Goal: Information Seeking & Learning: Understand process/instructions

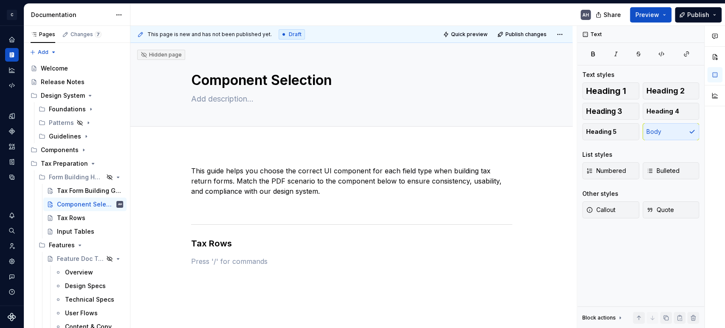
click at [212, 263] on p at bounding box center [351, 261] width 321 height 10
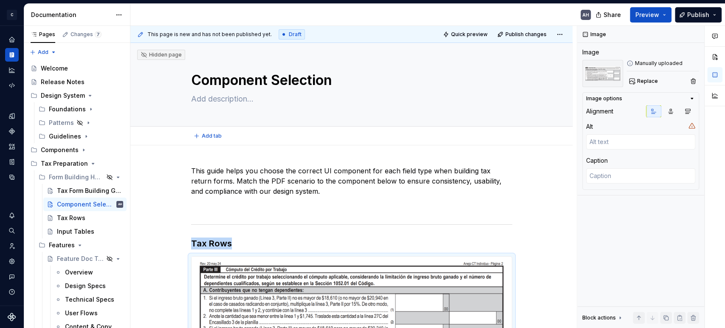
type textarea "*"
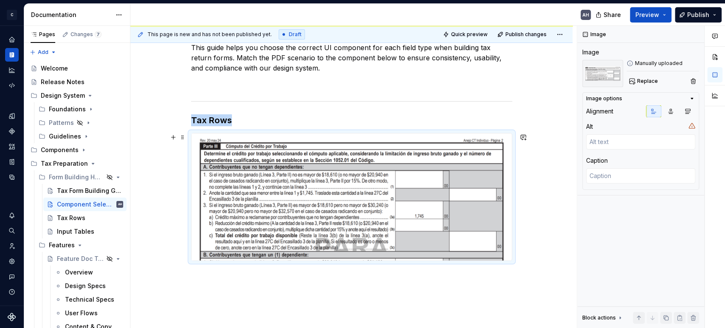
scroll to position [163, 0]
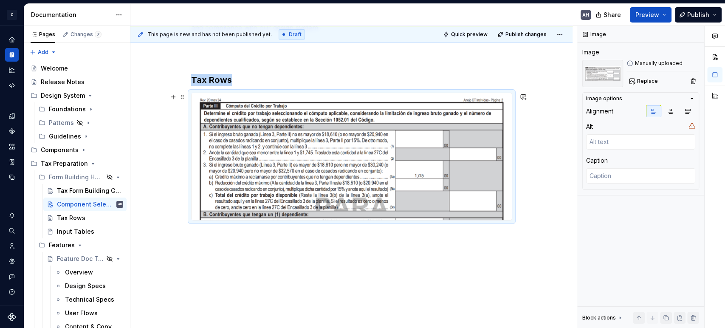
click at [264, 169] on img at bounding box center [351, 156] width 320 height 127
click at [234, 84] on h3 "Tax Rows" at bounding box center [351, 80] width 321 height 12
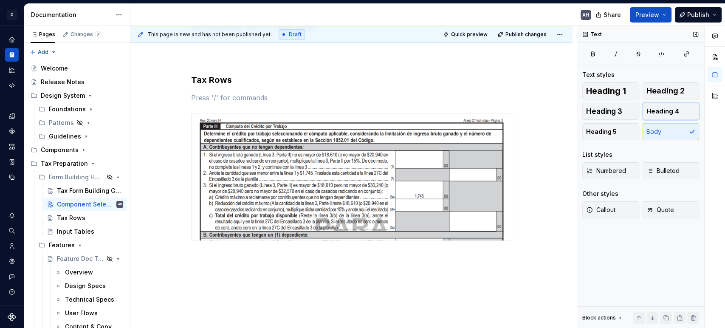
click at [650, 113] on span "Heading 4" at bounding box center [662, 111] width 33 height 8
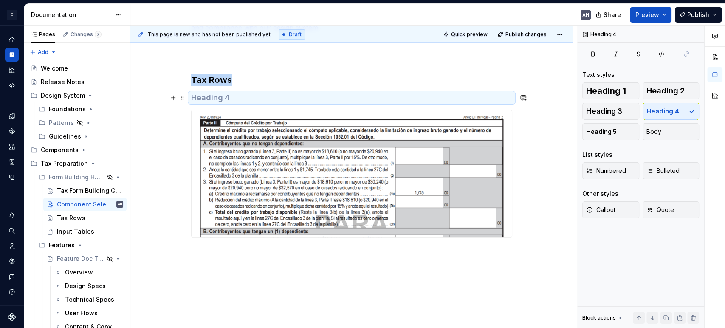
click at [228, 95] on h4 at bounding box center [351, 98] width 321 height 10
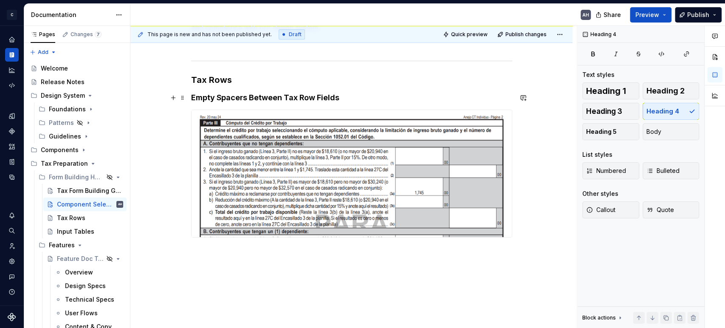
click at [345, 95] on h4 "Empty Spacers Between Tax Row Fields" at bounding box center [351, 98] width 321 height 10
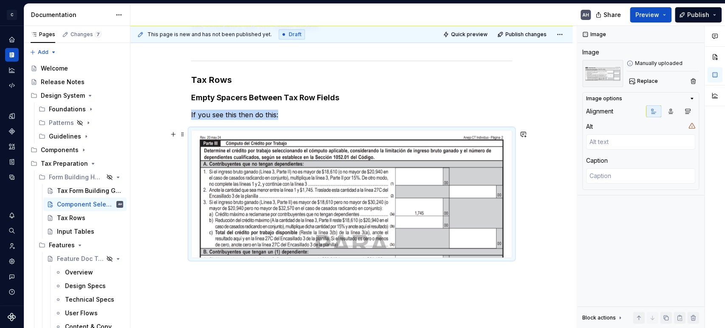
click at [390, 197] on img at bounding box center [351, 193] width 320 height 127
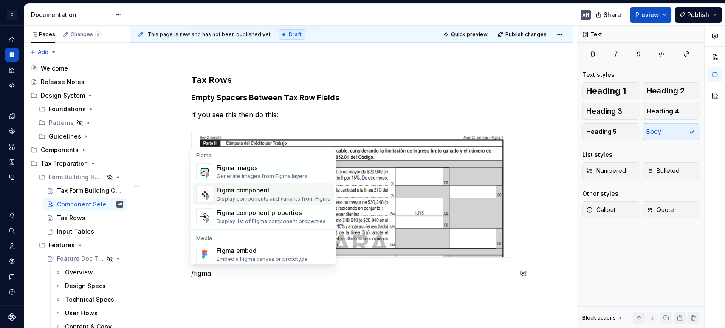
click at [215, 273] on p "/figma" at bounding box center [351, 273] width 321 height 10
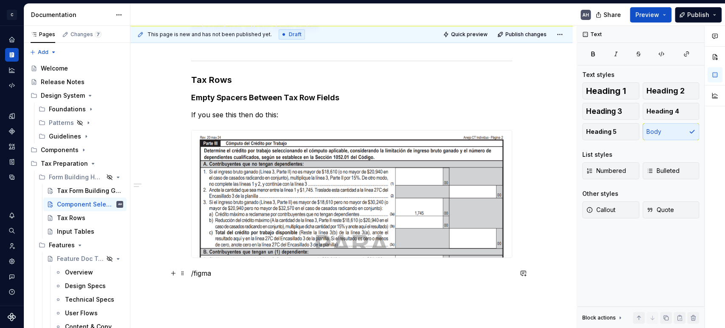
click at [201, 275] on p "/figma" at bounding box center [351, 273] width 321 height 10
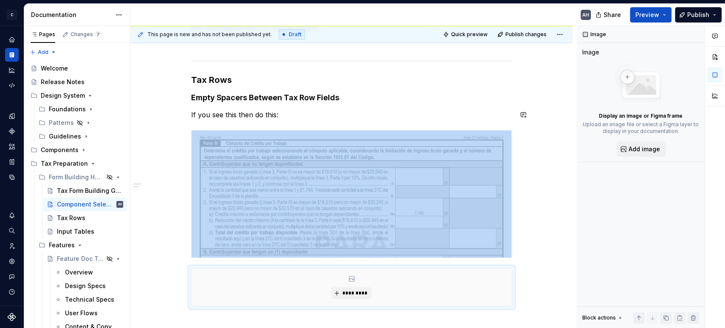
click at [412, 105] on div "This guide helps you choose the correct UI component for each field type when b…" at bounding box center [351, 154] width 321 height 304
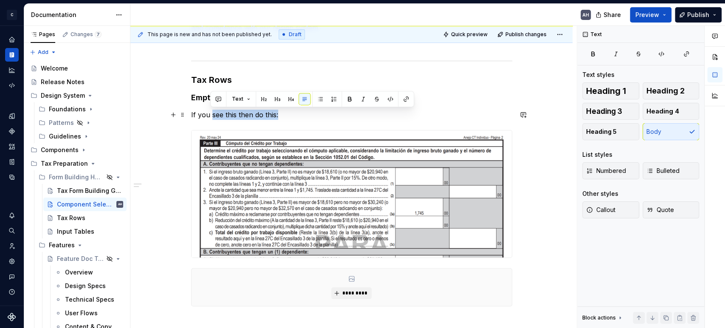
drag, startPoint x: 301, startPoint y: 114, endPoint x: 211, endPoint y: 115, distance: 89.6
click at [211, 115] on p "If you see this then do this:" at bounding box center [351, 115] width 321 height 10
click at [282, 146] on img at bounding box center [351, 193] width 320 height 127
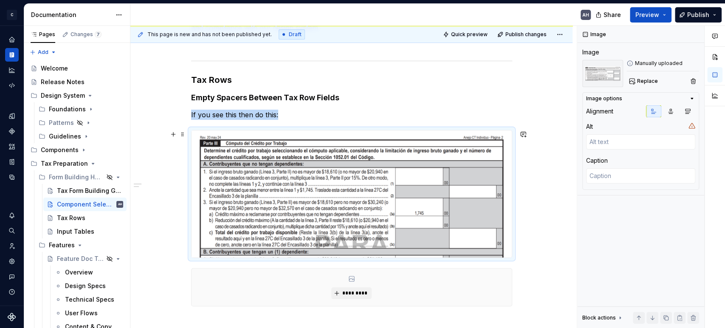
scroll to position [249, 0]
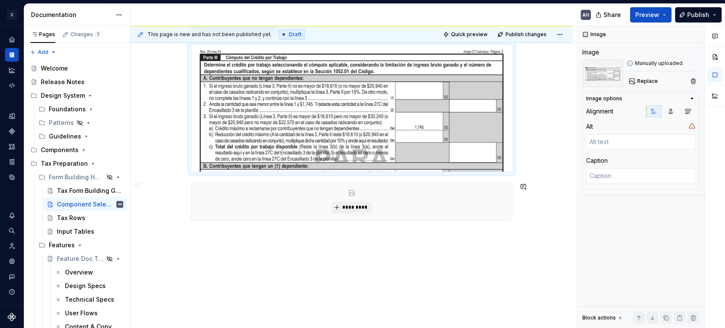
click at [261, 254] on div "This guide helps you choose the correct UI component for each field type when b…" at bounding box center [351, 112] width 442 height 433
click at [223, 250] on div "This guide helps you choose the correct UI component for each field type when b…" at bounding box center [351, 112] width 442 height 433
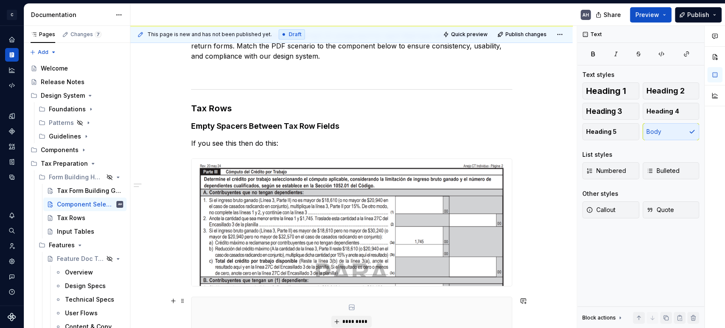
scroll to position [108, 0]
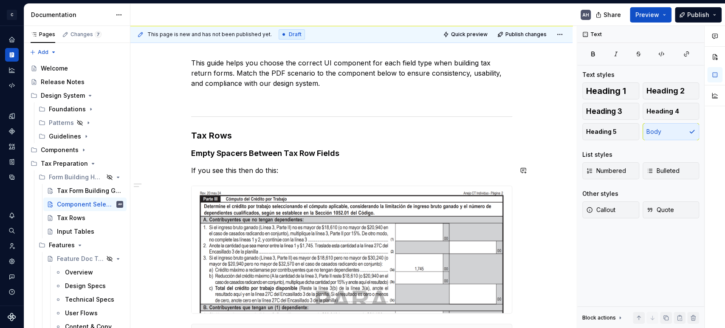
click at [221, 162] on div "This guide helps you choose the correct UI component for each field type when b…" at bounding box center [351, 220] width 321 height 324
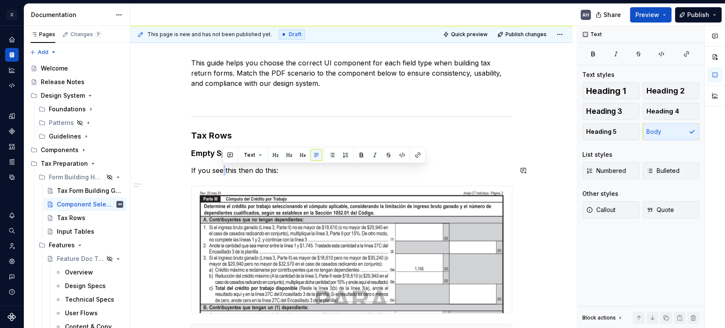
click at [221, 162] on div "This guide helps you choose the correct UI component for each field type when b…" at bounding box center [351, 220] width 321 height 324
click at [308, 170] on p "If you see this then do this:" at bounding box center [351, 170] width 321 height 10
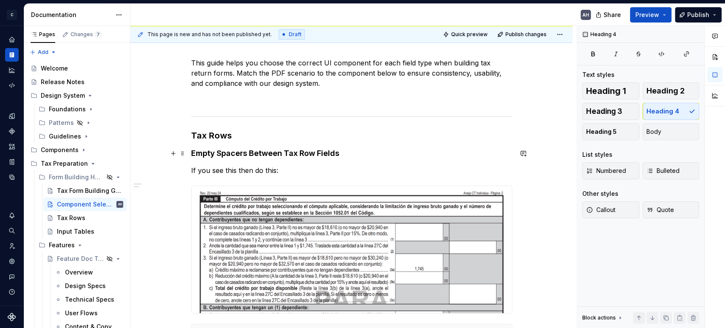
click at [272, 150] on h4 "Empty Spacers Between Tax Row Fields" at bounding box center [351, 153] width 321 height 10
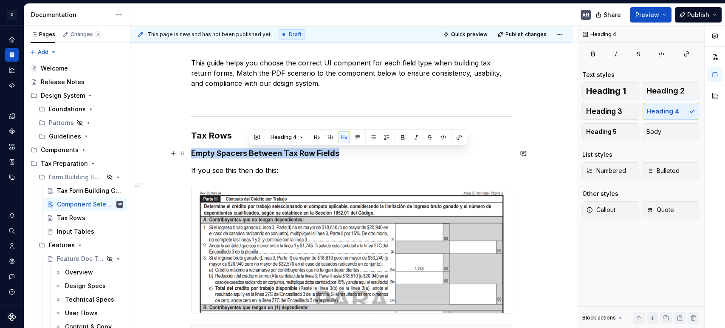
click at [272, 150] on h4 "Empty Spacers Between Tax Row Fields" at bounding box center [351, 153] width 321 height 10
copy h4 "Empty Spacers Between Tax Row Fields"
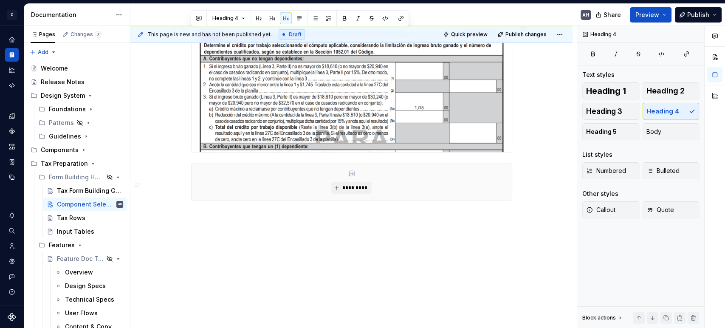
scroll to position [270, 0]
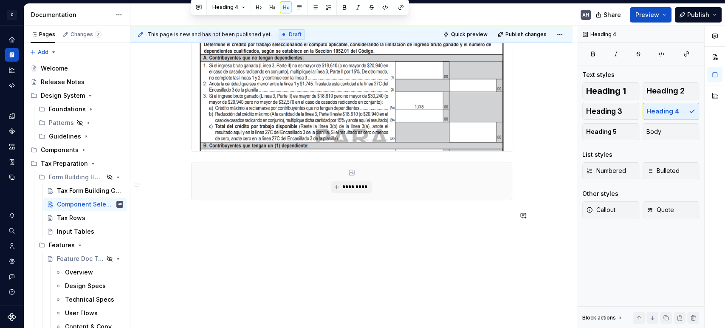
click at [229, 248] on div "This guide helps you choose the correct UI component for each field type when b…" at bounding box center [351, 102] width 442 height 453
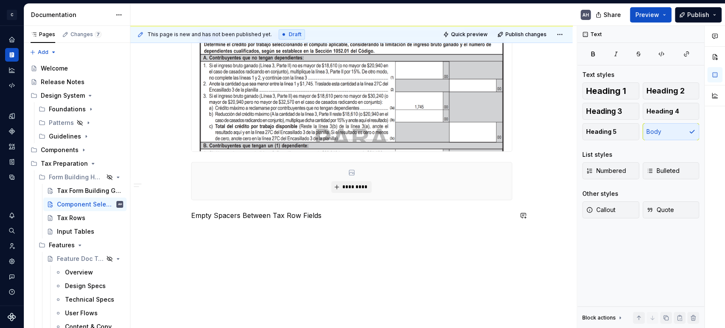
click at [218, 221] on div "This guide helps you choose the correct UI component for each field type when b…" at bounding box center [351, 63] width 321 height 334
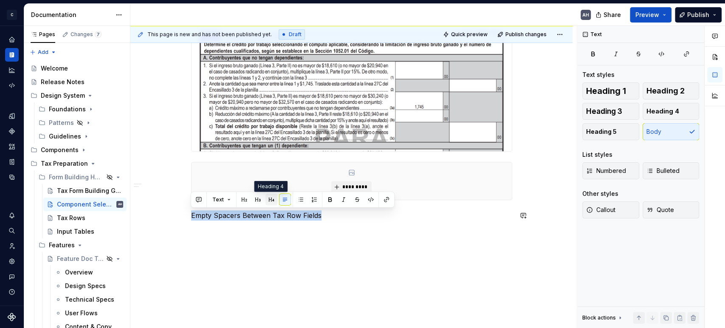
click at [267, 198] on button "button" at bounding box center [271, 200] width 12 height 12
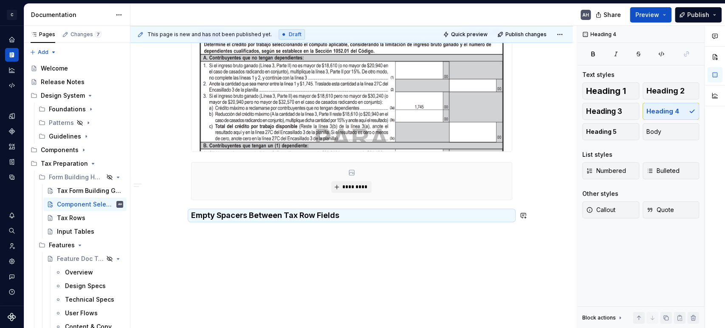
click at [257, 223] on div "This guide helps you choose the correct UI component for each field type when b…" at bounding box center [351, 63] width 321 height 334
click at [232, 211] on h4 "Empty Spacers Between Tax Row Fields" at bounding box center [351, 215] width 321 height 10
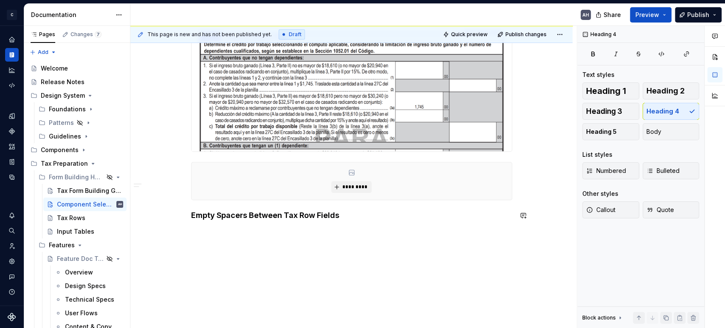
click at [281, 240] on div "This guide helps you choose the correct UI component for each field type when b…" at bounding box center [351, 102] width 442 height 453
click at [212, 216] on h4 "Empty Spacers Between Tax Row Fields" at bounding box center [351, 215] width 321 height 10
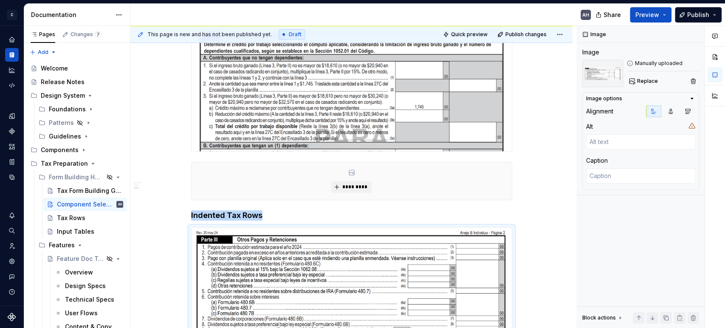
scroll to position [283, 0]
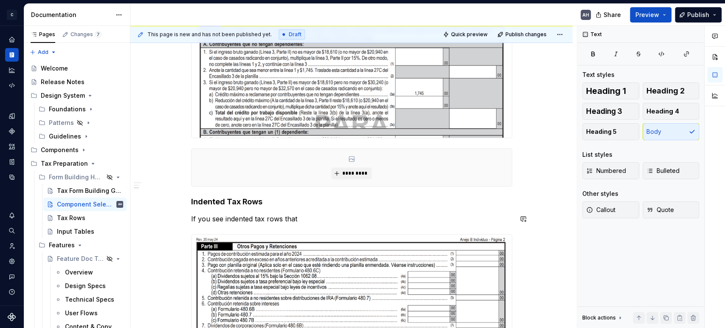
click at [261, 209] on div "This guide helps you choose the correct UI component for each field type when b…" at bounding box center [351, 125] width 321 height 487
click at [290, 216] on p "If you see indented tax rows that" at bounding box center [351, 219] width 321 height 10
click at [299, 220] on p "If you see indented tax rows that" at bounding box center [351, 219] width 321 height 10
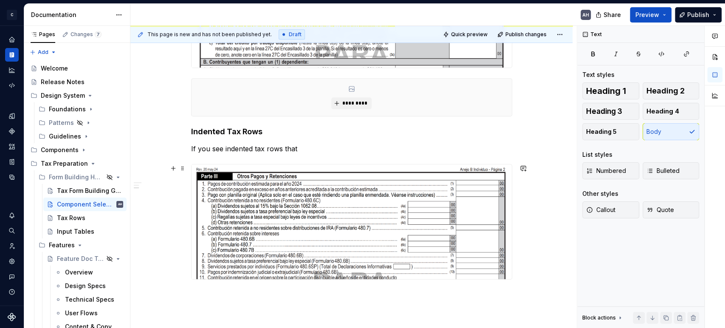
scroll to position [424, 0]
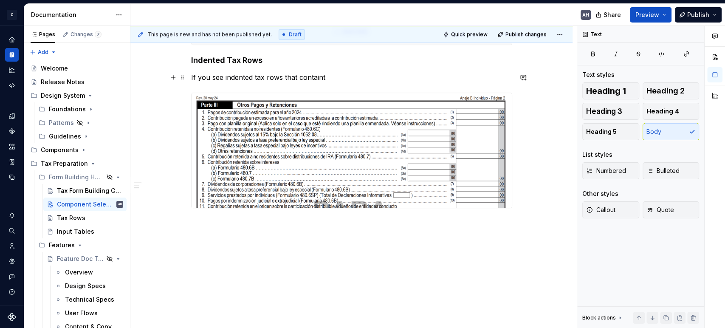
click at [295, 80] on p "If you see indented tax rows that containt" at bounding box center [351, 77] width 321 height 10
click at [321, 76] on p "If you see indented tax rows that containt" at bounding box center [351, 77] width 321 height 10
click at [251, 239] on div "This guide helps you choose the correct UI component for each field type when b…" at bounding box center [351, 29] width 442 height 616
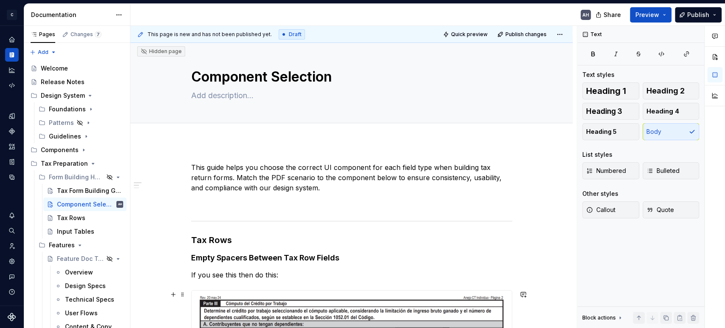
scroll to position [0, 0]
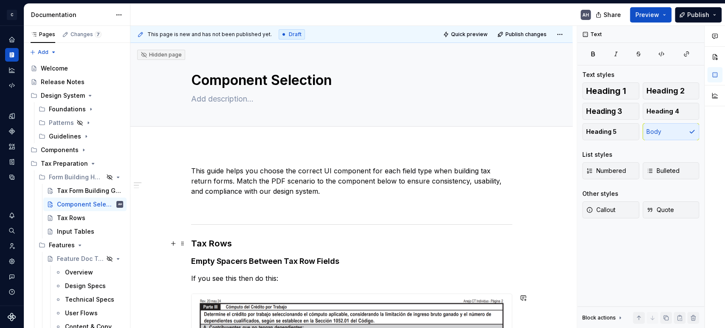
click at [255, 244] on h3 "Tax Rows" at bounding box center [351, 243] width 321 height 12
click at [275, 169] on p "This guide helps you choose the correct UI component for each field type when b…" at bounding box center [351, 181] width 321 height 31
click at [278, 181] on p "This guide helps you choose the correct UI component for each field type when b…" at bounding box center [351, 181] width 321 height 31
click at [329, 201] on p at bounding box center [351, 206] width 321 height 10
type textarea "*"
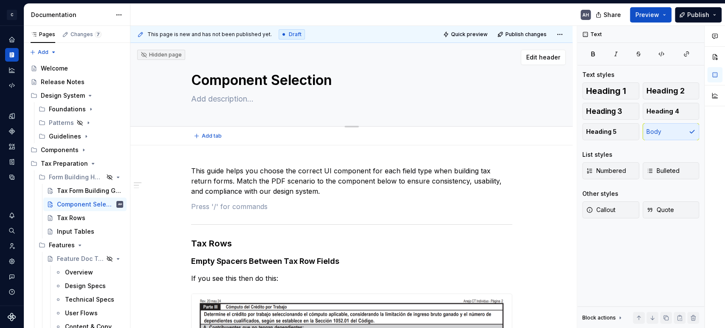
click at [241, 89] on textarea "Component Selection" at bounding box center [349, 80] width 321 height 20
click at [246, 82] on textarea "Component Selection" at bounding box center [349, 80] width 321 height 20
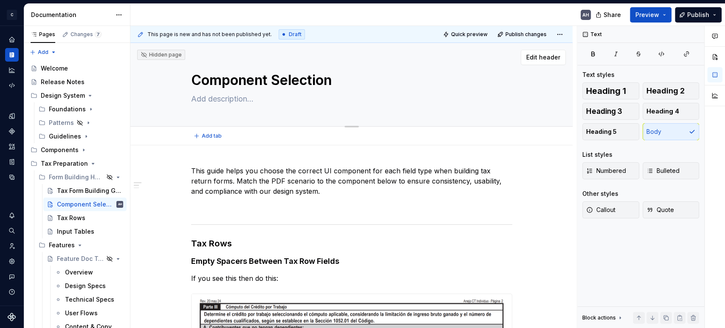
type textarea "T"
type textarea "*"
type textarea "Ta"
type textarea "*"
type textarea "Tax"
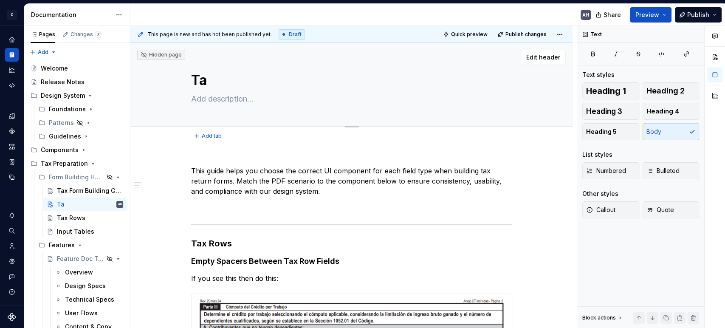
type textarea "*"
type textarea "Tax"
type textarea "*"
type textarea "Tax R"
type textarea "*"
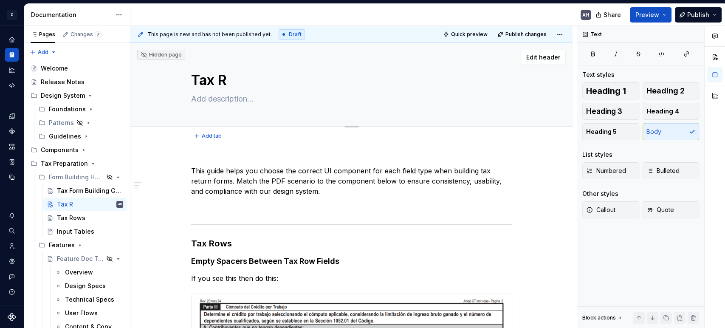
type textarea "Tax Ro"
type textarea "*"
type textarea "Tax Row"
type textarea "*"
type textarea "Tax Row"
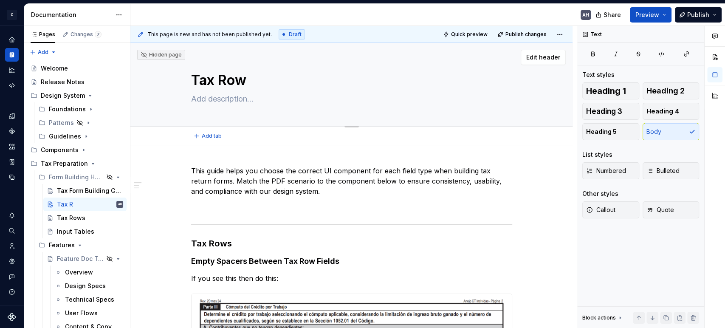
type textarea "*"
type textarea "Tax Row U"
type textarea "*"
type textarea "Tax Row Us"
type textarea "*"
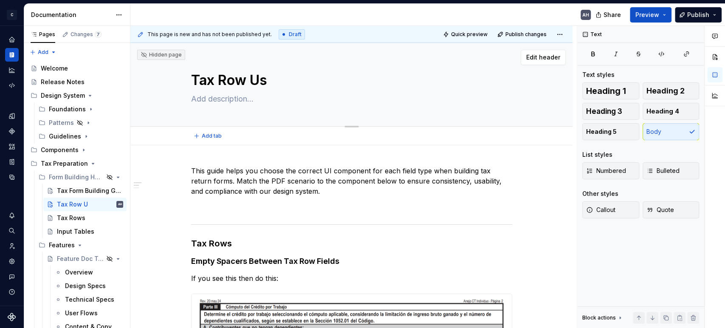
type textarea "Tax Row [GEOGRAPHIC_DATA]"
type textarea "*"
type textarea "Tax Row Usag"
type textarea "*"
type textarea "Tax Row Usage"
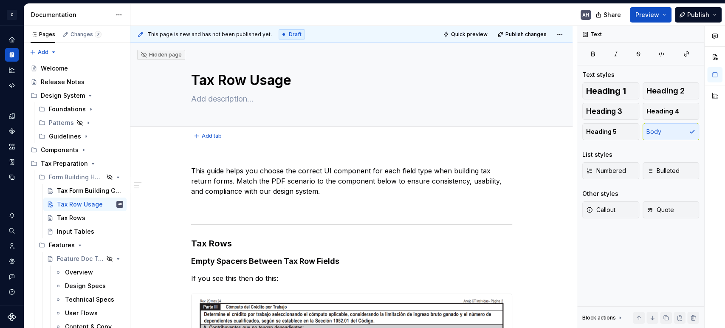
type textarea "*"
type textarea "Tax Row Usage"
click at [328, 203] on p at bounding box center [351, 206] width 321 height 10
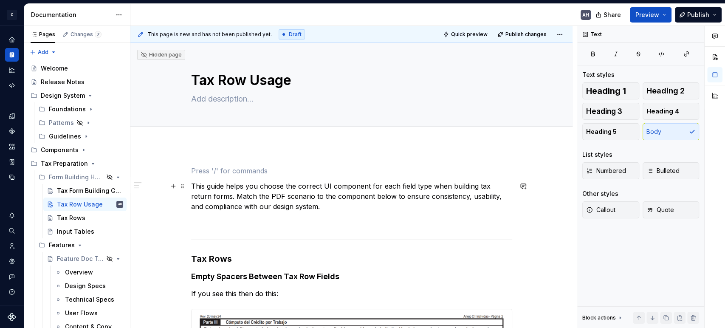
click at [301, 181] on p "This guide helps you choose the correct UI component for each field type when b…" at bounding box center [351, 196] width 321 height 31
click at [192, 185] on p "This guide helps you choose the correct UI component for each field type when b…" at bounding box center [351, 196] width 321 height 31
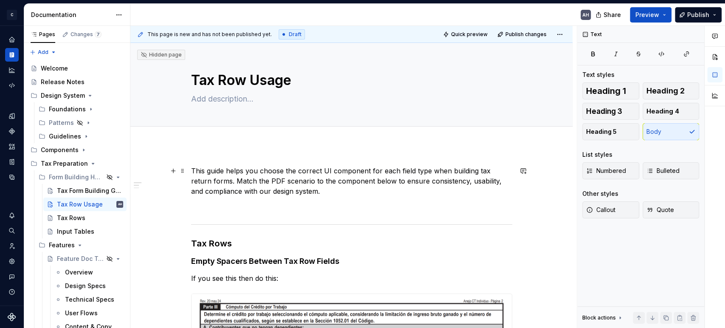
click at [236, 174] on p "This guide helps you choose the correct UI component for each field type when b…" at bounding box center [351, 181] width 321 height 31
click at [290, 170] on p "This guide helps you choose the correct UI component for each field type when b…" at bounding box center [351, 181] width 321 height 31
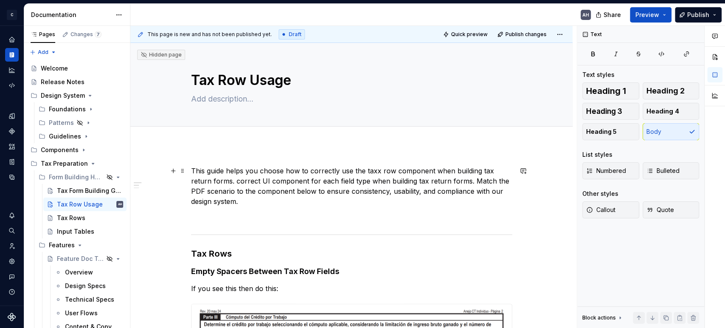
click at [264, 196] on p "This guide helps you choose how to correctly use the taxx row component when bu…" at bounding box center [351, 186] width 321 height 41
click at [444, 185] on p "This guide helps you choose how to correctly use the taxx row component when bu…" at bounding box center [351, 186] width 321 height 41
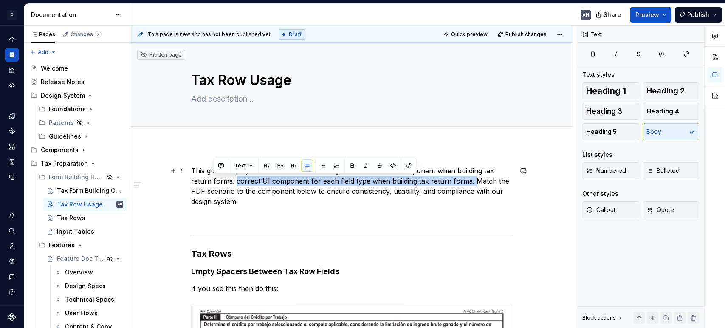
drag, startPoint x: 448, startPoint y: 181, endPoint x: 214, endPoint y: 183, distance: 234.3
click at [214, 183] on p "This guide helps you choose how to correctly use the taxx row component when bu…" at bounding box center [351, 186] width 321 height 41
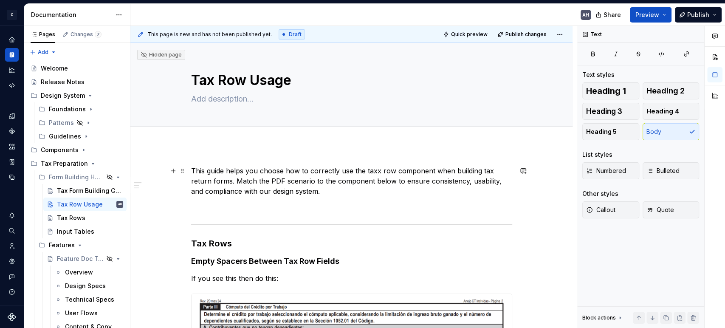
click at [312, 188] on p "This guide helps you choose how to correctly use the taxx row component when bu…" at bounding box center [351, 181] width 321 height 31
click at [338, 182] on p "This guide helps you choose how to correctly use the taxx row component when bu…" at bounding box center [351, 181] width 321 height 31
click at [214, 181] on p "This guide helps you choose how to correctly use the taxx row component when bu…" at bounding box center [351, 181] width 321 height 31
click at [291, 180] on p "This guide helps you choose how to correctly use the taxx row component when bu…" at bounding box center [351, 181] width 321 height 31
click at [290, 182] on p "This guide helps you choose how to correctly use the taxx row component when bu…" at bounding box center [351, 181] width 321 height 31
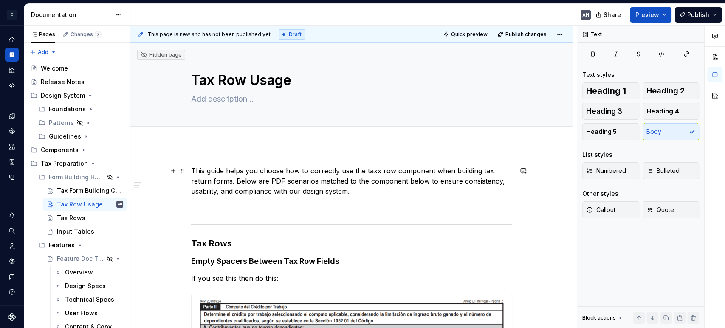
click at [384, 180] on p "This guide helps you choose how to correctly use the taxx row component when bu…" at bounding box center [351, 181] width 321 height 31
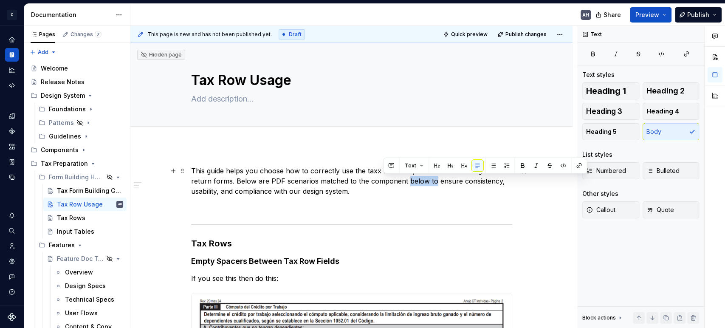
drag, startPoint x: 384, startPoint y: 180, endPoint x: 410, endPoint y: 181, distance: 26.7
click at [410, 181] on p "This guide helps you choose how to correctly use the taxx row component when bu…" at bounding box center [351, 181] width 321 height 31
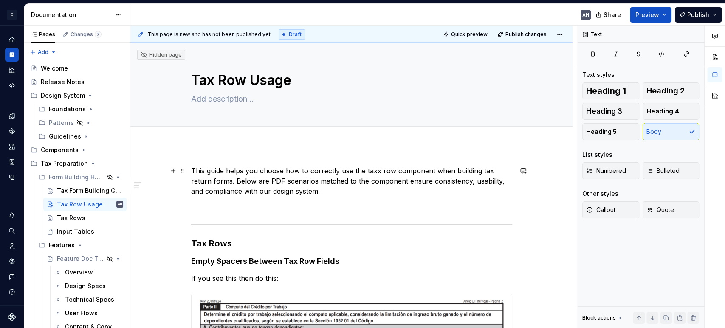
click at [211, 181] on p "This guide helps you choose how to correctly use the taxx row component when bu…" at bounding box center [351, 181] width 321 height 31
click at [220, 186] on p "This guide helps you choose how to correctly use the taxx row component when bu…" at bounding box center [351, 181] width 321 height 31
click at [212, 180] on p "This guide helps you choose how to correctly use the taxx row component when bu…" at bounding box center [351, 181] width 321 height 31
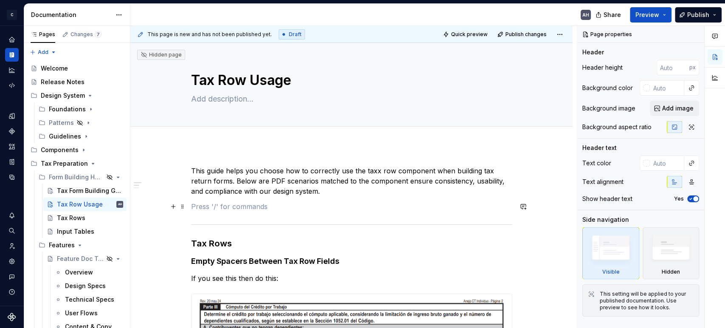
click at [284, 209] on p at bounding box center [351, 206] width 321 height 10
click at [318, 189] on p "This guide helps you choose how to correctly use the taxx row component when bu…" at bounding box center [351, 181] width 321 height 31
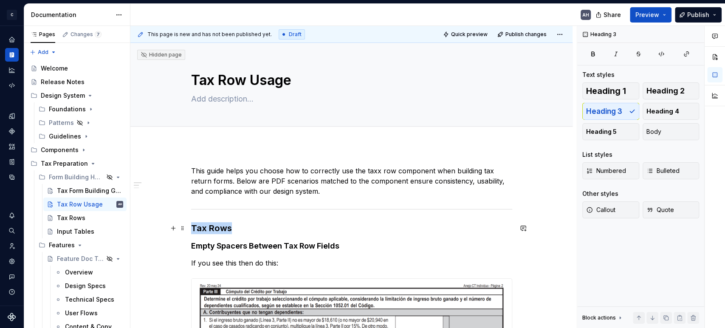
drag, startPoint x: 234, startPoint y: 227, endPoint x: 157, endPoint y: 230, distance: 77.3
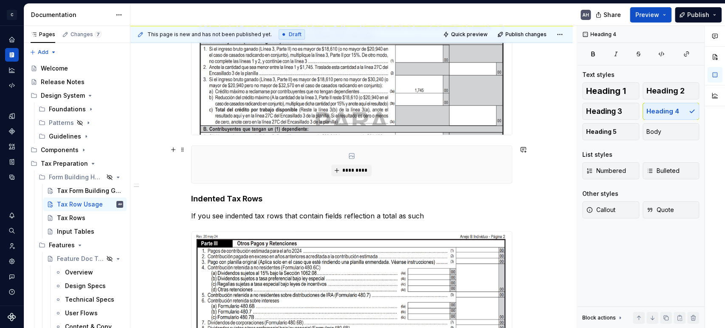
scroll to position [283, 0]
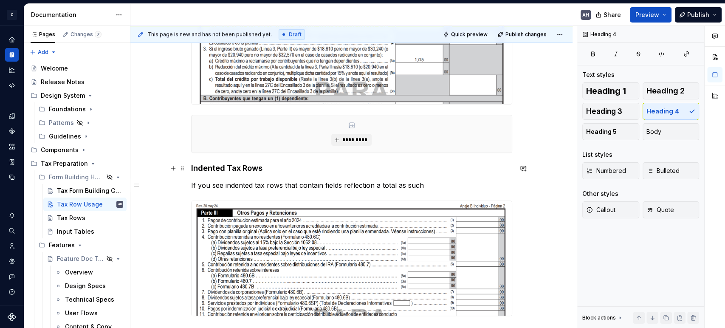
click at [209, 167] on h4 "Indented Tax Rows" at bounding box center [351, 168] width 321 height 10
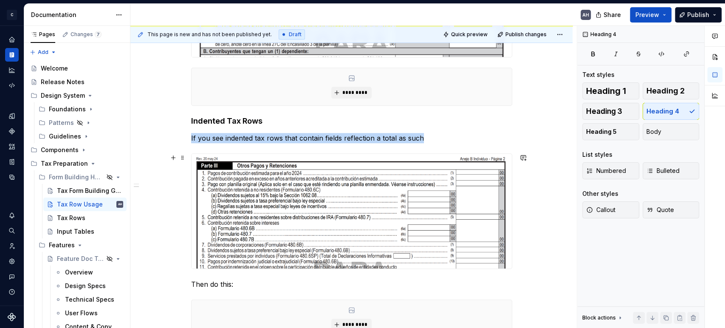
click at [272, 243] on img at bounding box center [351, 211] width 320 height 115
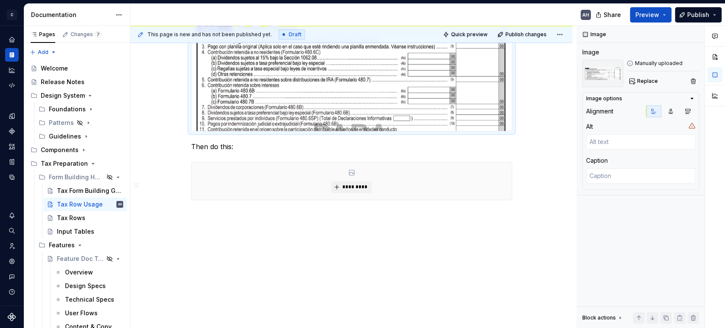
scroll to position [373, 0]
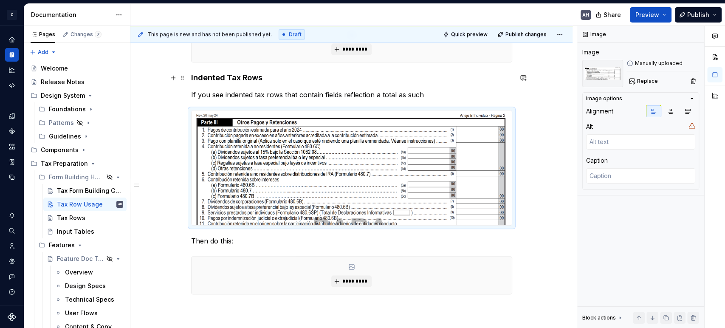
click at [265, 76] on h4 "Indented Tax Rows" at bounding box center [351, 78] width 321 height 10
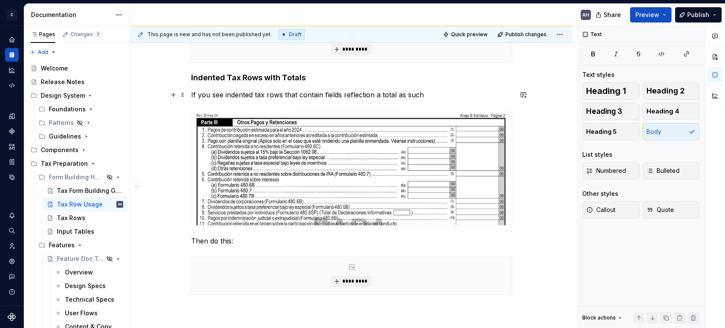
click at [274, 91] on p "If you see indented tax rows that contain fields reflection a total as such" at bounding box center [351, 95] width 321 height 10
click at [394, 91] on p "If you see indented tax rows that contain fields reflection a total as such" at bounding box center [351, 95] width 321 height 10
click at [328, 256] on div "*********" at bounding box center [351, 274] width 320 height 37
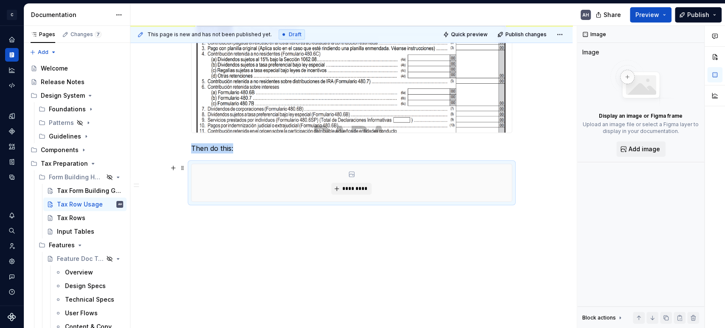
scroll to position [467, 0]
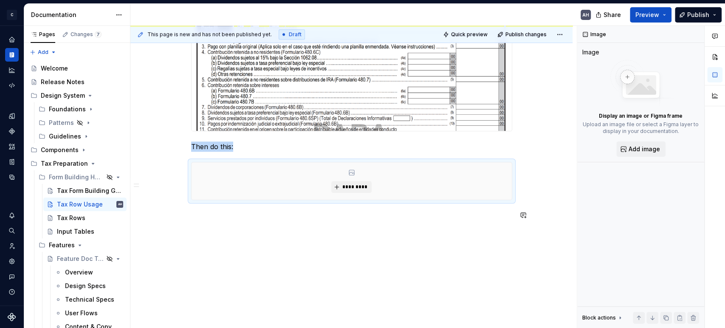
click at [240, 231] on div "This page is new and has not been published yet. Draft Quick preview Publish ch…" at bounding box center [353, 177] width 446 height 302
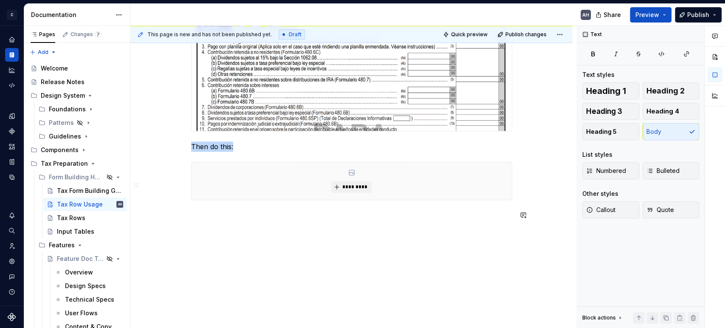
click at [240, 231] on div "This guide helps you choose how to correctly use the taxx row component when bu…" at bounding box center [351, 3] width 442 height 651
click at [243, 215] on p "Matching Tax Rows to a Table Component" at bounding box center [351, 215] width 321 height 10
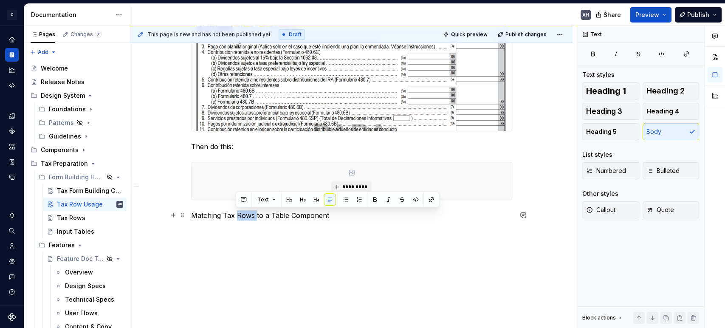
click at [243, 215] on p "Matching Tax Rows to a Table Component" at bounding box center [351, 215] width 321 height 10
click at [269, 197] on button "button" at bounding box center [271, 200] width 12 height 12
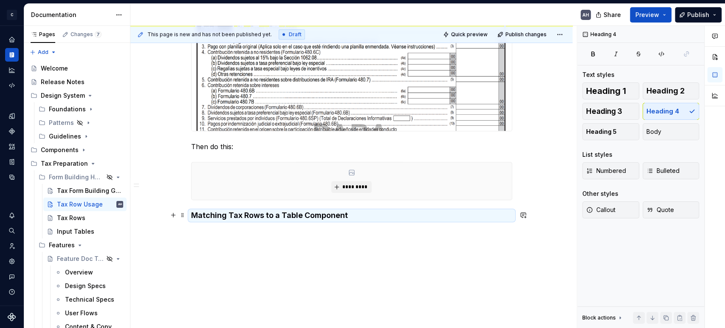
click at [235, 220] on h4 "Matching Tax Rows to a Table Component" at bounding box center [351, 215] width 321 height 10
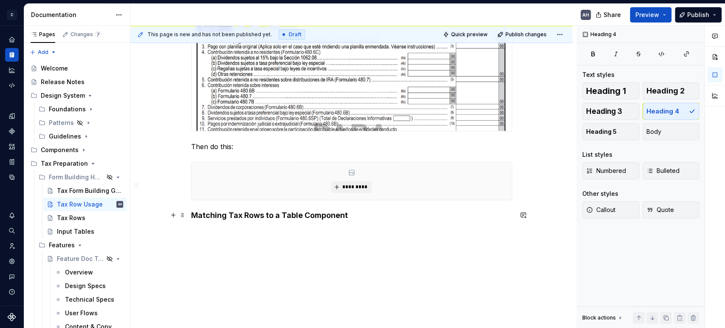
click at [204, 216] on h4 "Matching Tax Rows to a Table Component" at bounding box center [351, 215] width 321 height 10
click at [191, 216] on h4 "Matching Tax Rows to a Table Component" at bounding box center [351, 215] width 321 height 10
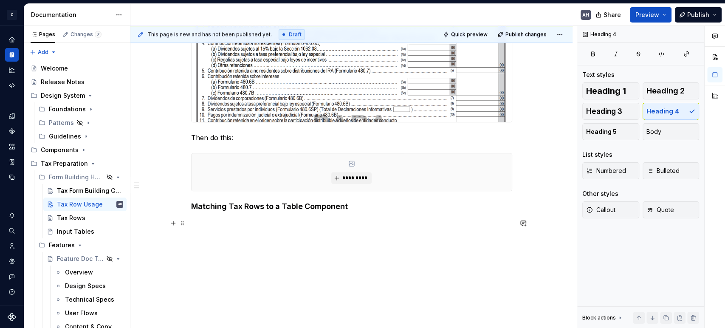
scroll to position [484, 0]
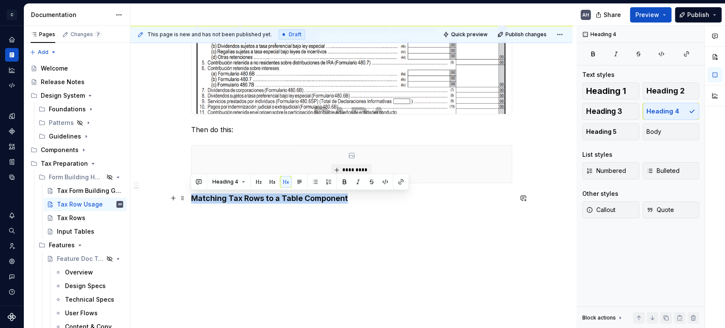
drag, startPoint x: 318, startPoint y: 201, endPoint x: 188, endPoint y: 199, distance: 130.3
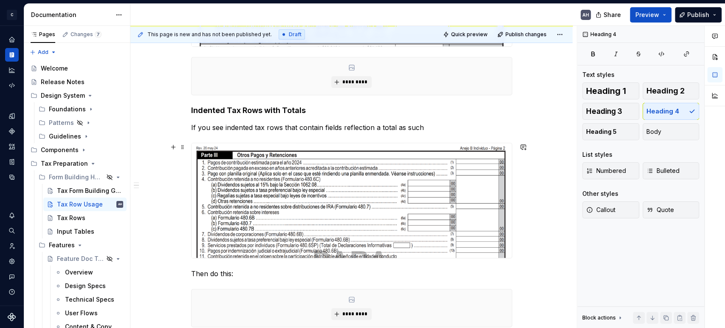
scroll to position [295, 0]
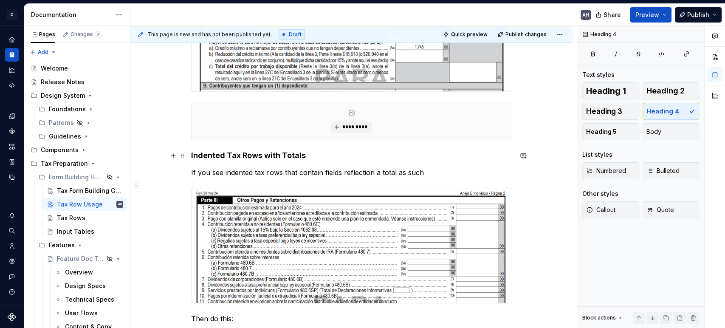
click at [230, 159] on h4 "Indented Tax Rows with Totals" at bounding box center [351, 155] width 321 height 10
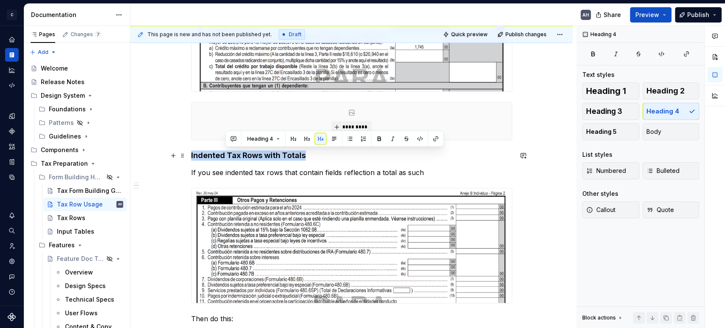
click at [230, 159] on h4 "Indented Tax Rows with Totals" at bounding box center [351, 155] width 321 height 10
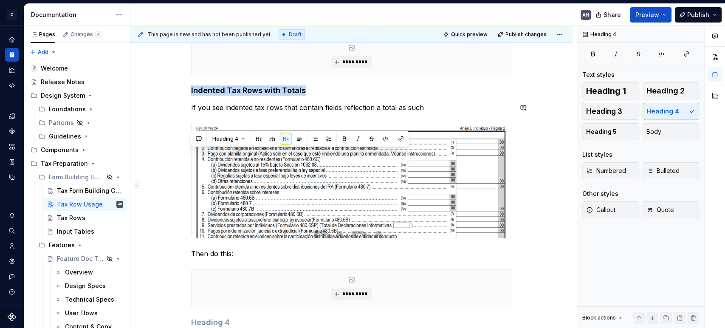
scroll to position [437, 0]
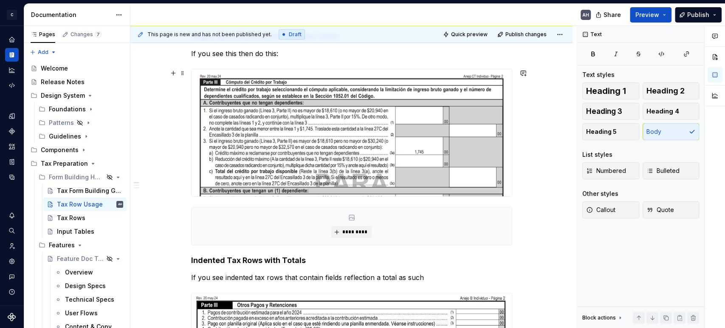
scroll to position [0, 0]
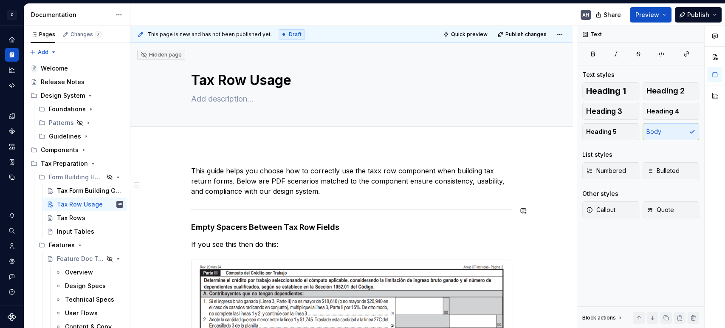
click at [320, 192] on p "This guide helps you choose how to correctly use the taxx row component when bu…" at bounding box center [351, 181] width 321 height 31
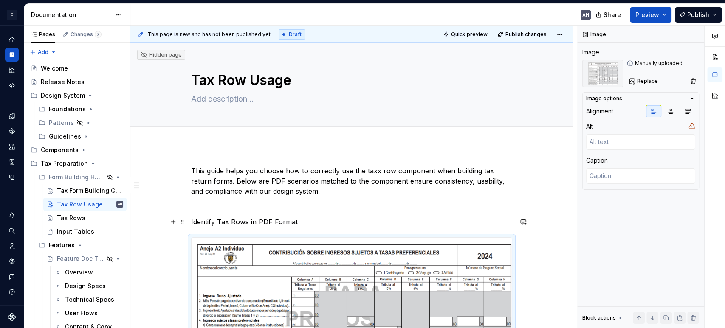
click at [214, 222] on p "Identify Tax Rows in PDF Format" at bounding box center [351, 221] width 321 height 10
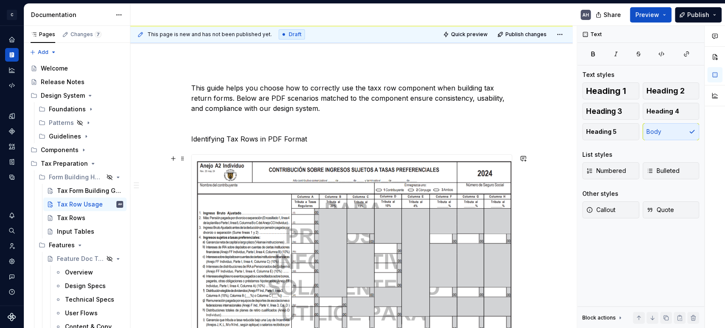
scroll to position [141, 0]
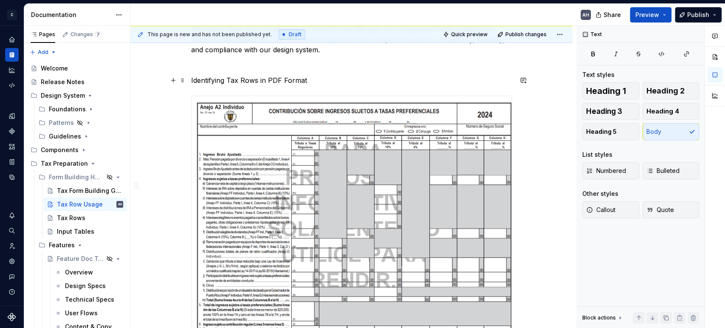
click at [257, 79] on p "Identifying Tax Rows in PDF Format" at bounding box center [351, 80] width 321 height 10
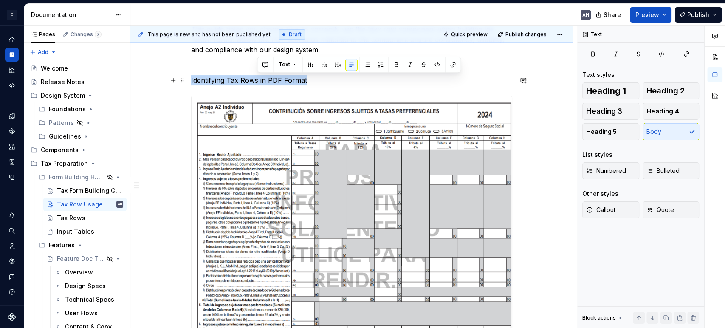
click at [257, 79] on p "Identifying Tax Rows in PDF Format" at bounding box center [351, 80] width 321 height 10
click at [258, 64] on button "button" at bounding box center [258, 65] width 12 height 12
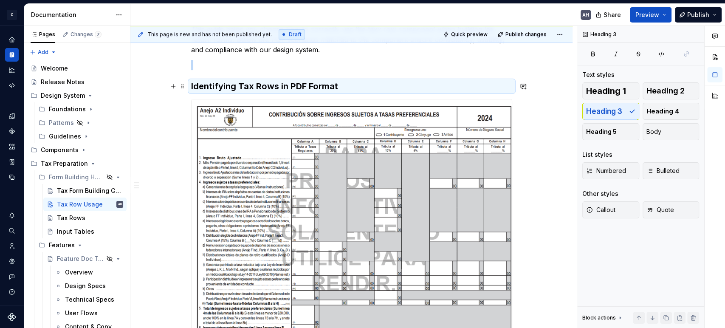
click at [343, 90] on h3 "Identifying Tax Rows in PDF Format" at bounding box center [351, 86] width 321 height 12
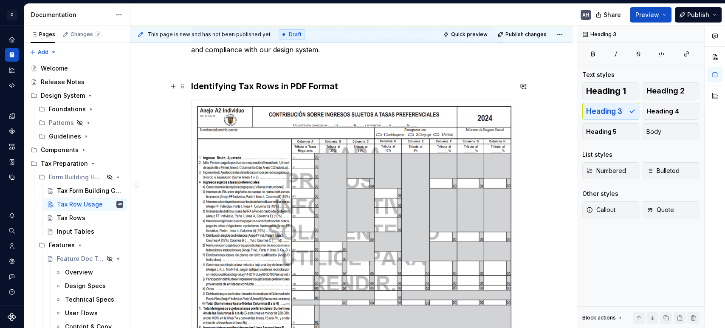
click at [345, 87] on h3 "Identifying Tax Rows in PDF Format" at bounding box center [351, 86] width 321 height 12
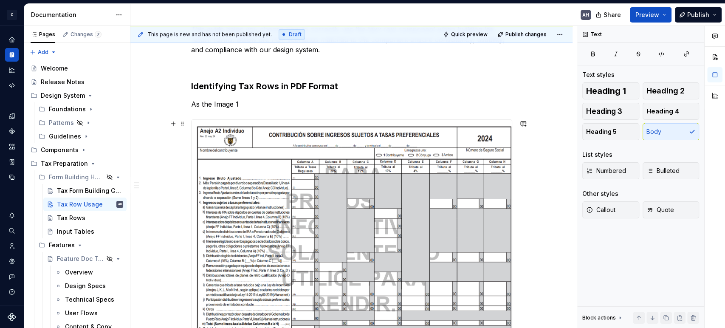
click at [457, 251] on img at bounding box center [351, 242] width 320 height 244
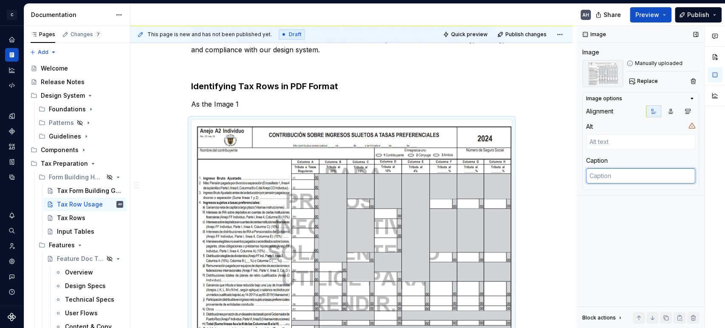
click at [618, 179] on textarea at bounding box center [640, 175] width 109 height 15
type textarea "*"
type textarea "I"
type textarea "*"
type textarea "Im"
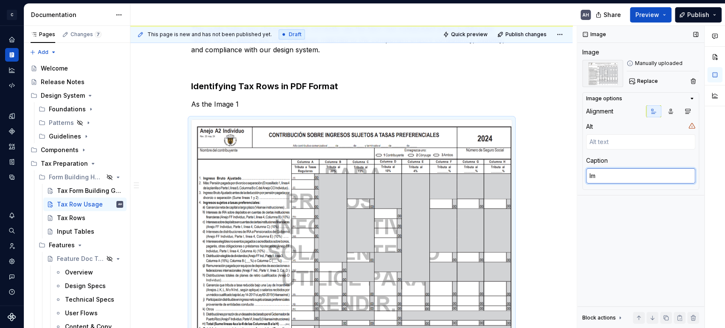
type textarea "*"
type textarea "Ima"
type textarea "*"
type textarea "Imag"
type textarea "*"
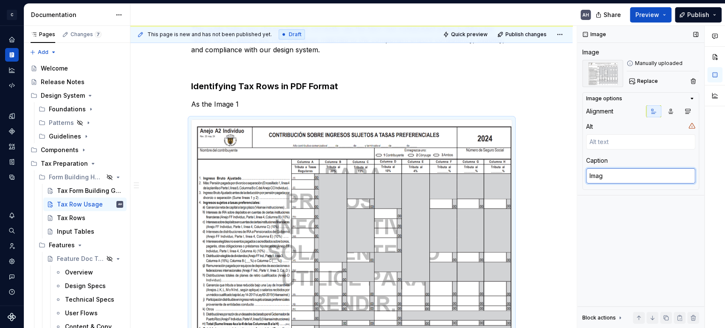
type textarea "Image"
type textarea "*"
type textarea "Image"
type textarea "*"
type textarea "Image 1"
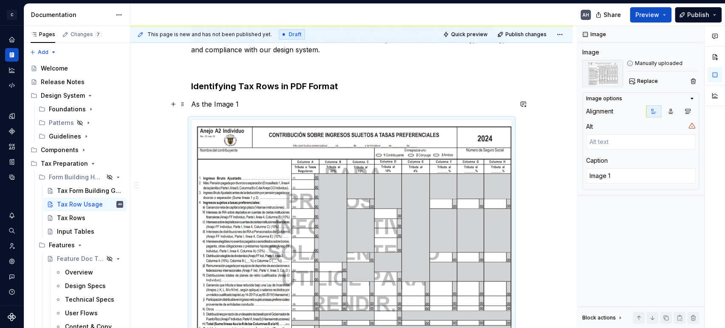
click at [299, 103] on p "As the Image 1" at bounding box center [351, 104] width 321 height 10
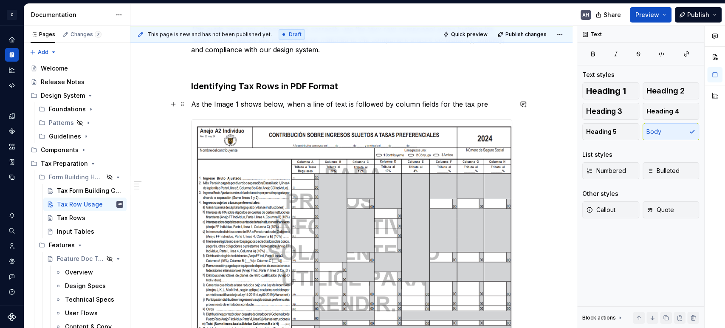
click at [490, 104] on p "As the Image 1 shows below, when a line of text is followed by column fields fo…" at bounding box center [351, 104] width 321 height 10
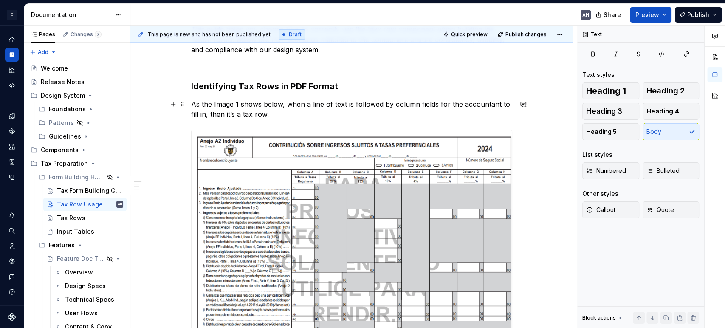
click at [222, 113] on p "As the Image 1 shows below, when a line of text is followed by column fields fo…" at bounding box center [351, 109] width 321 height 20
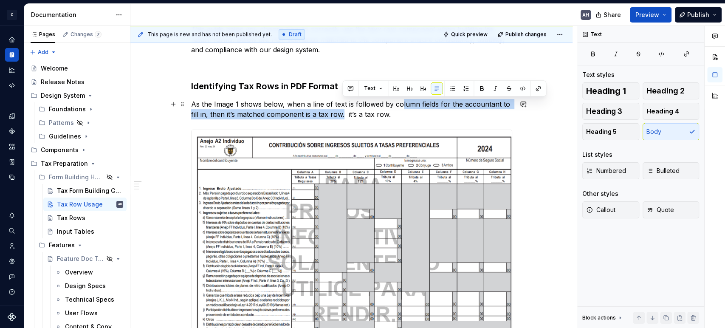
drag, startPoint x: 342, startPoint y: 115, endPoint x: 398, endPoint y: 108, distance: 56.4
click at [398, 108] on p "As the Image 1 shows below, when a line of text is followed by column fields fo…" at bounding box center [351, 109] width 321 height 20
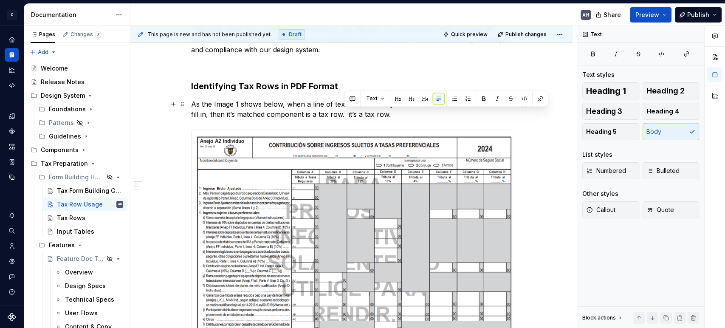
drag, startPoint x: 394, startPoint y: 112, endPoint x: 343, endPoint y: 118, distance: 50.8
click at [343, 118] on p "As the Image 1 shows below, when a line of text is followed by column fields fo…" at bounding box center [351, 109] width 321 height 20
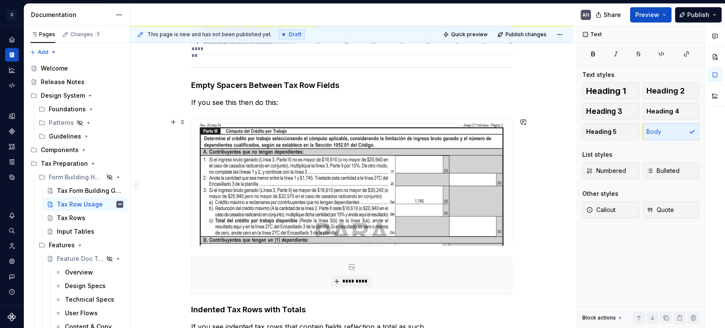
scroll to position [424, 0]
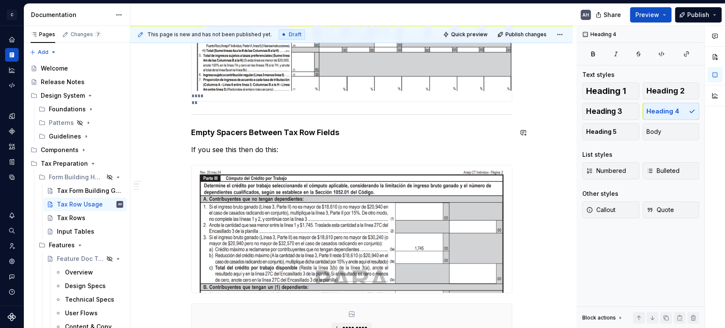
click at [286, 120] on div "This guide helps you choose how to correctly use the taxx row component when bu…" at bounding box center [351, 183] width 321 height 884
click at [285, 138] on div "This guide helps you choose how to correctly use the taxx row component when bu…" at bounding box center [351, 183] width 321 height 884
click at [285, 149] on p "If you see this then do this:" at bounding box center [351, 149] width 321 height 10
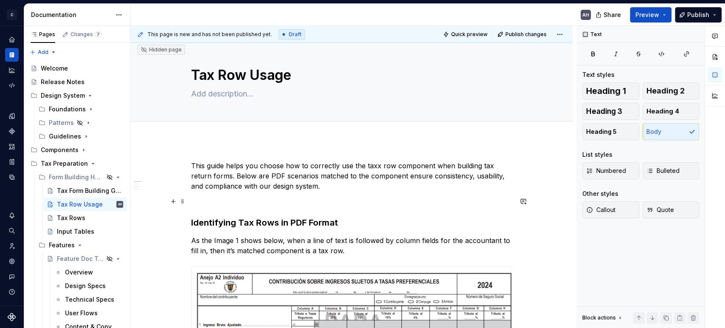
scroll to position [0, 0]
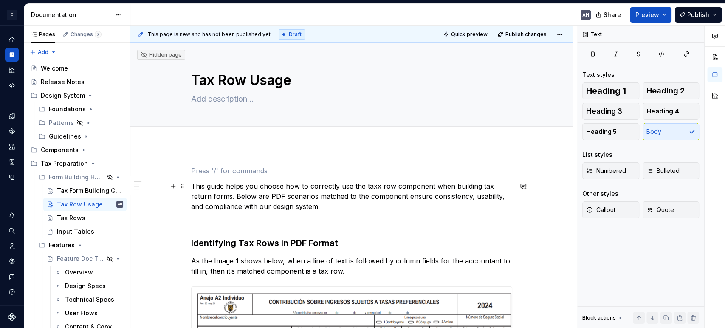
click at [191, 185] on p "This guide helps you choose how to correctly use the taxx row component when bu…" at bounding box center [351, 196] width 321 height 31
click at [197, 174] on p at bounding box center [351, 171] width 321 height 10
click at [205, 226] on p at bounding box center [351, 221] width 321 height 10
click at [202, 239] on h3 "Identifying Tax Rows in PDF Format" at bounding box center [351, 243] width 321 height 12
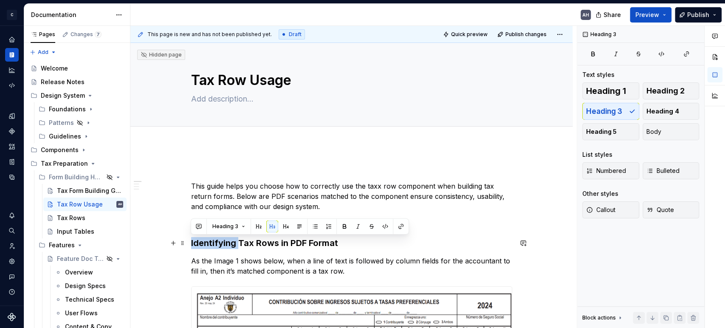
click at [202, 239] on h3 "Identifying Tax Rows in PDF Format" at bounding box center [351, 243] width 321 height 12
click at [207, 239] on h3 "Identifying Tax Rows in PDF Format" at bounding box center [351, 243] width 321 height 12
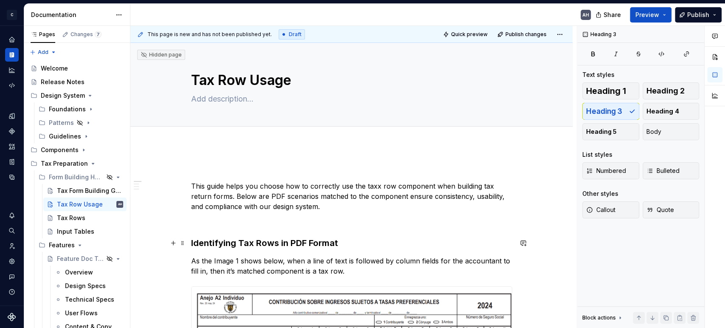
click at [195, 242] on h3 "Identifying Tax Rows in PDF Format" at bounding box center [351, 243] width 321 height 12
click at [206, 222] on p at bounding box center [351, 221] width 321 height 10
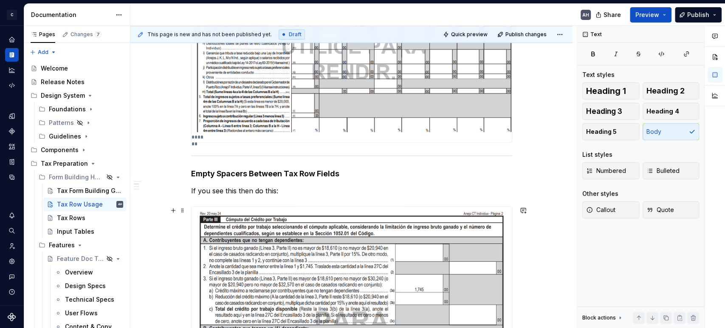
scroll to position [424, 0]
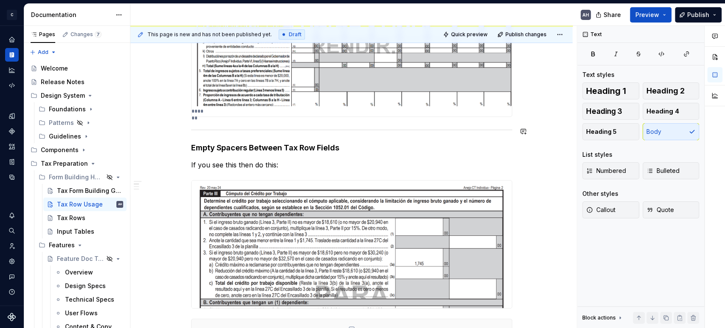
click at [307, 125] on div "This guide helps you choose how to correctly use the taxx row component when bu…" at bounding box center [351, 190] width 321 height 899
click at [309, 133] on div "This guide helps you choose how to correctly use the taxx row component when bu…" at bounding box center [351, 190] width 321 height 899
click at [193, 146] on h4 "Empty Spacers Between Tax Row Fields" at bounding box center [351, 148] width 321 height 10
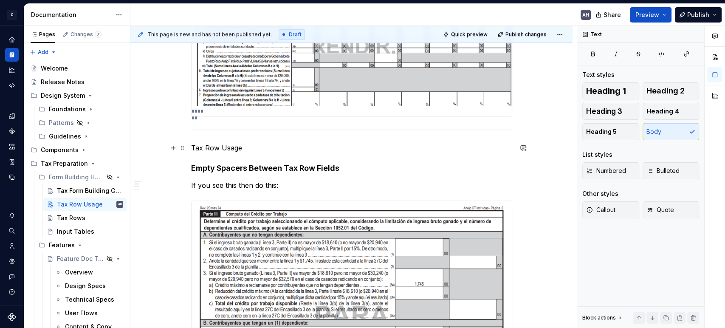
click at [211, 147] on p "Tax Row Usage" at bounding box center [351, 148] width 321 height 10
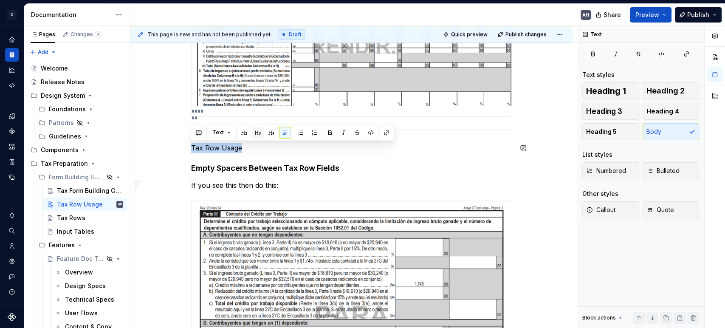
click at [255, 131] on button "button" at bounding box center [258, 132] width 12 height 12
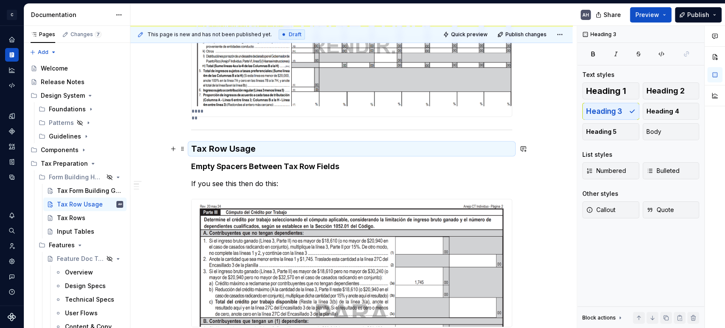
click at [241, 147] on h3 "Tax Row Usage" at bounding box center [351, 149] width 321 height 12
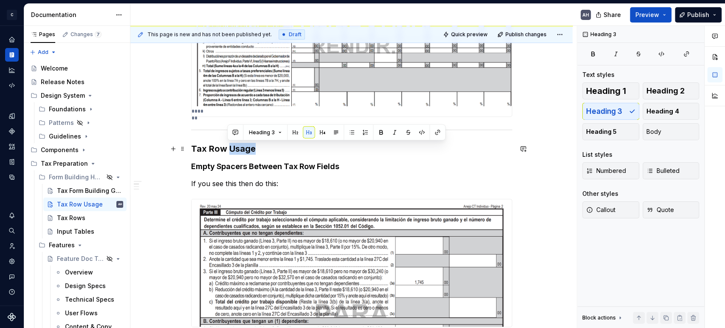
click at [241, 147] on h3 "Tax Row Usage" at bounding box center [351, 149] width 321 height 12
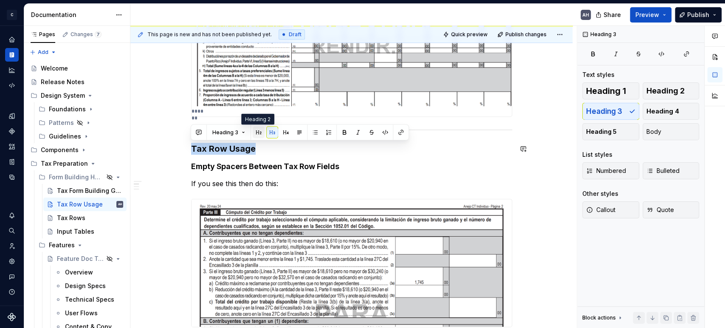
click at [258, 134] on button "button" at bounding box center [259, 132] width 12 height 12
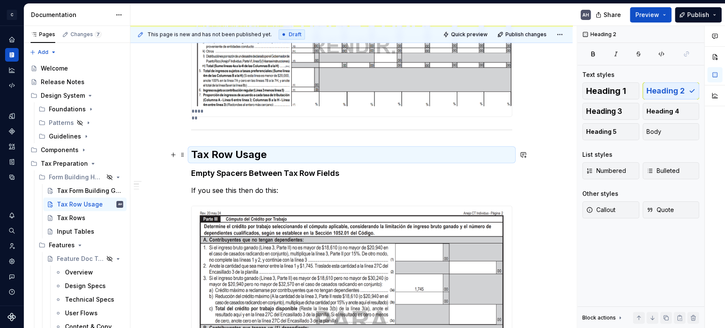
click at [245, 154] on h2 "Tax Row Usage" at bounding box center [351, 155] width 321 height 14
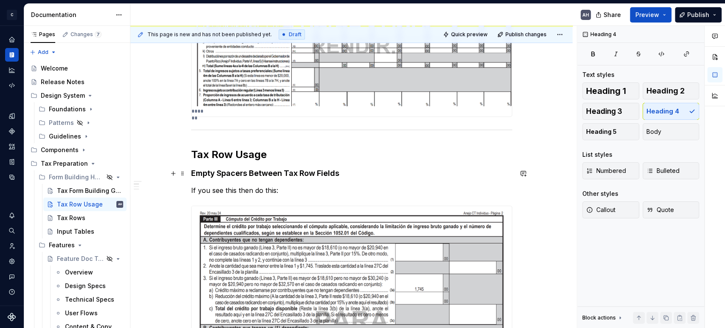
click at [217, 177] on h4 "Empty Spacers Between Tax Row Fields" at bounding box center [351, 173] width 321 height 10
click at [202, 177] on h4 "Empty Spacers Between Tax Row Fields" at bounding box center [351, 173] width 321 height 10
click at [270, 189] on p "If you see this then do this:" at bounding box center [351, 190] width 321 height 10
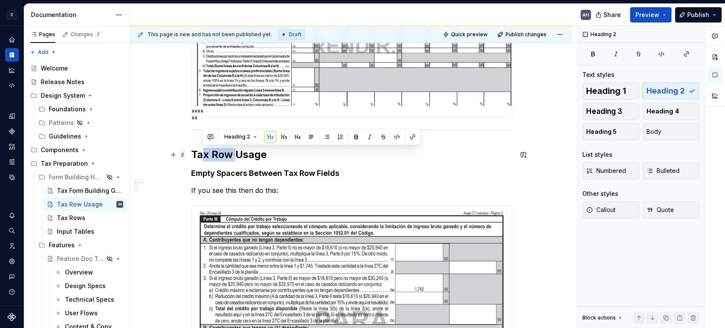
drag, startPoint x: 217, startPoint y: 155, endPoint x: 185, endPoint y: 152, distance: 32.4
click at [191, 152] on div "This guide helps you choose how to correctly use the taxx row component when bu…" at bounding box center [351, 208] width 321 height 935
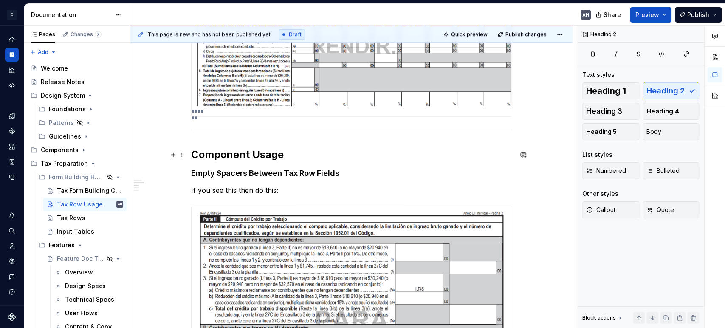
click at [285, 158] on h2 "Component Usage" at bounding box center [351, 155] width 321 height 14
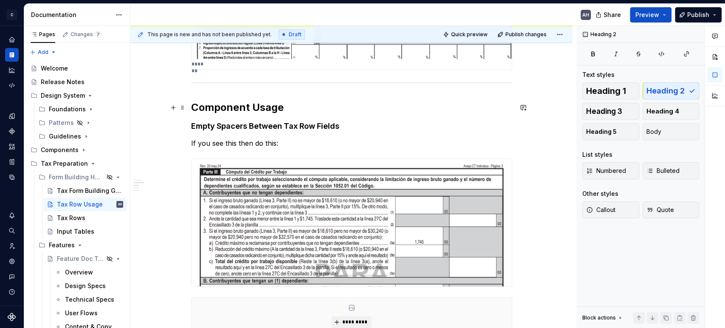
scroll to position [519, 0]
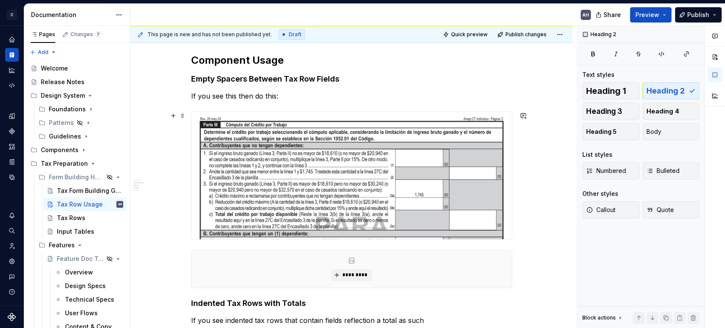
click at [360, 130] on img at bounding box center [351, 175] width 320 height 127
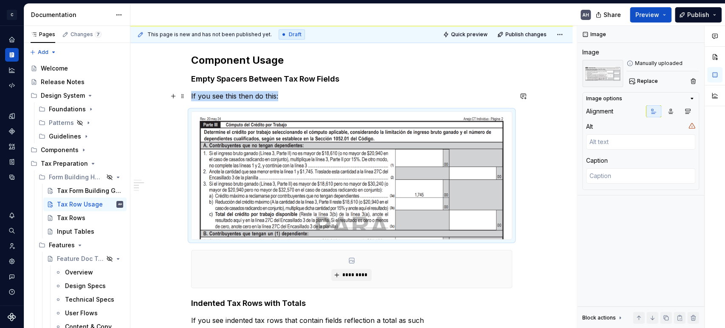
click at [289, 98] on p "If you see this then do this:" at bounding box center [351, 96] width 321 height 10
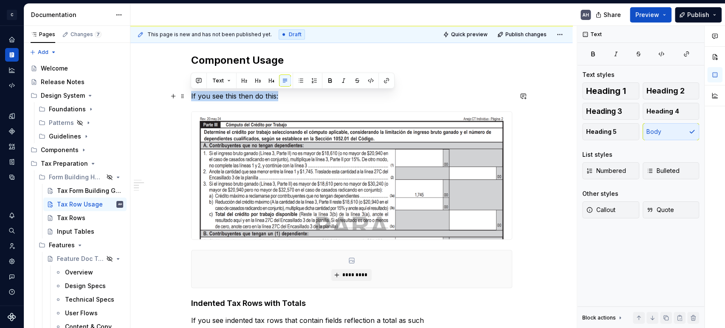
drag, startPoint x: 281, startPoint y: 99, endPoint x: 187, endPoint y: 96, distance: 93.9
click at [187, 96] on div "This guide helps you choose how to correctly use the taxx row component when bu…" at bounding box center [351, 153] width 442 height 1054
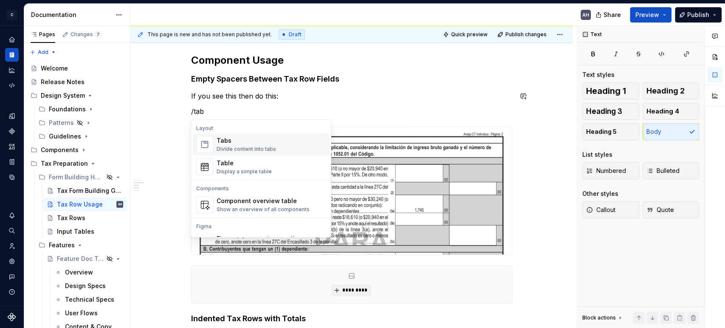
click at [241, 142] on div "Tabs" at bounding box center [245, 140] width 59 height 8
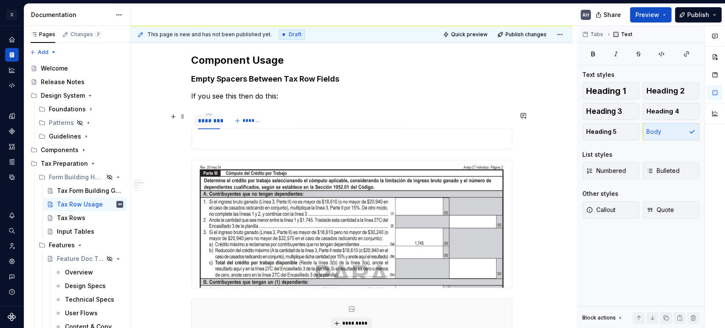
click at [203, 121] on div "********" at bounding box center [209, 120] width 22 height 8
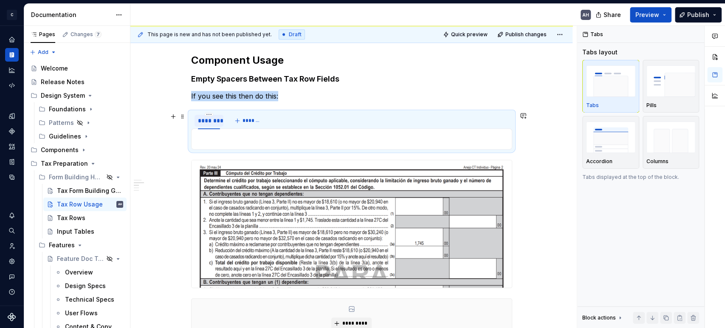
click at [203, 121] on div "********" at bounding box center [209, 120] width 22 height 8
type textarea "*"
type input "********"
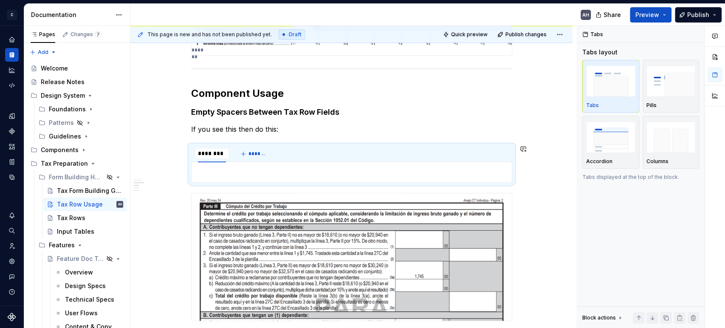
scroll to position [472, 0]
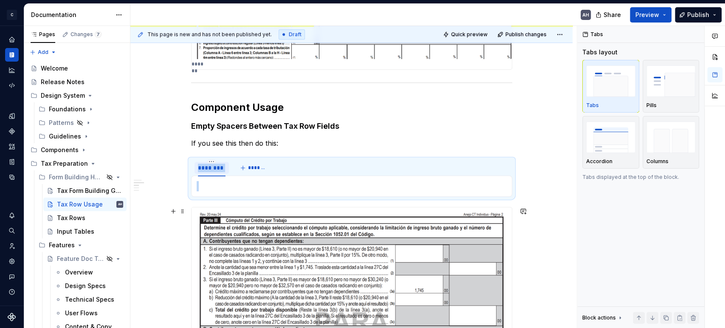
click at [244, 244] on img at bounding box center [351, 270] width 320 height 127
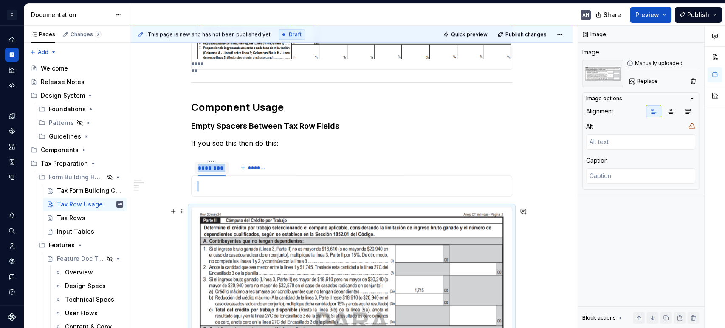
copy section "******** *******"
click at [230, 185] on p at bounding box center [352, 186] width 310 height 10
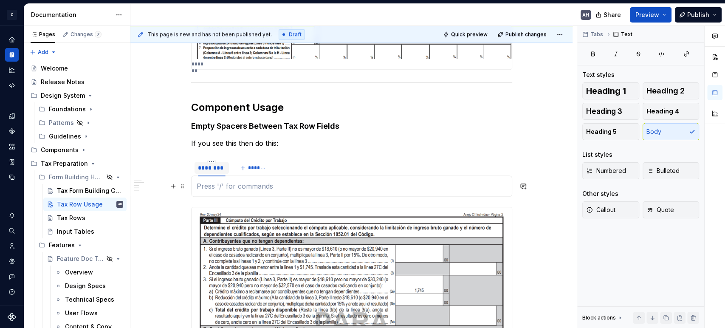
type textarea "*"
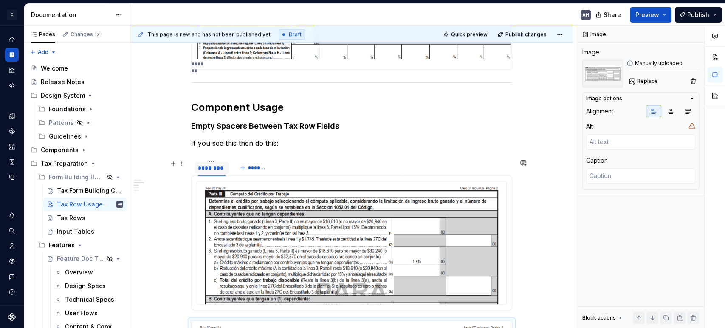
click at [214, 167] on div "********" at bounding box center [212, 167] width 28 height 8
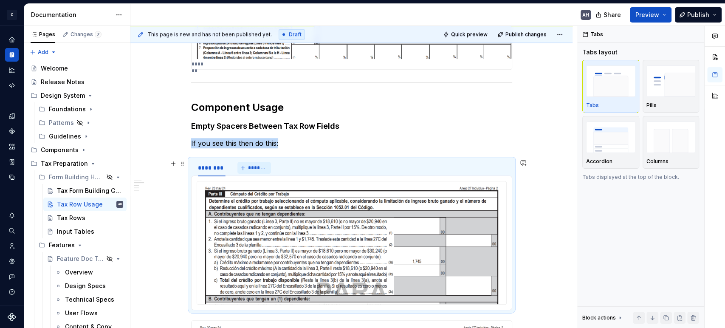
click at [253, 168] on span "*******" at bounding box center [257, 167] width 19 height 7
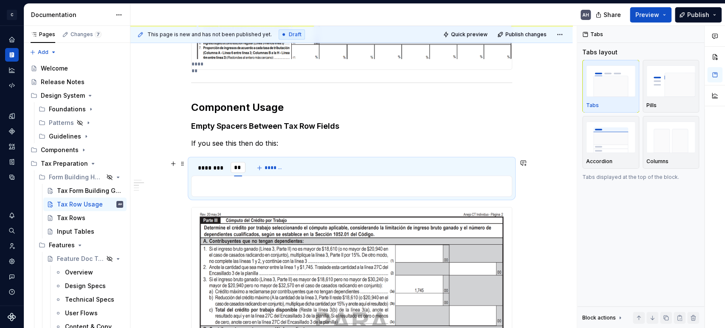
type input "*"
type input "**********"
drag, startPoint x: 255, startPoint y: 168, endPoint x: 217, endPoint y: 168, distance: 37.4
click at [217, 168] on div "**********" at bounding box center [220, 167] width 46 height 8
click at [263, 162] on html "C Andúril AH Dataset Expert Tax Documentation AH Share Preview Publish Pages Ch…" at bounding box center [362, 164] width 725 height 328
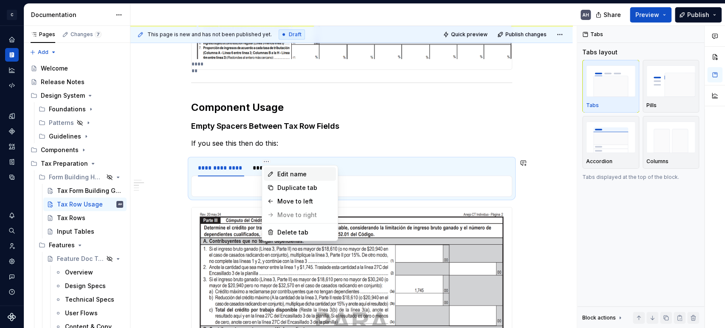
click at [270, 171] on icon at bounding box center [270, 173] width 7 height 7
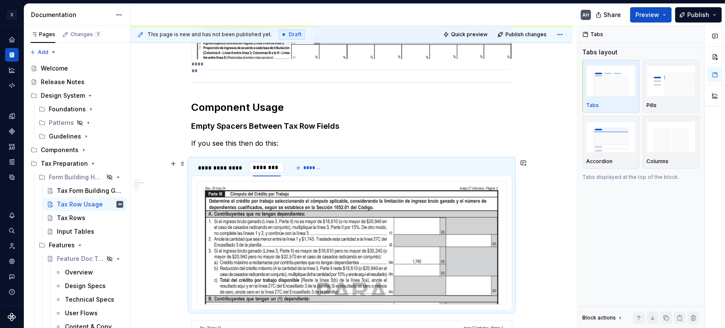
click at [273, 171] on input "********" at bounding box center [266, 167] width 35 height 15
type input "**********"
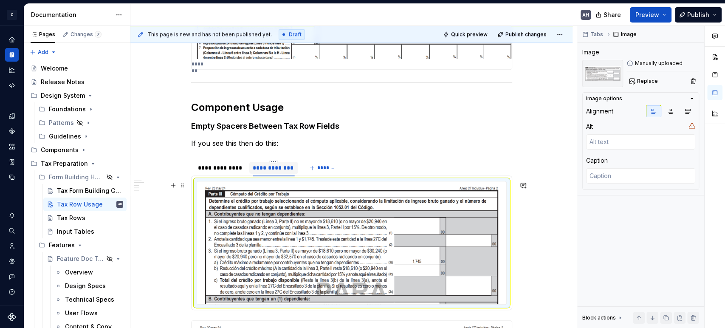
click at [352, 281] on img at bounding box center [351, 242] width 309 height 123
click at [212, 165] on div "**********" at bounding box center [221, 167] width 46 height 8
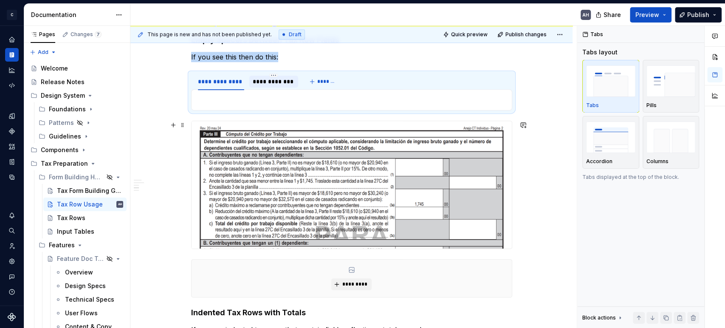
scroll to position [613, 0]
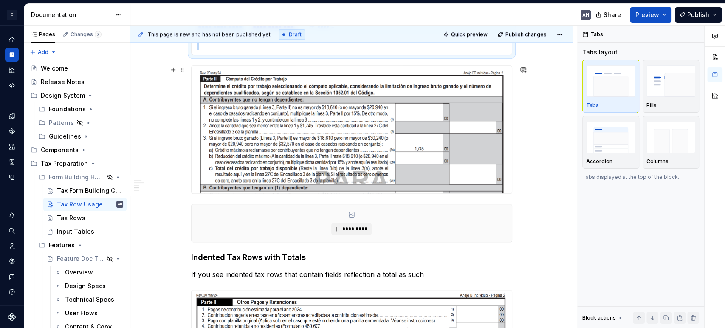
click at [278, 165] on img at bounding box center [351, 129] width 320 height 127
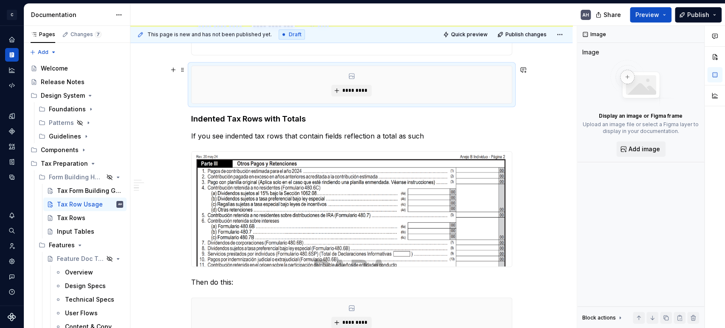
click at [308, 75] on div "*********" at bounding box center [351, 84] width 320 height 37
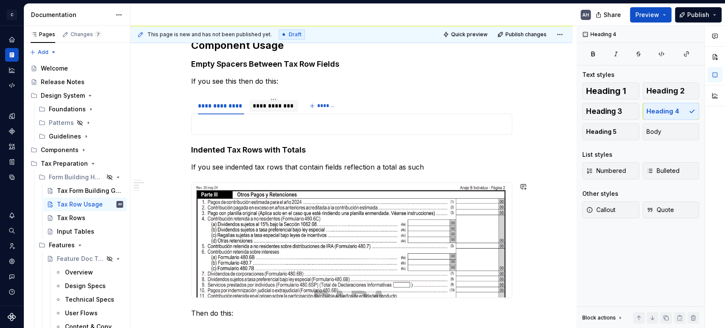
scroll to position [517, 0]
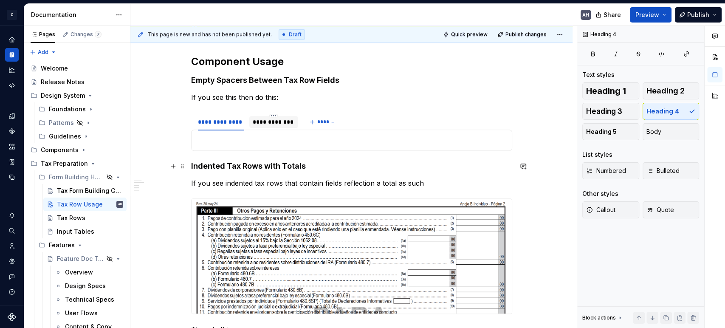
click at [316, 166] on h4 "Indented Tax Rows with Totals" at bounding box center [351, 166] width 321 height 10
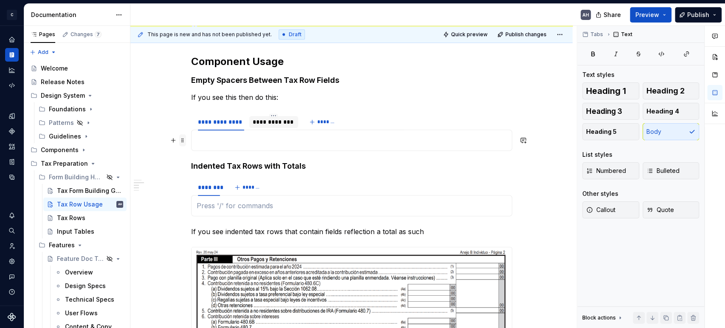
click at [180, 141] on span at bounding box center [182, 140] width 7 height 12
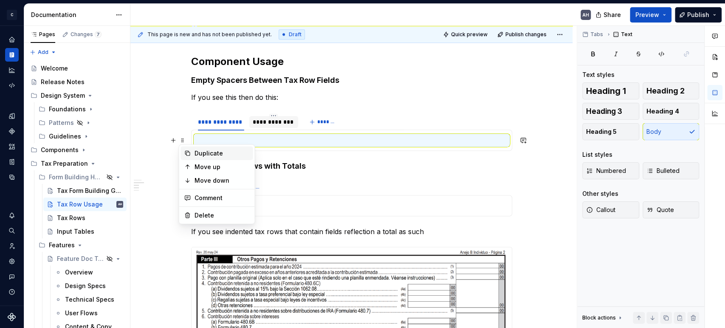
click at [208, 149] on div "Duplicate" at bounding box center [221, 153] width 55 height 8
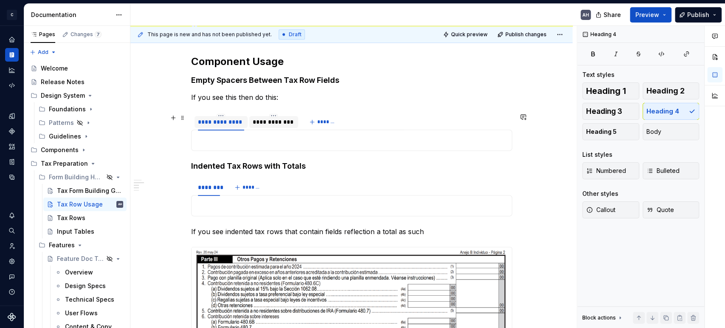
click at [213, 120] on div "**********" at bounding box center [221, 122] width 46 height 8
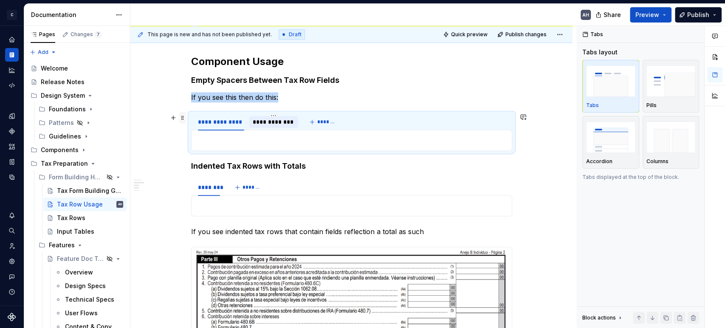
click at [183, 115] on span at bounding box center [182, 118] width 7 height 12
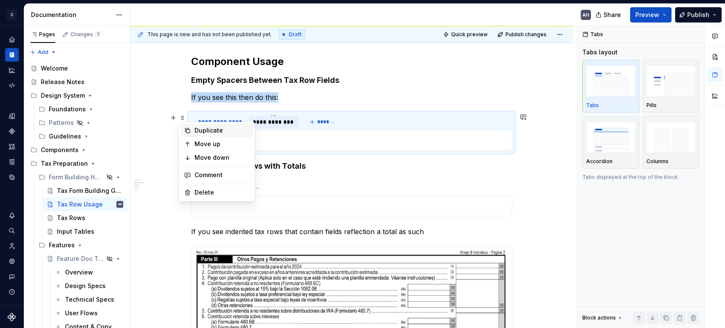
click at [204, 125] on div "Duplicate" at bounding box center [216, 131] width 72 height 14
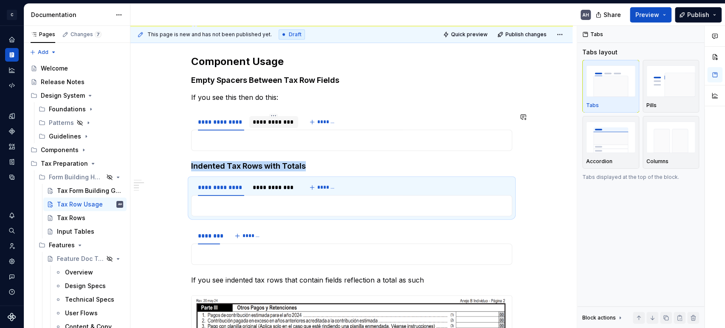
scroll to position [565, 0]
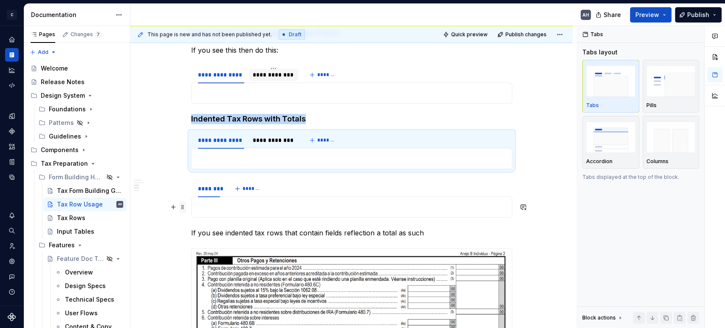
click at [183, 204] on span at bounding box center [182, 207] width 7 height 12
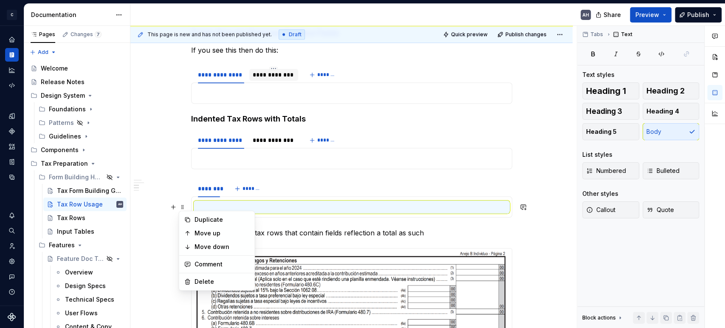
click at [211, 273] on div "Duplicate Move up Move down Comment Delete" at bounding box center [216, 251] width 76 height 80
click at [206, 281] on div "Delete" at bounding box center [221, 281] width 55 height 8
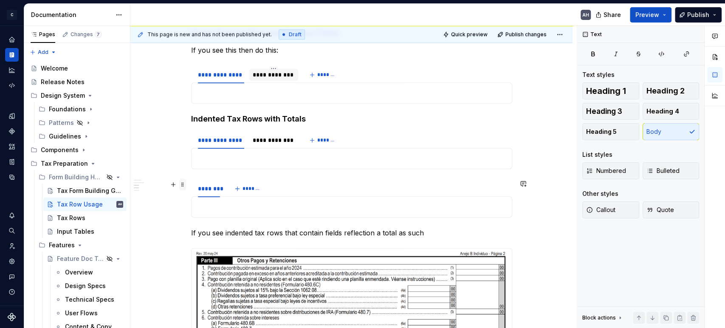
click at [183, 183] on span at bounding box center [182, 184] width 7 height 12
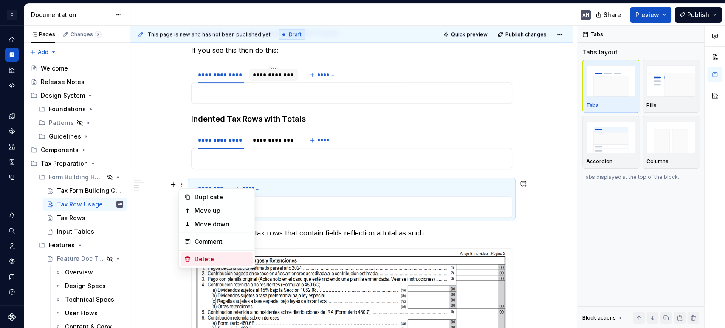
click at [202, 257] on div "Delete" at bounding box center [221, 259] width 55 height 8
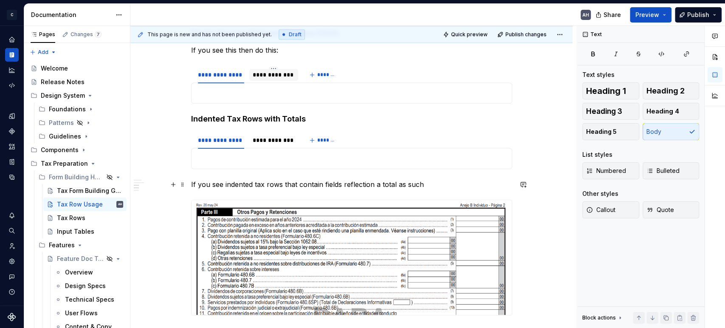
click at [225, 183] on p "If you see indented tax rows that contain fields reflection a total as such" at bounding box center [351, 184] width 321 height 10
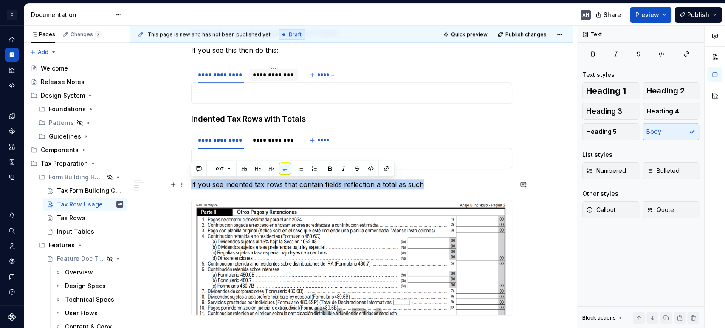
click at [225, 183] on p "If you see indented tax rows that contain fields reflection a total as such" at bounding box center [351, 184] width 321 height 10
copy p "If you see indented tax rows that contain fields reflection a total as such"
click at [253, 227] on img at bounding box center [351, 257] width 320 height 115
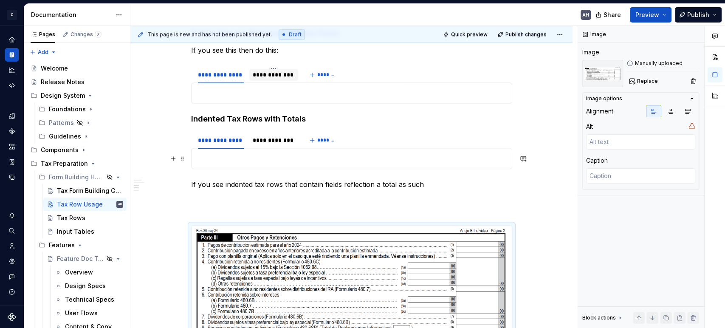
click at [220, 161] on p at bounding box center [352, 158] width 310 height 10
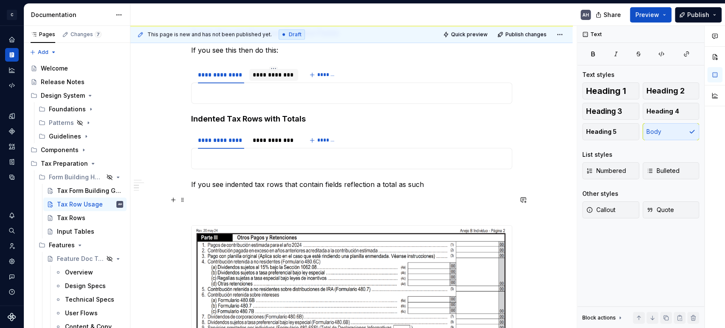
click at [207, 198] on p at bounding box center [351, 204] width 321 height 20
click at [200, 236] on img at bounding box center [351, 282] width 320 height 115
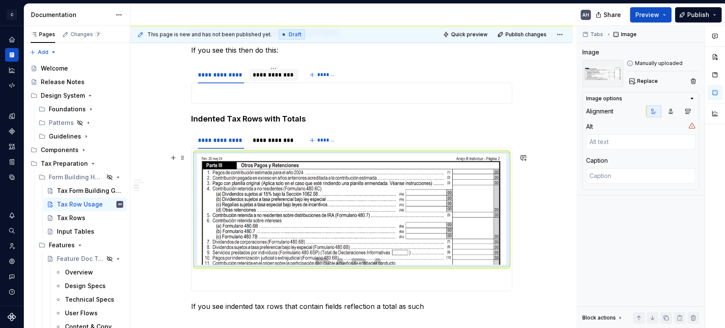
click at [245, 222] on img at bounding box center [351, 209] width 309 height 110
click at [311, 116] on h4 "Indented Tax Rows with Totals" at bounding box center [351, 119] width 321 height 10
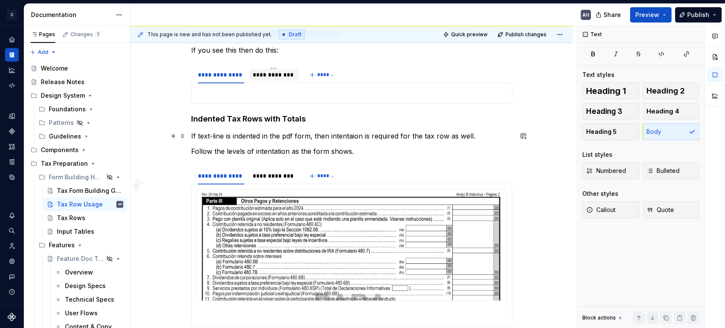
click at [341, 131] on p "If text-line is indented in the pdf form, then intentaion is required for the t…" at bounding box center [351, 136] width 321 height 10
click at [377, 155] on div "**********" at bounding box center [351, 45] width 321 height 888
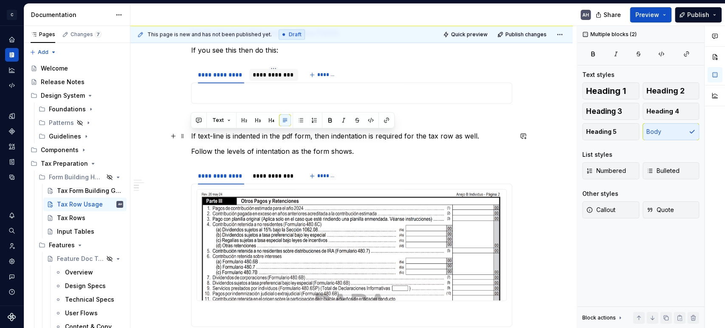
drag, startPoint x: 363, startPoint y: 149, endPoint x: 186, endPoint y: 135, distance: 178.0
click at [186, 135] on div "**********" at bounding box center [351, 89] width 442 height 1016
copy div "If text-line is indented in the pdf form, then indentation is required for the …"
click at [360, 148] on p "Follow the levels of intentation as the form shows." at bounding box center [351, 151] width 321 height 10
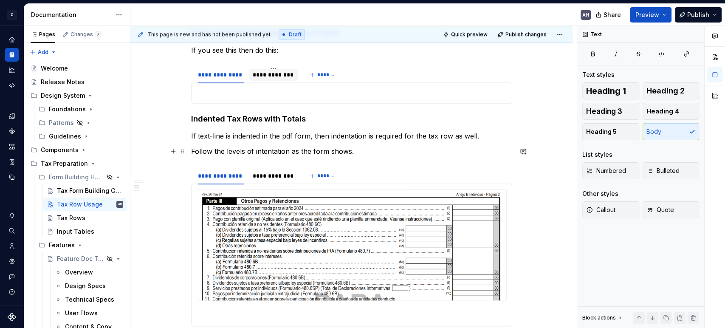
scroll to position [612, 0]
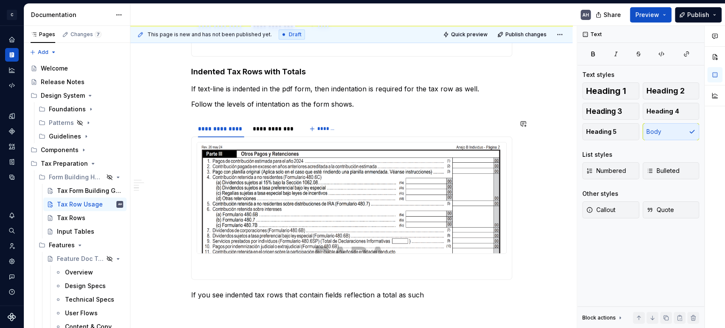
click at [355, 104] on p "Follow the levels of intentation as the form shows." at bounding box center [351, 104] width 321 height 10
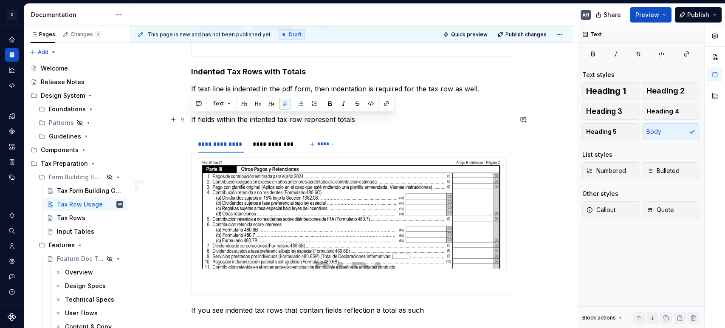
drag, startPoint x: 355, startPoint y: 118, endPoint x: 188, endPoint y: 122, distance: 167.7
click at [188, 122] on div "**********" at bounding box center [351, 49] width 442 height 1032
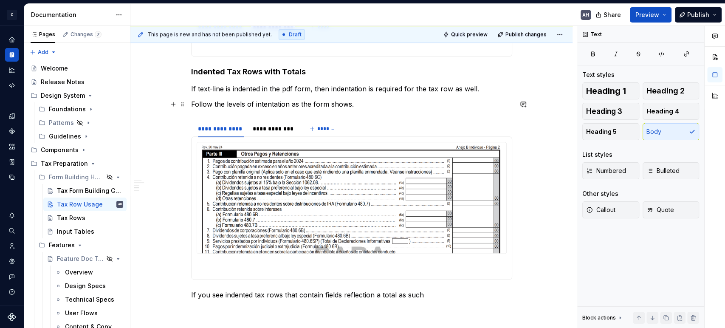
click at [259, 102] on p "Follow the levels of intentation as the form shows." at bounding box center [351, 104] width 321 height 10
click at [365, 105] on p "Follow the levels of indentation as the form shows." at bounding box center [351, 104] width 321 height 10
click at [342, 105] on p "Follow the levels of indentation as the form shows." at bounding box center [351, 104] width 321 height 10
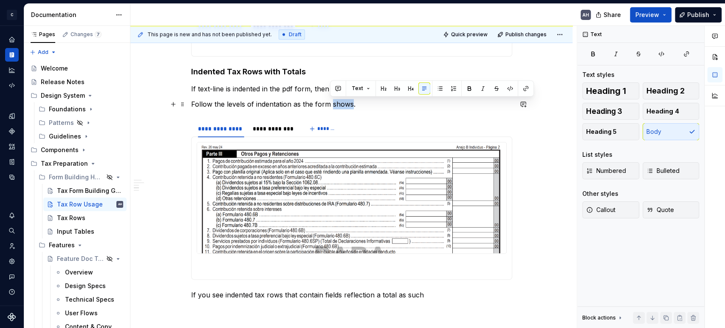
click at [342, 105] on p "Follow the levels of indentation as the form shows." at bounding box center [351, 104] width 321 height 10
click at [363, 104] on p "Follow the levels of indentation as the form shows." at bounding box center [351, 104] width 321 height 10
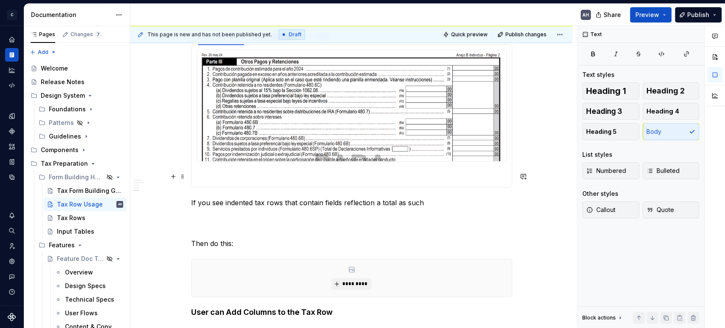
scroll to position [706, 0]
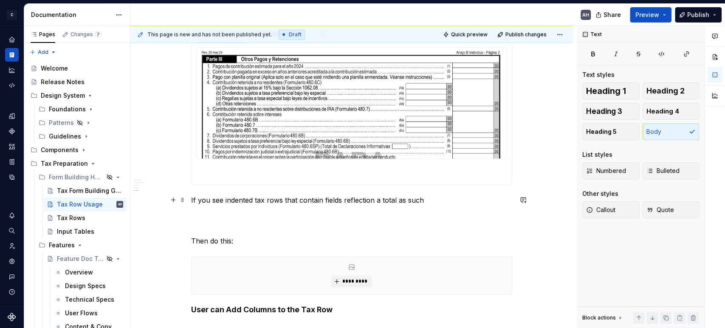
click at [323, 200] on p "If you see indented tax rows that contain fields reflection a total as such" at bounding box center [351, 200] width 321 height 10
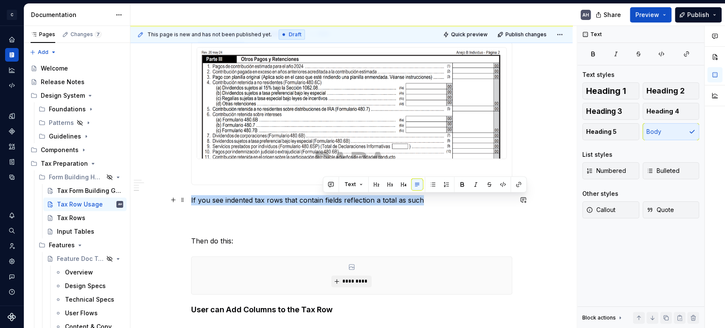
click at [323, 200] on p "If you see indented tax rows that contain fields reflection a total as such" at bounding box center [351, 200] width 321 height 10
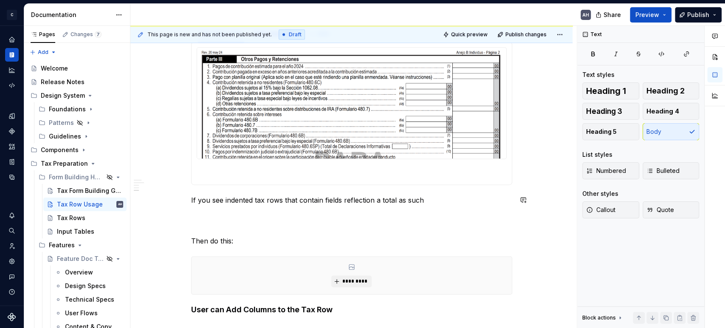
click at [323, 200] on p "If you see indented tax rows that contain fields reflection a total as such" at bounding box center [351, 200] width 321 height 10
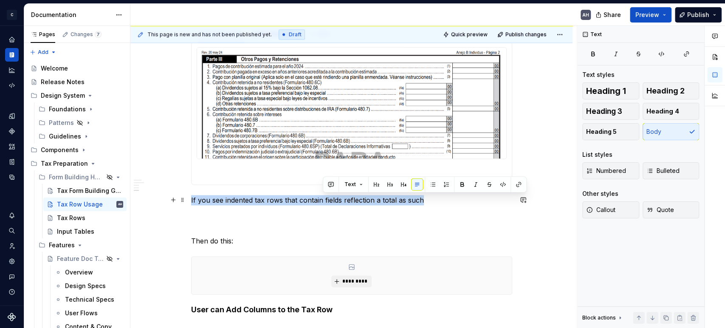
click at [323, 200] on p "If you see indented tax rows that contain fields reflection a total as such" at bounding box center [351, 200] width 321 height 10
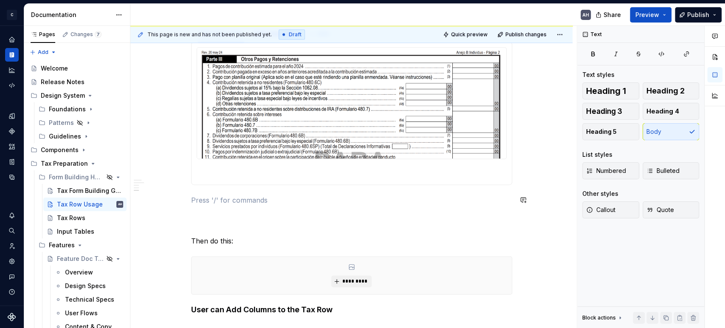
scroll to position [705, 0]
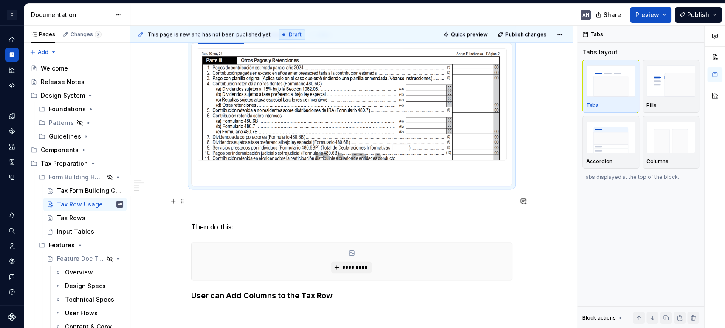
click at [274, 210] on p at bounding box center [351, 206] width 321 height 20
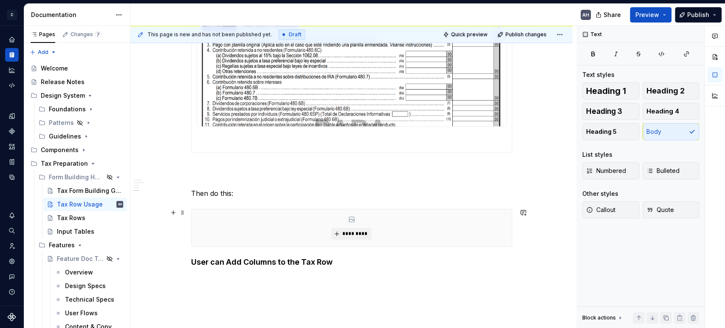
scroll to position [752, 0]
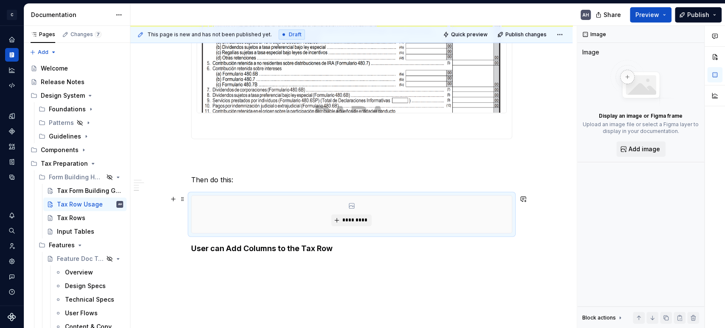
click at [242, 230] on div "*********" at bounding box center [351, 213] width 320 height 37
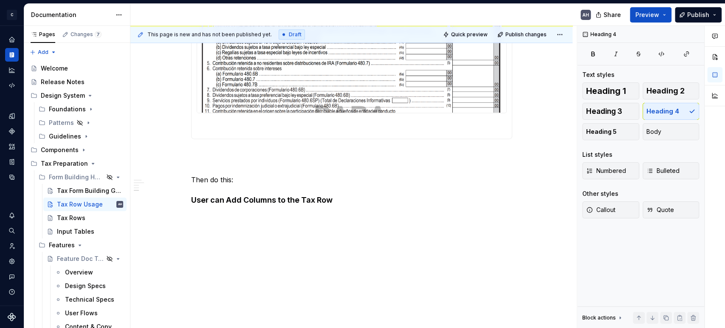
click at [202, 180] on p "Then do this:" at bounding box center [351, 179] width 321 height 10
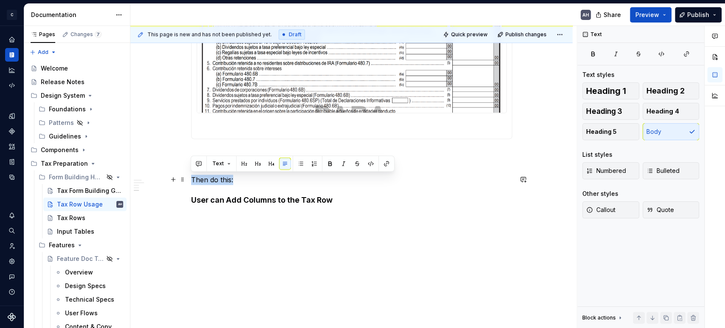
click at [202, 180] on p "Then do this:" at bounding box center [351, 179] width 321 height 10
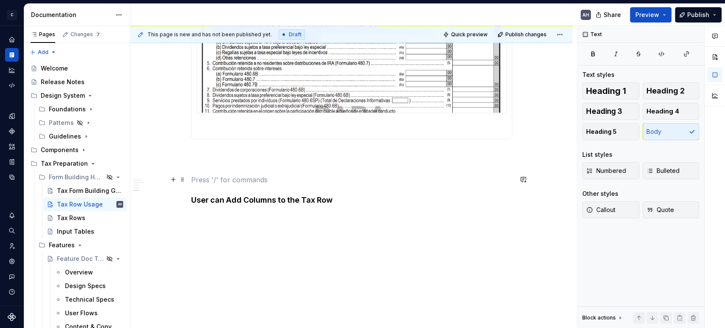
click at [245, 174] on p at bounding box center [351, 179] width 321 height 10
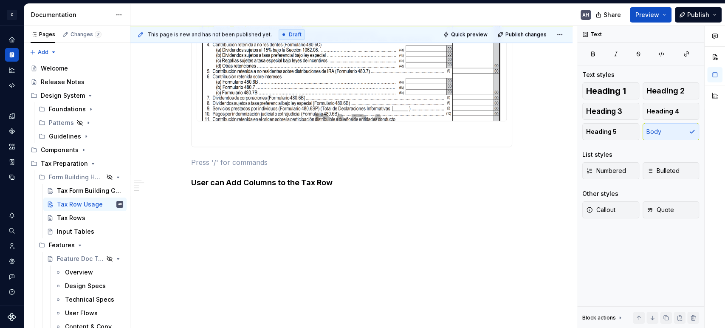
scroll to position [744, 0]
click at [364, 183] on h4 "User can Add Columns to the Tax Row" at bounding box center [351, 183] width 321 height 10
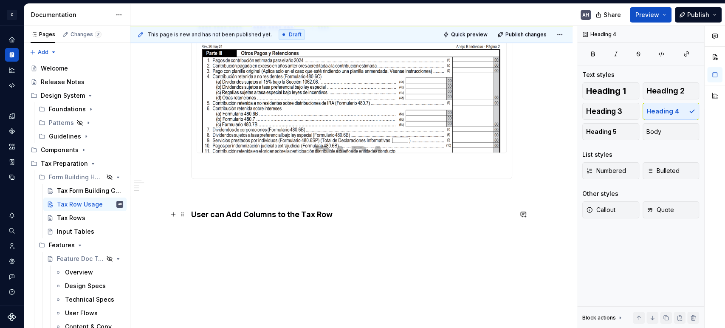
scroll to position [696, 0]
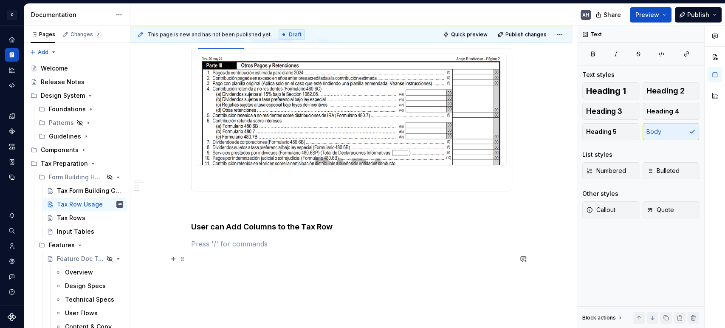
scroll to position [649, 0]
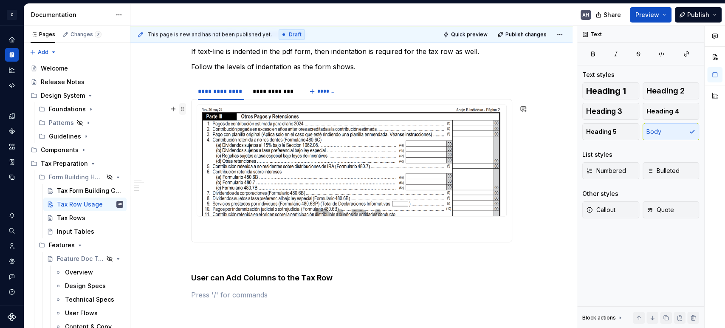
click at [183, 111] on span at bounding box center [182, 109] width 7 height 12
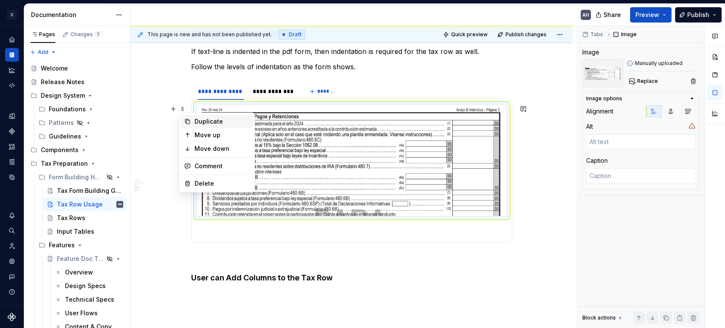
click at [205, 120] on div "Duplicate" at bounding box center [221, 121] width 55 height 8
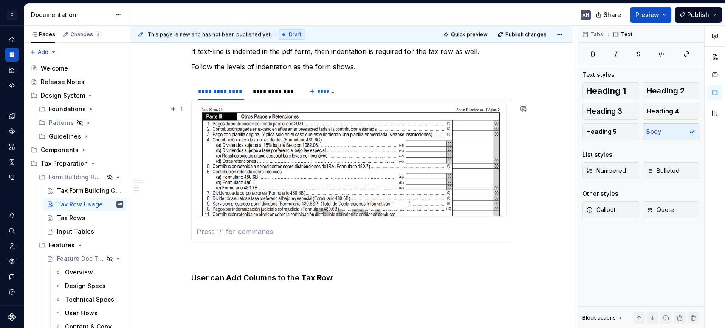
scroll to position [508, 0]
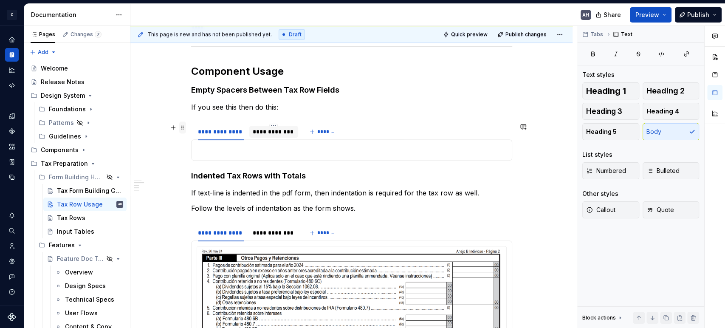
click at [184, 126] on span at bounding box center [182, 127] width 7 height 12
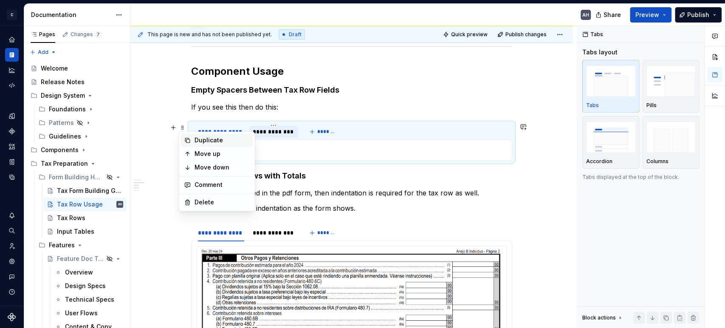
click at [209, 143] on div "Duplicate" at bounding box center [221, 140] width 55 height 8
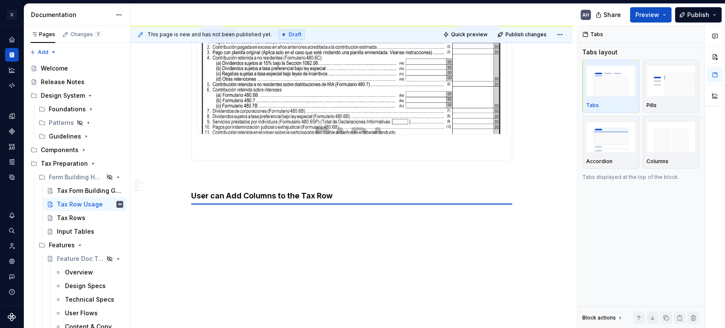
scroll to position [731, 0]
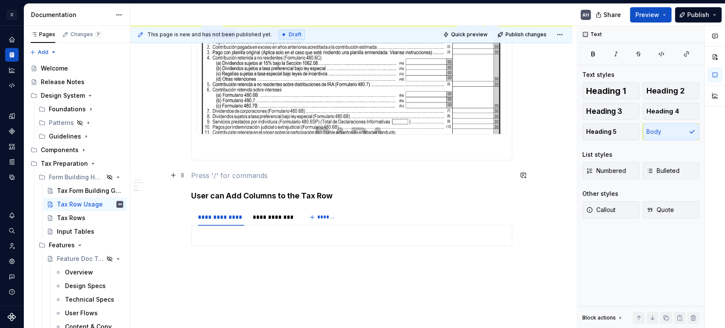
click at [216, 177] on p at bounding box center [351, 175] width 321 height 10
click at [259, 256] on p at bounding box center [351, 261] width 321 height 10
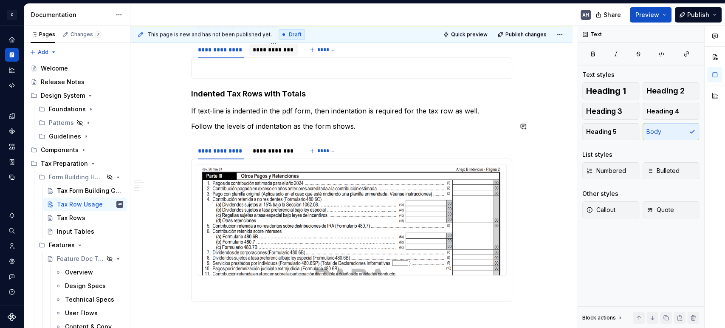
scroll to position [648, 0]
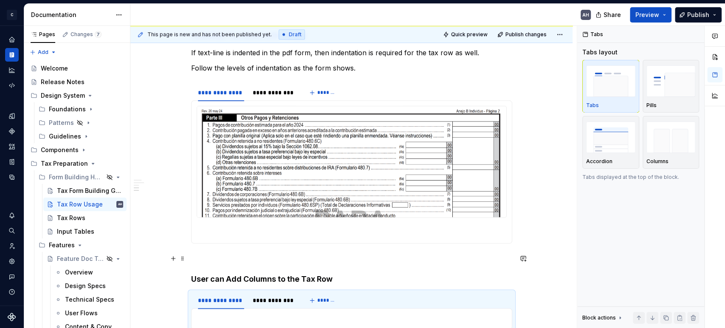
click at [318, 260] on p at bounding box center [351, 258] width 321 height 10
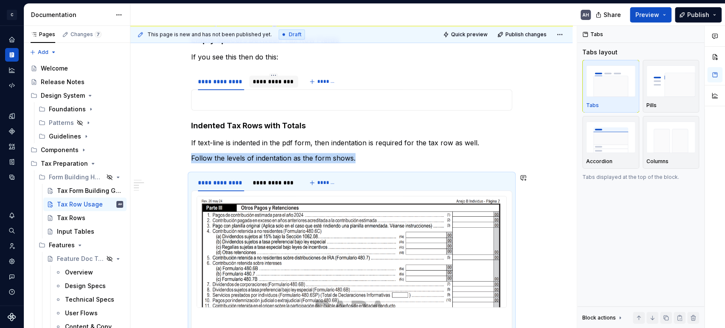
scroll to position [554, 0]
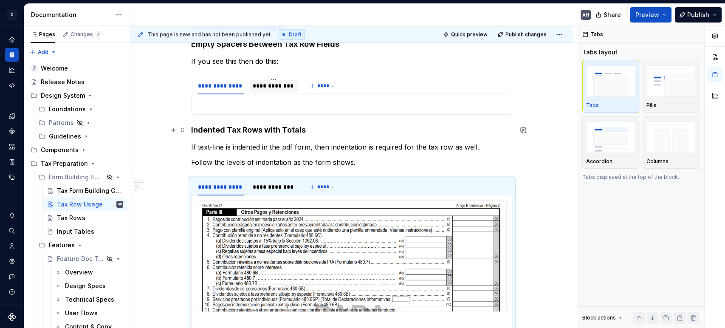
click at [192, 128] on h4 "Indented Tax Rows with Totals" at bounding box center [351, 130] width 321 height 10
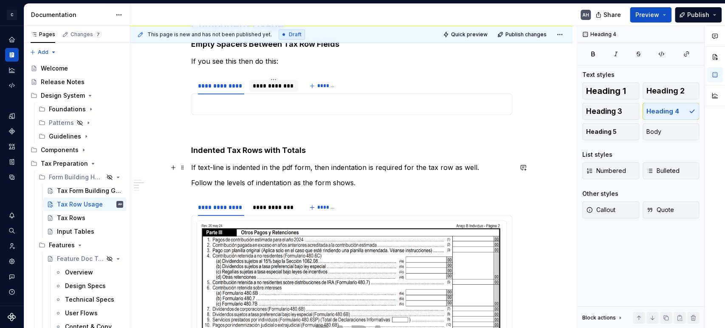
click at [245, 172] on p "If text-line is indented in the pdf form, then indentation is required for the …" at bounding box center [351, 167] width 321 height 10
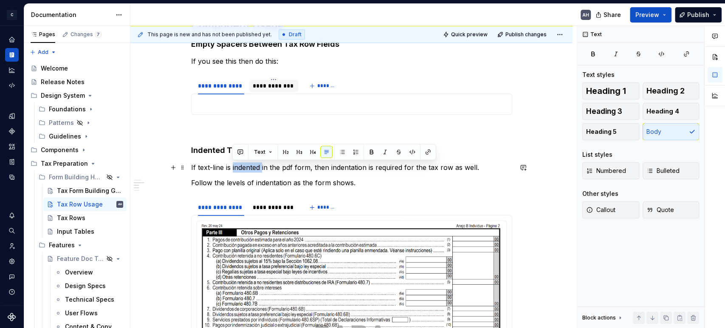
click at [245, 172] on p "If text-line is indented in the pdf form, then indentation is required for the …" at bounding box center [351, 167] width 321 height 10
click at [266, 179] on p "Follow the levels of indentation as the form shows." at bounding box center [351, 182] width 321 height 10
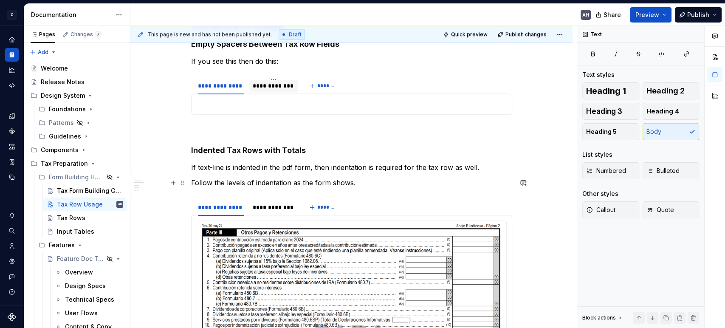
click at [345, 180] on p "Follow the levels of indentation as the form shows." at bounding box center [351, 182] width 321 height 10
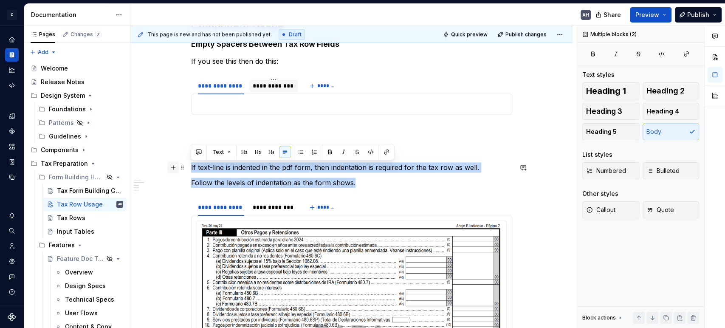
drag, startPoint x: 358, startPoint y: 181, endPoint x: 169, endPoint y: 163, distance: 189.3
click at [191, 163] on div "**********" at bounding box center [351, 43] width 321 height 862
click at [301, 153] on button "button" at bounding box center [301, 152] width 12 height 12
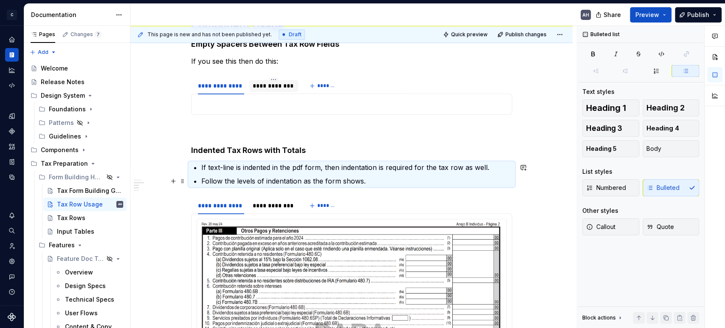
click at [290, 179] on p "Follow the levels of indentation as the form shows." at bounding box center [356, 181] width 311 height 10
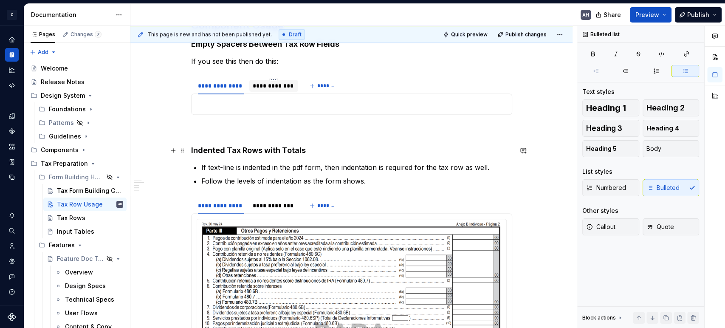
click at [340, 139] on div "**********" at bounding box center [351, 37] width 321 height 850
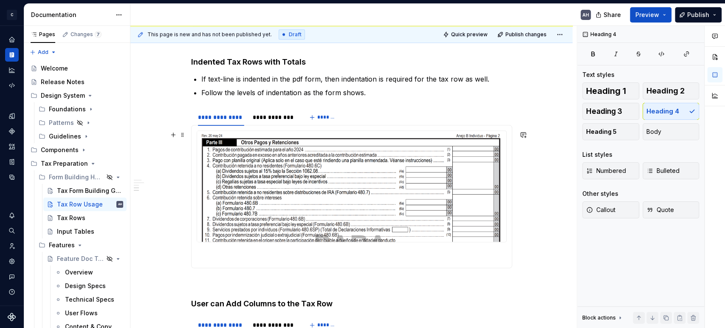
scroll to position [648, 0]
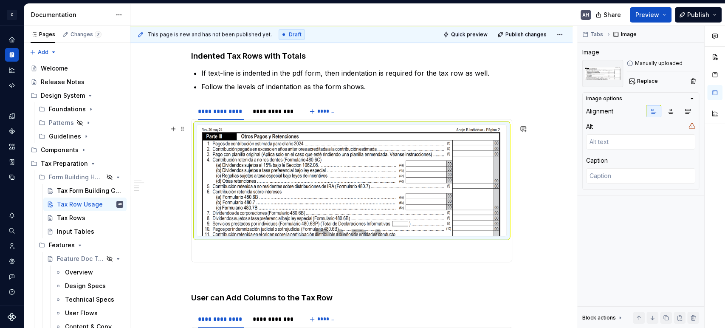
click at [267, 162] on img at bounding box center [351, 180] width 309 height 110
click at [272, 107] on html "C Andúril AH Dataset Expert Tax Documentation AH Share Preview Publish Pages Ch…" at bounding box center [362, 164] width 725 height 328
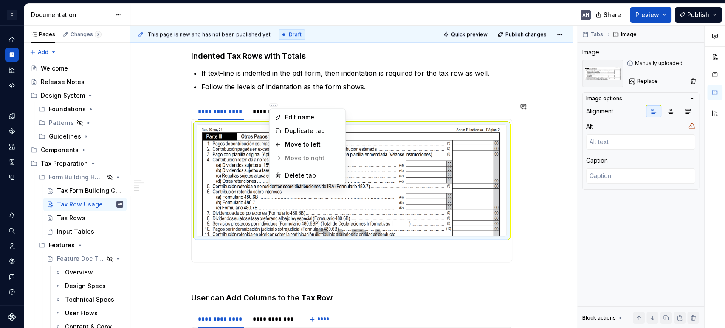
click at [264, 108] on html "C Andúril AH Dataset Expert Tax Documentation AH Share Preview Publish Pages Ch…" at bounding box center [362, 164] width 725 height 328
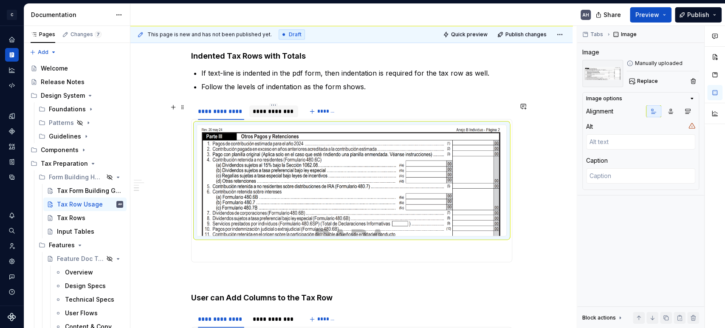
click at [258, 110] on div "**********" at bounding box center [274, 111] width 42 height 8
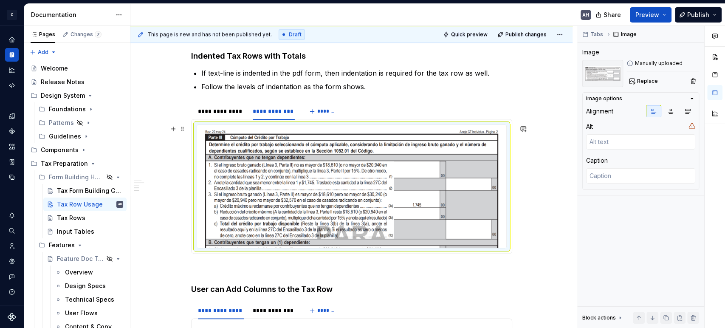
click at [241, 158] on img at bounding box center [351, 186] width 309 height 123
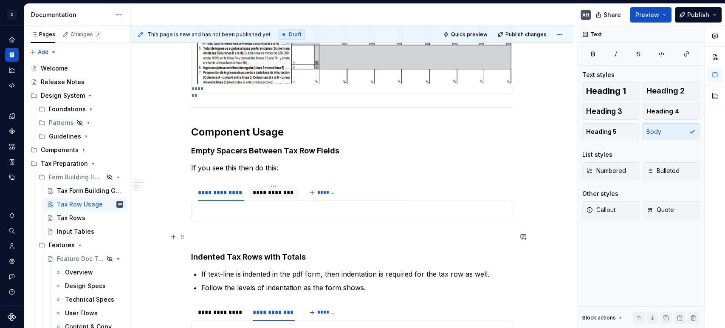
scroll to position [412, 0]
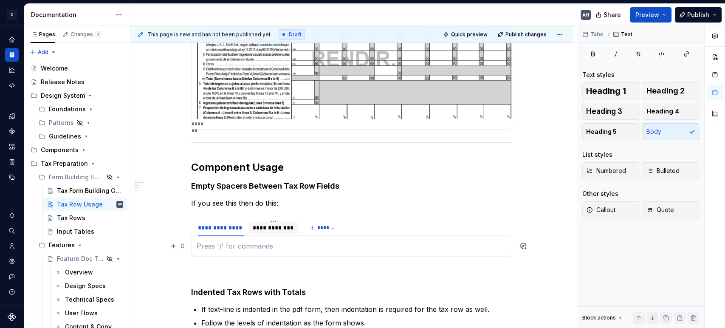
click at [244, 243] on p at bounding box center [352, 246] width 310 height 10
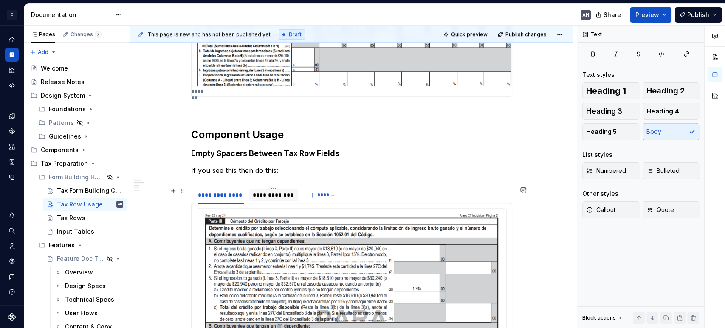
scroll to position [459, 0]
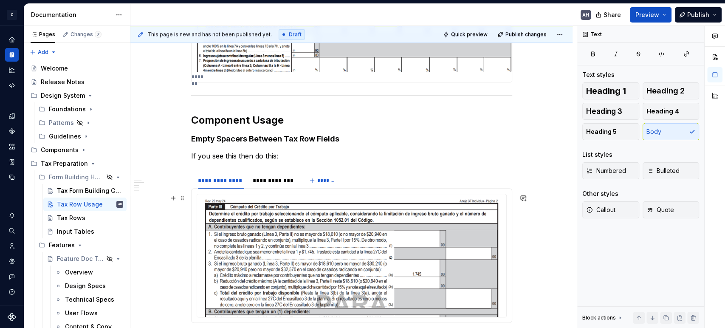
click at [331, 262] on img at bounding box center [351, 255] width 309 height 123
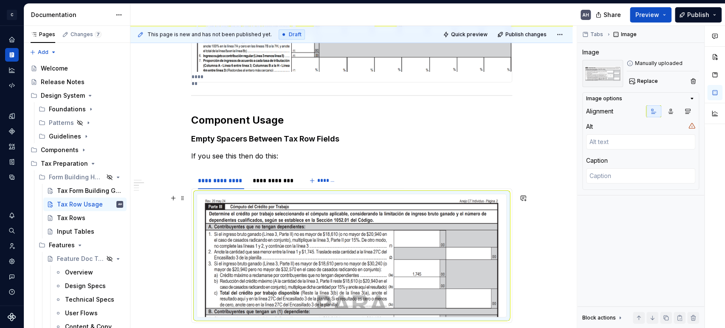
scroll to position [506, 0]
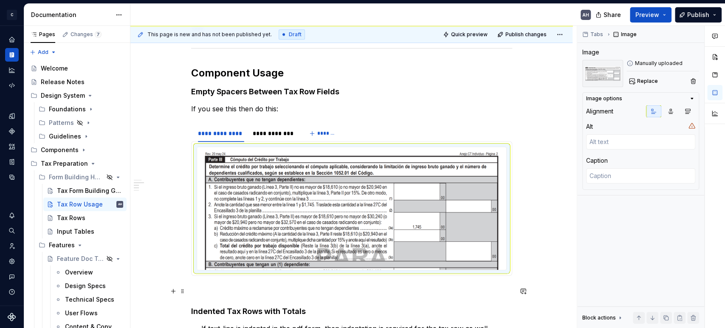
click at [312, 287] on p at bounding box center [351, 291] width 321 height 10
click at [327, 216] on img at bounding box center [351, 208] width 309 height 123
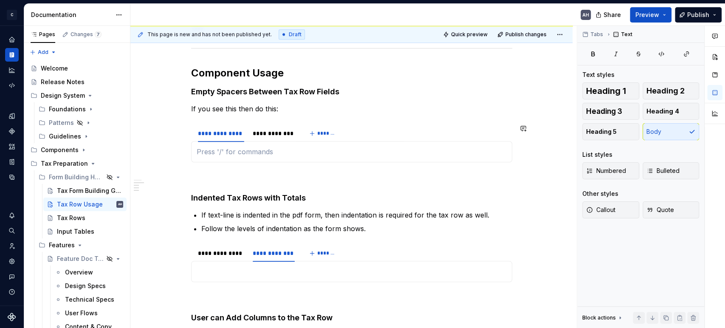
click at [246, 158] on div at bounding box center [351, 151] width 321 height 21
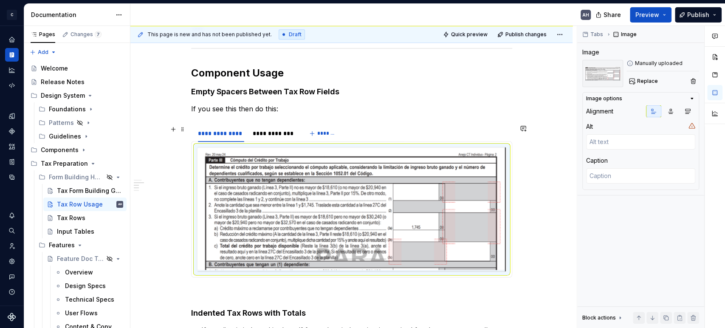
click at [274, 132] on div "**********" at bounding box center [274, 133] width 42 height 8
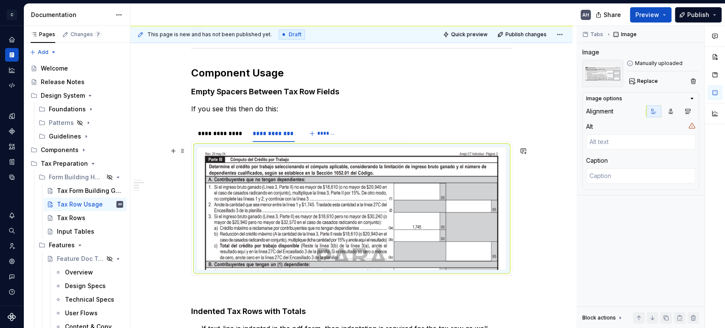
click at [324, 186] on img at bounding box center [351, 208] width 309 height 123
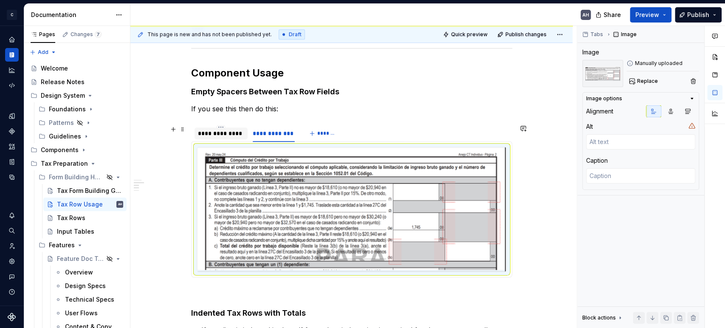
click at [229, 135] on div "**********" at bounding box center [221, 133] width 46 height 8
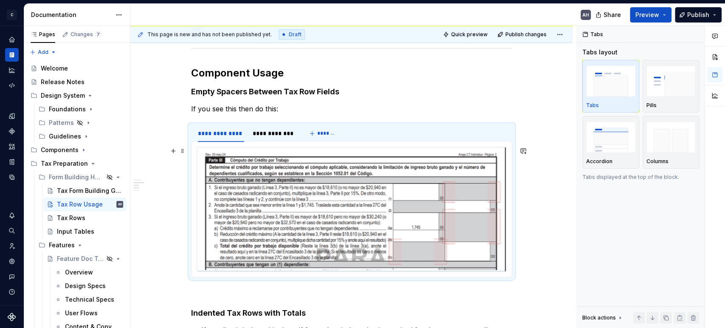
click at [284, 192] on img at bounding box center [351, 209] width 309 height 124
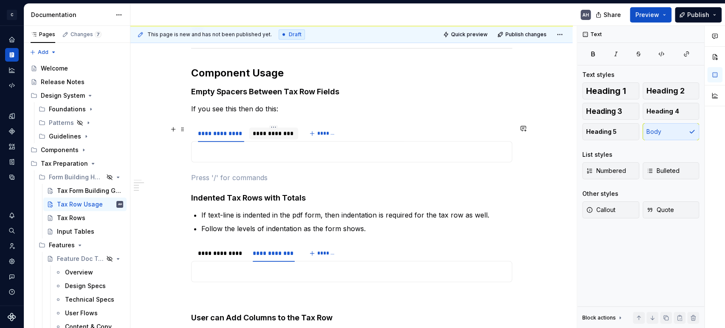
click at [275, 135] on div "**********" at bounding box center [274, 133] width 42 height 8
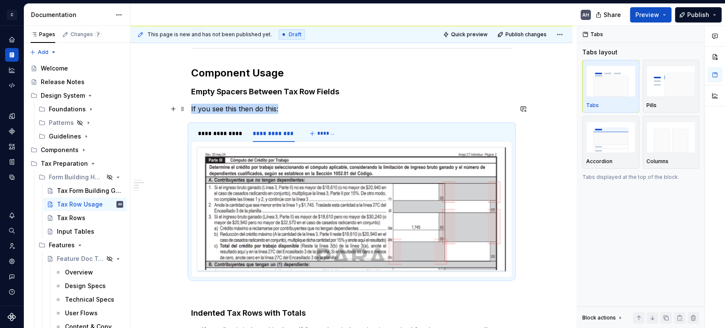
click at [291, 104] on p "If you see this then do this:" at bounding box center [351, 109] width 321 height 10
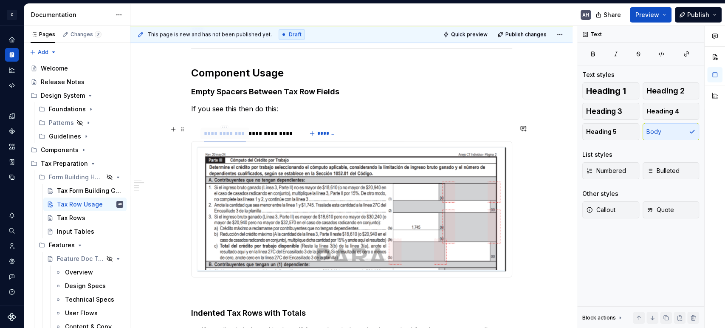
drag, startPoint x: 278, startPoint y: 131, endPoint x: 227, endPoint y: 129, distance: 50.6
click at [227, 129] on div "**********" at bounding box center [225, 133] width 42 height 8
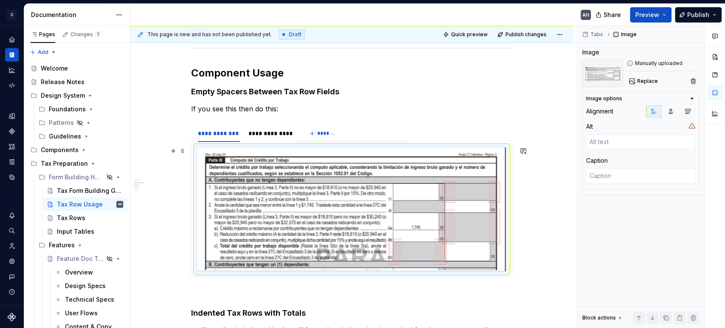
click at [269, 199] on img at bounding box center [351, 209] width 309 height 124
click at [324, 109] on p "If you see this then do this:" at bounding box center [351, 109] width 321 height 10
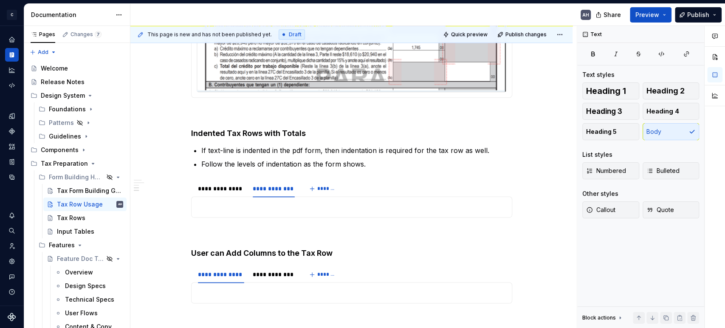
scroll to position [695, 0]
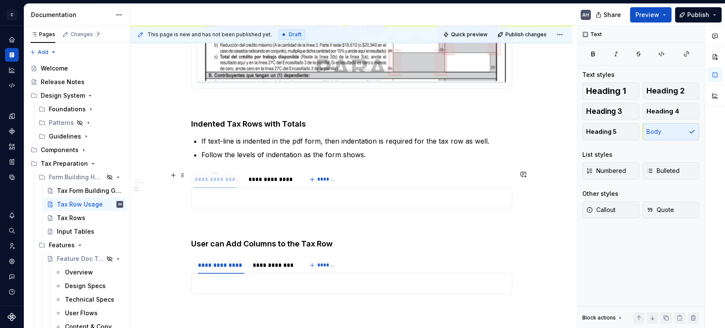
drag, startPoint x: 269, startPoint y: 181, endPoint x: 208, endPoint y: 175, distance: 61.4
click at [208, 175] on div "**********" at bounding box center [215, 179] width 42 height 8
click at [263, 197] on p at bounding box center [352, 197] width 310 height 10
click at [261, 182] on div "**********" at bounding box center [271, 179] width 46 height 8
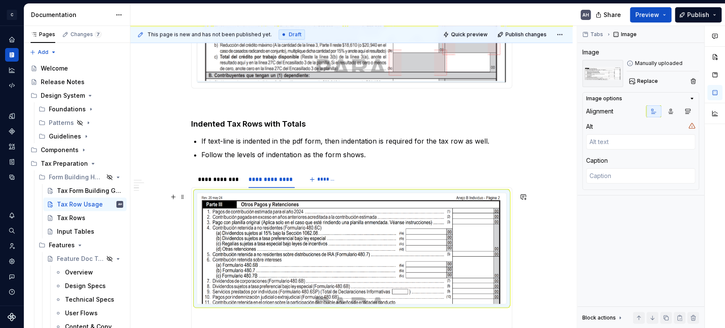
click at [263, 217] on img at bounding box center [351, 248] width 309 height 110
click at [225, 177] on div "**********" at bounding box center [219, 179] width 42 height 8
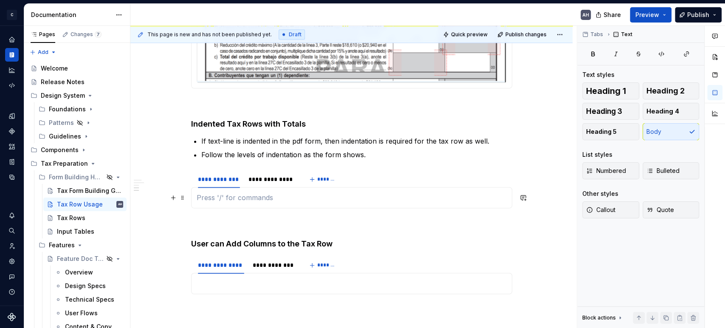
click at [253, 197] on p at bounding box center [352, 197] width 310 height 10
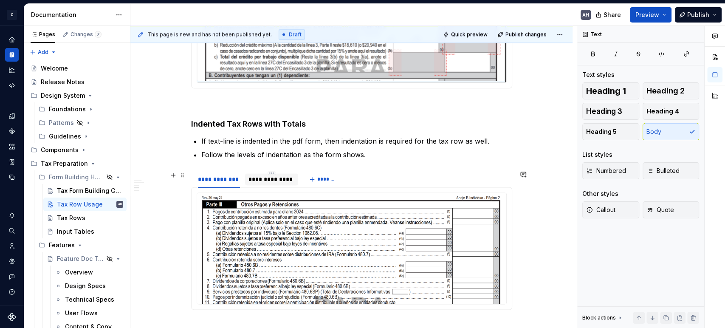
click at [261, 181] on div "**********" at bounding box center [271, 179] width 46 height 8
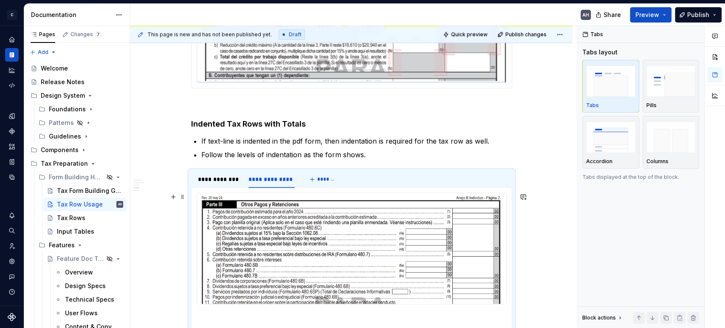
click at [268, 233] on img at bounding box center [351, 248] width 309 height 110
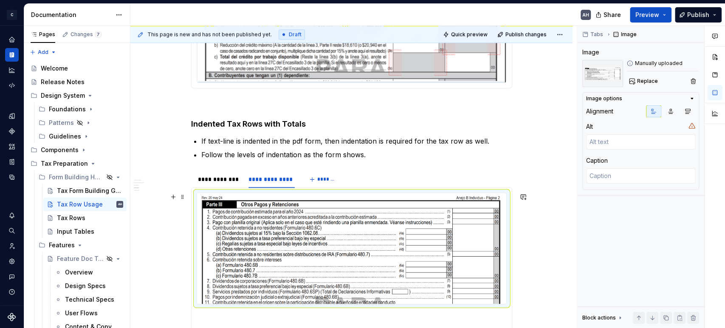
click at [268, 233] on img at bounding box center [351, 248] width 309 height 110
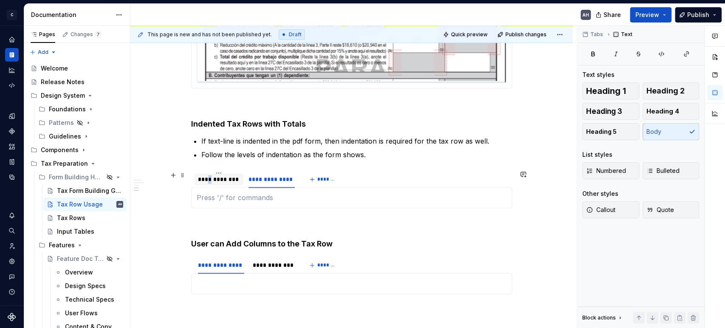
click at [211, 177] on div "**********" at bounding box center [219, 179] width 42 height 8
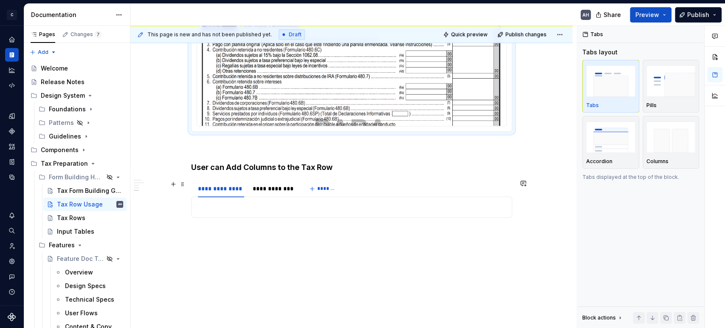
scroll to position [883, 0]
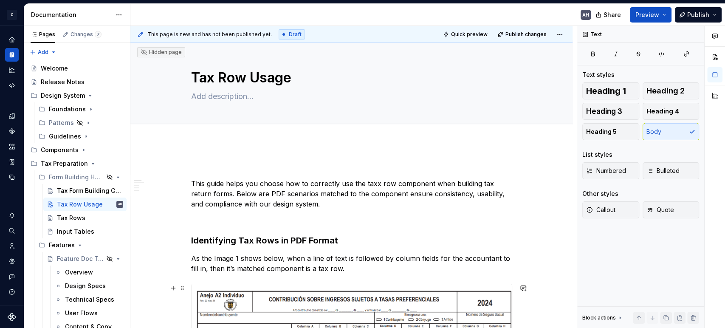
scroll to position [0, 0]
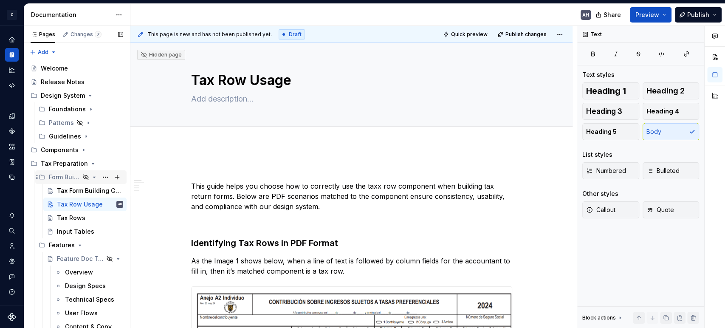
click at [46, 179] on div "Form Building Handbook" at bounding box center [81, 177] width 84 height 12
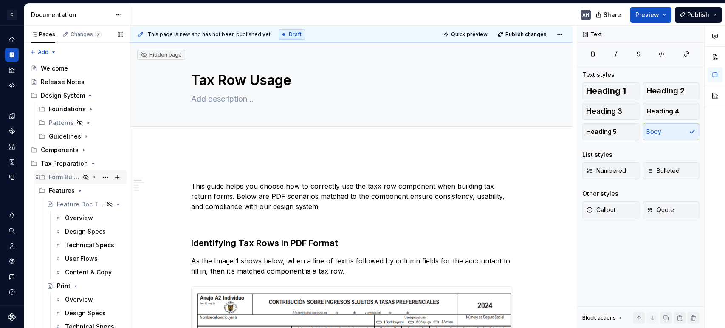
click at [63, 179] on div "Form Building Handbook" at bounding box center [64, 177] width 31 height 8
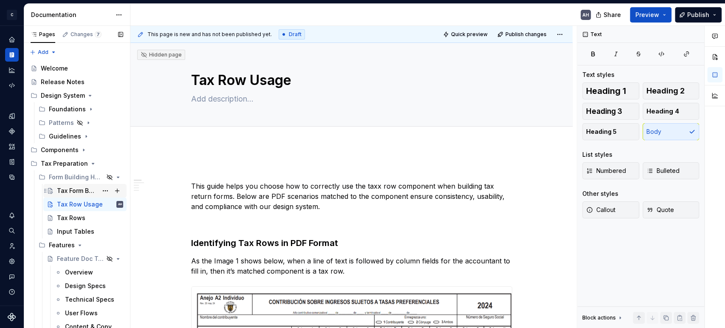
click at [65, 193] on div "Tax Form Building Guidelines" at bounding box center [77, 190] width 41 height 8
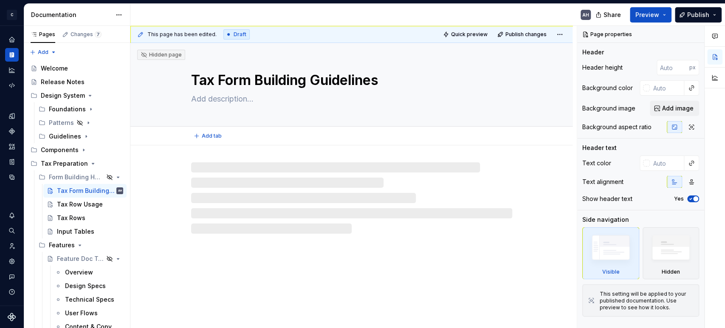
click at [287, 81] on textarea "Tax Form Building Guidelines" at bounding box center [349, 80] width 321 height 20
click at [256, 82] on textarea "Tax Form Building Guidelines" at bounding box center [349, 80] width 321 height 20
click at [281, 84] on textarea "Tax Form Building Guidelines" at bounding box center [349, 80] width 321 height 20
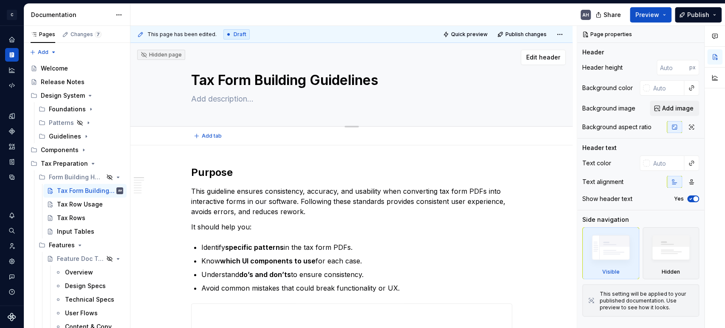
type textarea "*"
type textarea "Tax Form CGuidelines"
type textarea "*"
type textarea "Tax Form CoGuidelines"
type textarea "*"
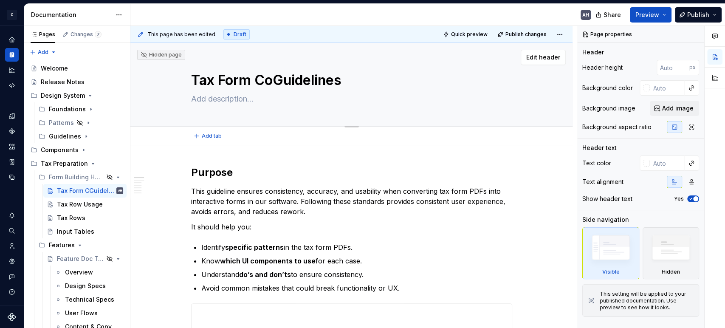
type textarea "Tax Form ConGuidelines"
type textarea "*"
type textarea "Tax Form ContGuidelines"
type textarea "*"
type textarea "Tax Form ConteGuidelines"
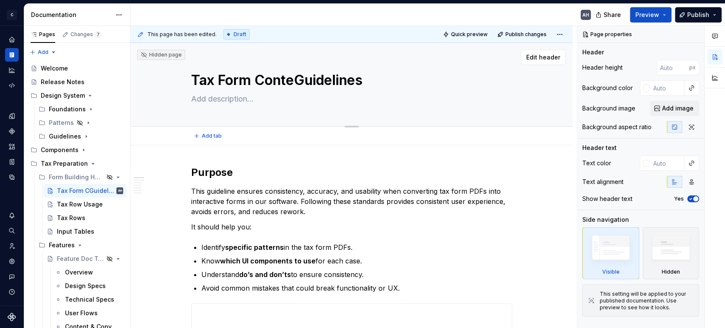
type textarea "*"
type textarea "Tax Form ContenGuidelines"
type textarea "*"
type textarea "Tax Form ContentGuidelines"
type textarea "*"
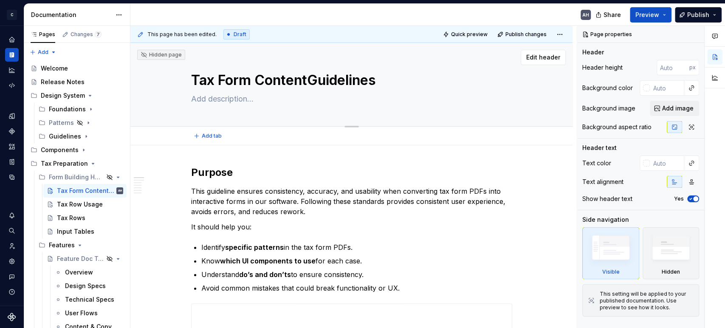
type textarea "Tax Form Content Guidelines"
type textarea "*"
type textarea "Tax Form Content Guidelines"
click at [261, 191] on p "This guideline ensures consistency, accuracy, and usability when converting tax…" at bounding box center [351, 201] width 321 height 31
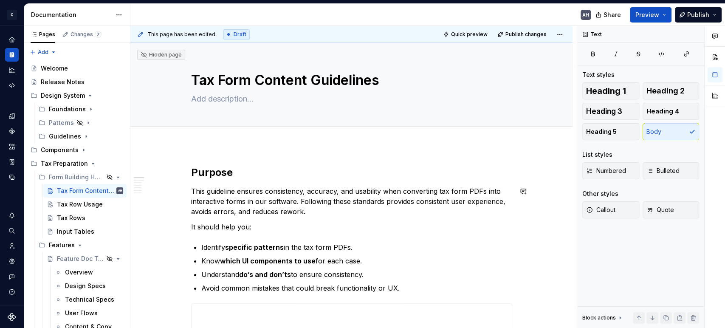
click at [402, 197] on p "This guideline ensures consistency, accuracy, and usability when converting tax…" at bounding box center [351, 201] width 321 height 31
click at [320, 214] on p "This guideline ensures consistency, accuracy, and usability when converting tax…" at bounding box center [351, 201] width 321 height 31
click at [353, 211] on p "This guideline ensures consistency, accuracy, and usability when converting tax…" at bounding box center [351, 201] width 321 height 31
type textarea "*"
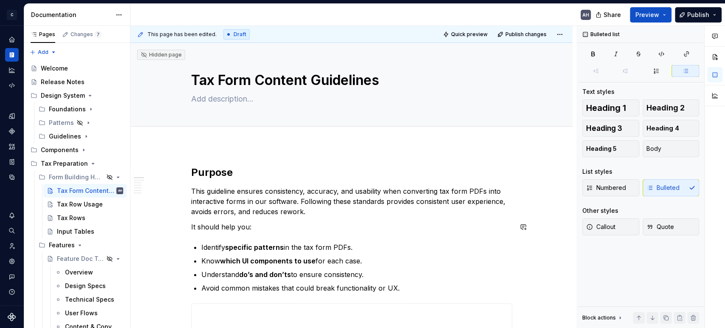
scroll to position [47, 0]
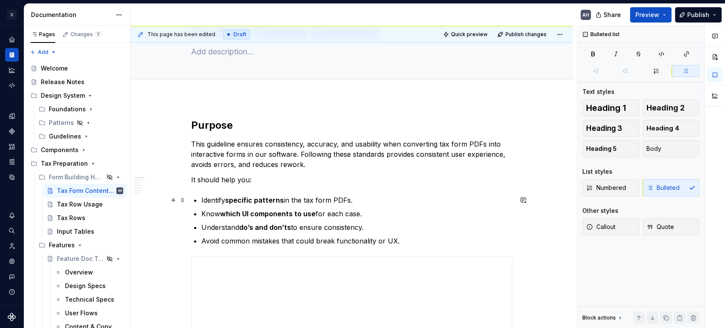
click at [367, 200] on p "Identify specific patterns in the tax form PDFs." at bounding box center [356, 200] width 311 height 10
click at [211, 219] on ul "Identify specific patterns in the tax form PDFs. Know which UI components to us…" at bounding box center [356, 220] width 311 height 51
click at [289, 208] on ul "Identify specific patterns in the tax form PDFs. Know which UI components to us…" at bounding box center [356, 220] width 311 height 51
click at [351, 211] on p "Know which UI components to use for each case." at bounding box center [356, 213] width 311 height 10
click at [379, 213] on p "Know which UI components to use for each case." at bounding box center [356, 213] width 311 height 10
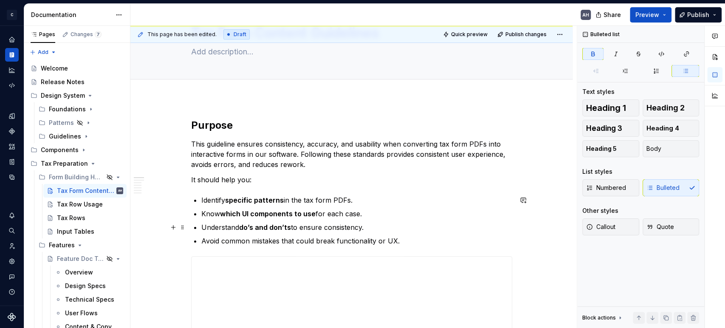
click at [271, 227] on strong "do’s and don’ts" at bounding box center [265, 227] width 52 height 8
click at [342, 222] on p "Understand do’s and don’ts to ensure consistency." at bounding box center [356, 227] width 311 height 10
click at [389, 223] on p "Understand do’s and don’ts to ensure consistency." at bounding box center [356, 227] width 311 height 10
click at [234, 244] on p "Avoid common mistakes that could break functionality or UX." at bounding box center [356, 241] width 311 height 10
click at [407, 242] on p "Avoid common mistakes that could break functionality or UX." at bounding box center [356, 241] width 311 height 10
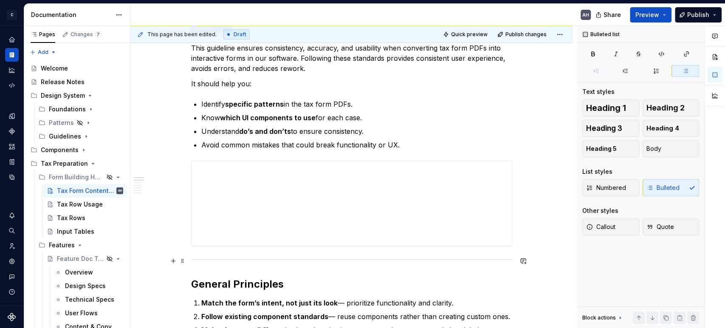
scroll to position [141, 0]
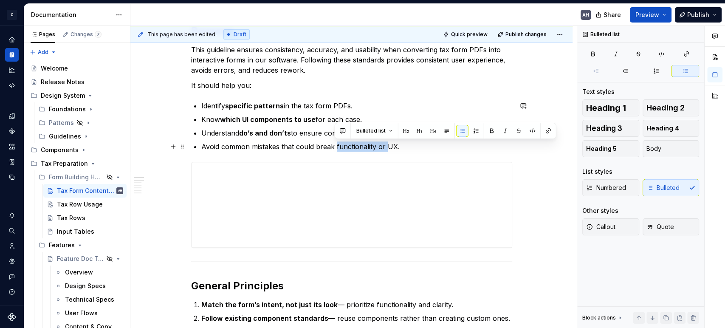
drag, startPoint x: 334, startPoint y: 146, endPoint x: 384, endPoint y: 149, distance: 50.2
click at [384, 149] on p "Avoid common mistakes that could break functionality or UX." at bounding box center [356, 146] width 311 height 10
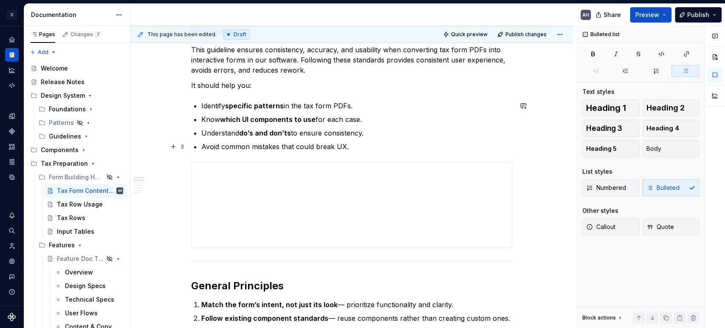
click at [363, 139] on ul "Identify specific patterns in the tax form PDFs. Know which UI components to us…" at bounding box center [356, 126] width 311 height 51
click at [352, 143] on p "Avoid common mistakes that could break UX." at bounding box center [356, 146] width 311 height 10
click at [299, 103] on p "Identify specific patterns in the tax form PDFs." at bounding box center [356, 106] width 311 height 10
click at [390, 108] on p "Identify specific patterns in the tax form PDFs." at bounding box center [356, 106] width 311 height 10
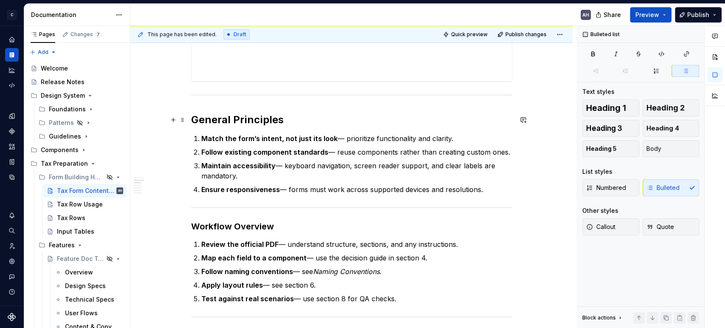
scroll to position [330, 0]
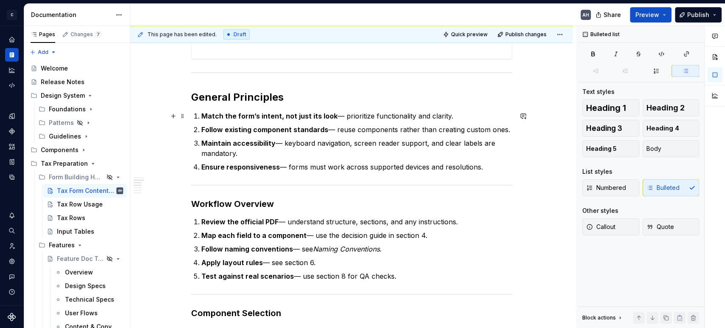
click at [249, 112] on strong "Match the form’s intent, not just its look" at bounding box center [269, 116] width 136 height 8
click at [326, 116] on strong "Match the form’s intent, not just its look" at bounding box center [269, 116] width 136 height 8
click at [337, 116] on p "Match the form’s intent, not just its look — prioritize functionality and clari…" at bounding box center [356, 116] width 311 height 10
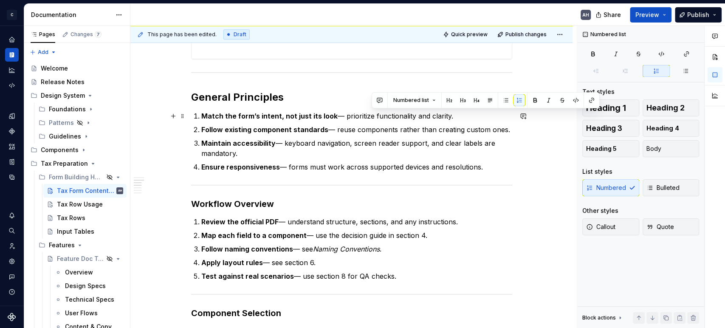
drag, startPoint x: 456, startPoint y: 115, endPoint x: 371, endPoint y: 113, distance: 84.5
click at [371, 113] on p "Match the form’s intent, not just its look — prioritize functionality and clari…" at bounding box center [356, 116] width 311 height 10
click at [375, 115] on p "Match the form’s intent, not just its look — prioritize functionality and clari…" at bounding box center [356, 116] width 311 height 10
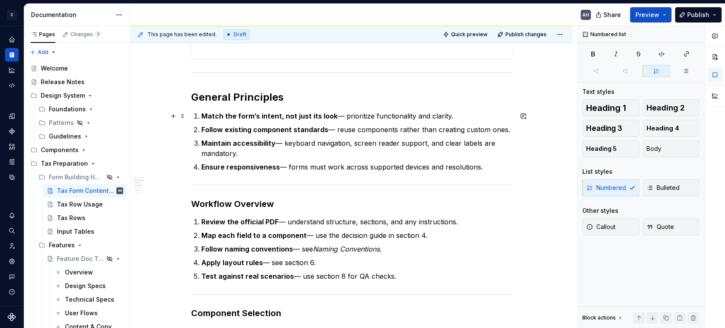
click at [454, 115] on p "Match the form’s intent, not just its look — prioritize functionality and clari…" at bounding box center [356, 116] width 311 height 10
click at [281, 113] on strong "Match the form’s intent, not just its look" at bounding box center [269, 116] width 136 height 8
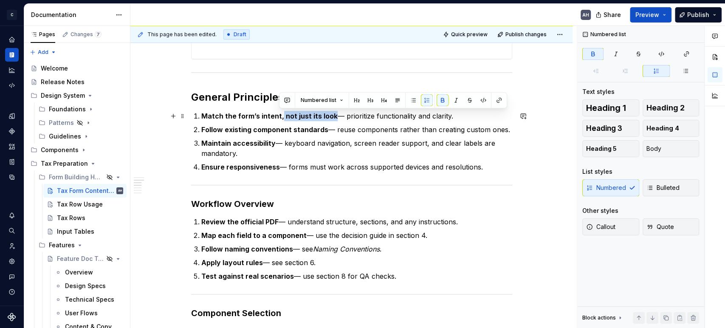
drag, startPoint x: 279, startPoint y: 116, endPoint x: 331, endPoint y: 113, distance: 52.3
click at [331, 113] on p "Match the form’s intent, not just its look — prioritize functionality and clari…" at bounding box center [356, 116] width 311 height 10
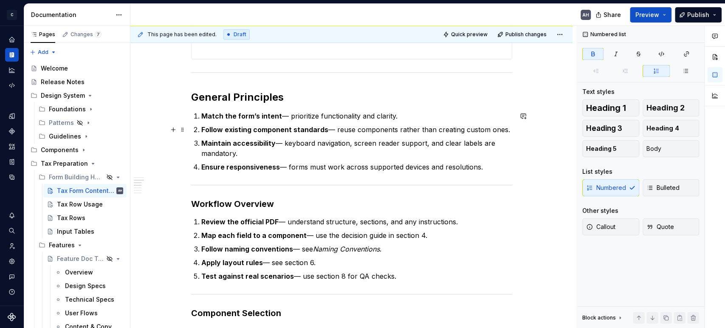
click at [256, 128] on strong "Follow existing component standards" at bounding box center [264, 129] width 127 height 8
click at [326, 131] on p "Follow existing component standards — reuse components rather than creating cus…" at bounding box center [356, 129] width 311 height 10
click at [363, 128] on p "Follow existing component standards — reuse components rather than creating cus…" at bounding box center [356, 129] width 311 height 10
click at [506, 130] on p "Follow existing component standards — reuse components rather than creating cus…" at bounding box center [356, 129] width 311 height 10
click at [267, 141] on strong "Maintain accessibility" at bounding box center [238, 143] width 74 height 8
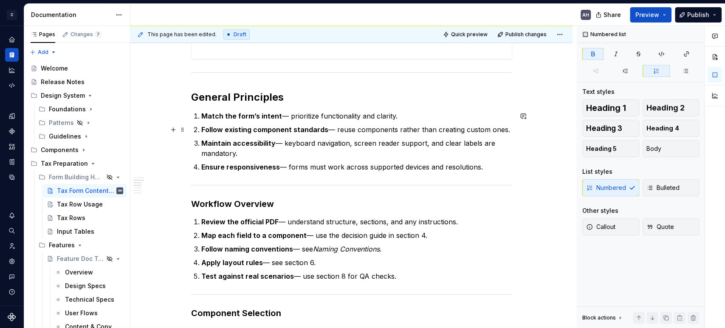
click at [400, 132] on p "Follow existing component standards — reuse components rather than creating cus…" at bounding box center [356, 129] width 311 height 10
click at [475, 131] on p "Follow existing component standards — reuse components rather than creating cus…" at bounding box center [356, 129] width 311 height 10
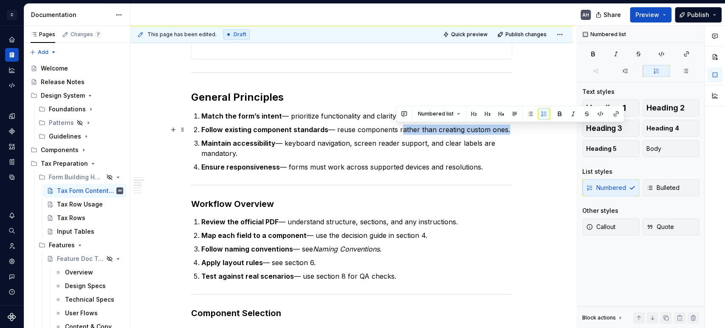
drag, startPoint x: 501, startPoint y: 130, endPoint x: 395, endPoint y: 132, distance: 106.1
click at [395, 132] on p "Follow existing component standards — reuse components rather than creating cus…" at bounding box center [356, 129] width 311 height 10
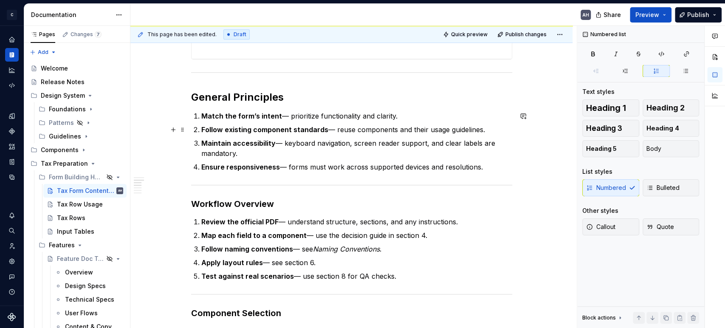
click at [449, 127] on p "Follow existing component standards — reuse components and their usage guidelin…" at bounding box center [356, 129] width 311 height 10
click at [360, 146] on p "Maintain accessibility — keyboard navigation, screen reader support, and clear …" at bounding box center [356, 148] width 311 height 20
click at [354, 154] on p "Maintain accessibility — keyboard navigation, screen reader support, and clear …" at bounding box center [356, 148] width 311 height 20
click at [281, 145] on p "Maintain accessibility — keyboard navigation, screen reader support, and clear …" at bounding box center [356, 148] width 311 height 20
click at [295, 151] on p "Maintain accessibility — keyboard navigation, screen reader support, and clear …" at bounding box center [356, 148] width 311 height 20
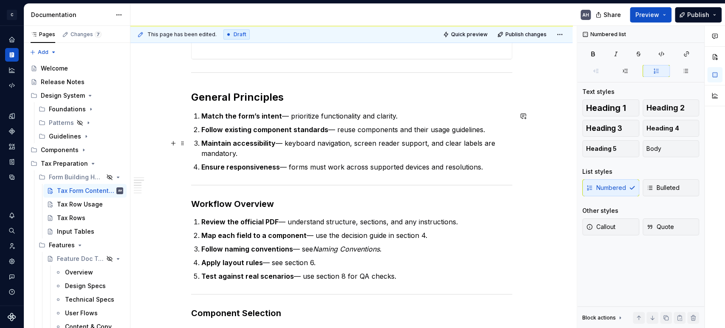
click at [304, 143] on p "Maintain accessibility — keyboard navigation, screen reader support, and clear …" at bounding box center [356, 148] width 311 height 20
click at [387, 145] on p "Maintain accessibility — keyboard navigation, screen reader support, and clear …" at bounding box center [356, 148] width 311 height 20
click at [444, 145] on p "Maintain accessibility — keyboard navigation, screen reader support, and clear …" at bounding box center [356, 148] width 311 height 20
click at [467, 142] on p "Maintain accessibility — keyboard navigation, screen reader support, and clear …" at bounding box center [356, 148] width 311 height 20
click at [250, 149] on p "Maintain accessibility — keyboard navigation, screen reader support, and clear …" at bounding box center [356, 148] width 311 height 20
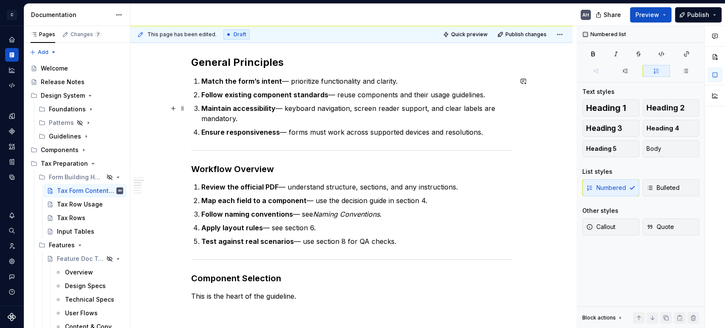
scroll to position [377, 0]
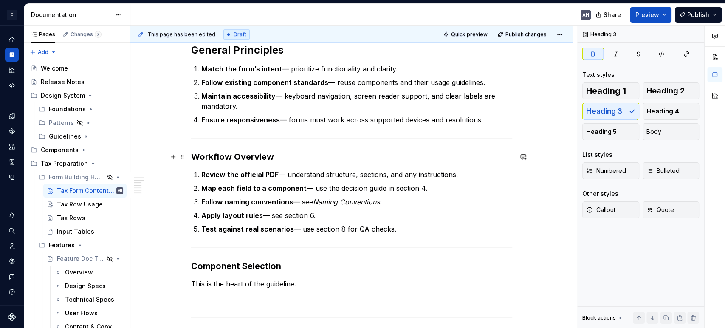
click at [276, 158] on h3 "Workflow Overview" at bounding box center [351, 157] width 321 height 12
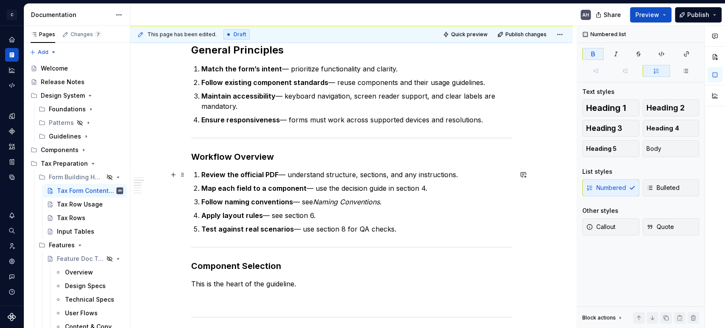
click at [270, 170] on strong "Review the official PDF" at bounding box center [239, 174] width 77 height 8
click at [318, 213] on p "Apply layout rules — see section 6." at bounding box center [356, 215] width 311 height 10
click at [396, 230] on p "Test against real scenarios — use section 8 for QA checks." at bounding box center [356, 229] width 311 height 10
click at [419, 231] on p "Test against real scenarios — use section 8 for QA checks." at bounding box center [356, 229] width 311 height 10
click at [294, 269] on h3 "Component Selection" at bounding box center [351, 266] width 321 height 12
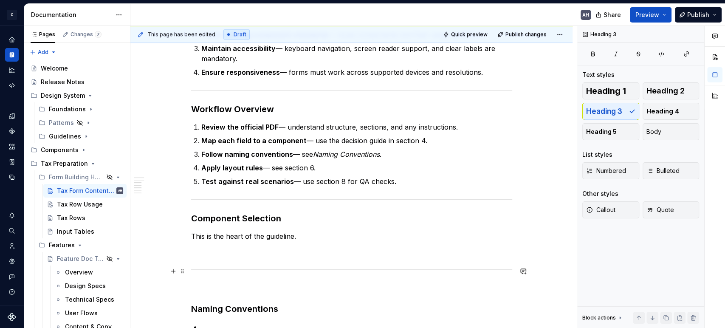
scroll to position [472, 0]
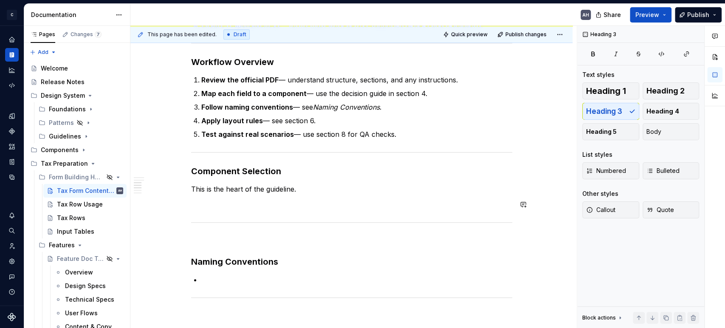
click at [306, 191] on p "This is the heart of the guideline." at bounding box center [351, 189] width 321 height 10
click at [326, 196] on div "**********" at bounding box center [351, 98] width 321 height 809
click at [311, 187] on p "This is the heart of the guideline." at bounding box center [351, 189] width 321 height 10
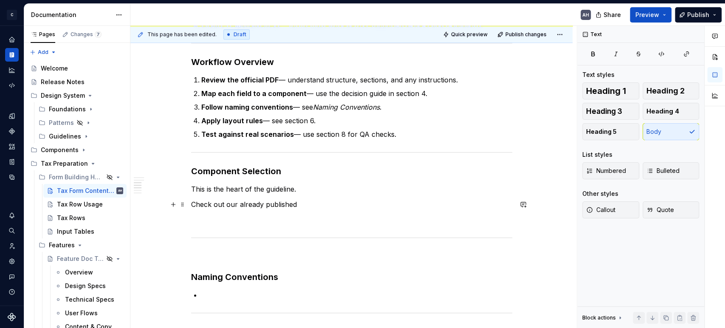
click at [299, 205] on p "Check out our already published" at bounding box center [351, 204] width 321 height 10
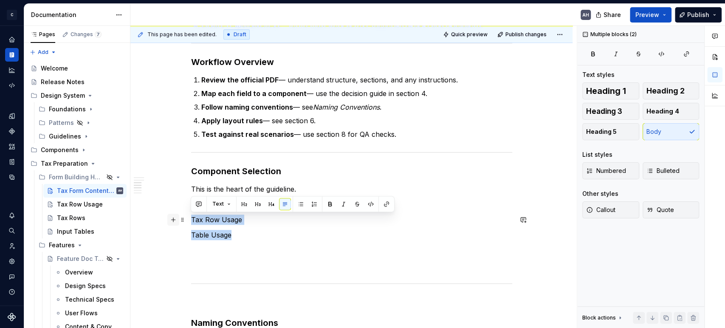
drag, startPoint x: 239, startPoint y: 236, endPoint x: 169, endPoint y: 216, distance: 73.5
click at [191, 216] on div "**********" at bounding box center [351, 134] width 321 height 880
click at [301, 203] on button "button" at bounding box center [301, 204] width 12 height 12
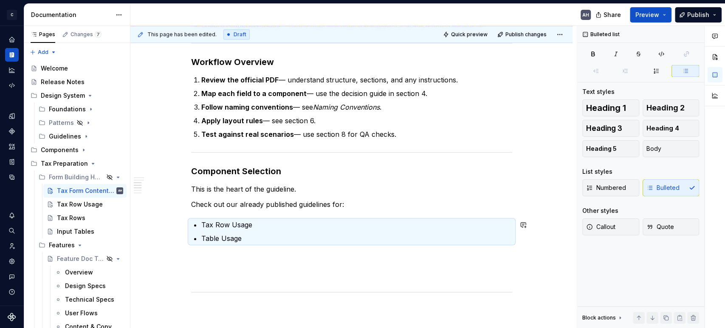
click at [247, 250] on div "**********" at bounding box center [351, 133] width 321 height 878
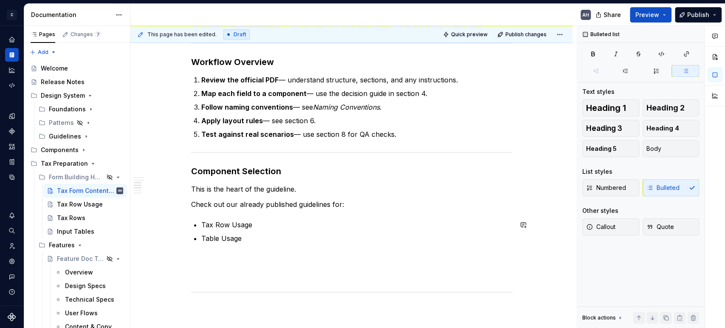
click at [250, 243] on p "Table Usage" at bounding box center [356, 238] width 311 height 10
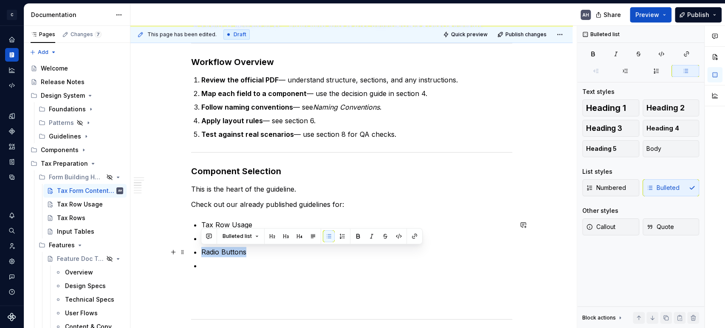
drag, startPoint x: 220, startPoint y: 253, endPoint x: 190, endPoint y: 253, distance: 30.6
click at [190, 253] on div "**********" at bounding box center [351, 191] width 442 height 1034
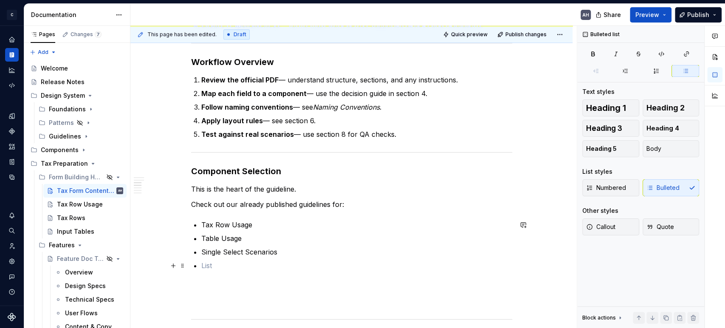
click at [245, 264] on p at bounding box center [356, 265] width 311 height 10
click at [213, 267] on p at bounding box center [356, 265] width 311 height 10
click at [295, 253] on p "Single Select Scenarios" at bounding box center [356, 252] width 311 height 10
click at [221, 264] on p at bounding box center [356, 265] width 311 height 10
click at [262, 225] on p "Tax Row Usage" at bounding box center [356, 224] width 311 height 10
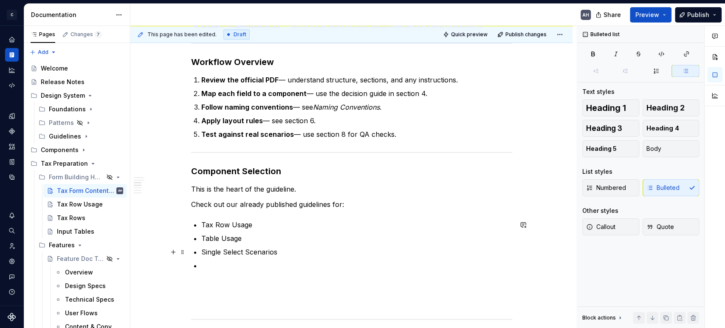
click at [252, 251] on p "Single Select Scenarios" at bounding box center [356, 252] width 311 height 10
click at [220, 268] on p at bounding box center [356, 265] width 311 height 10
click at [250, 209] on div "**********" at bounding box center [351, 146] width 321 height 905
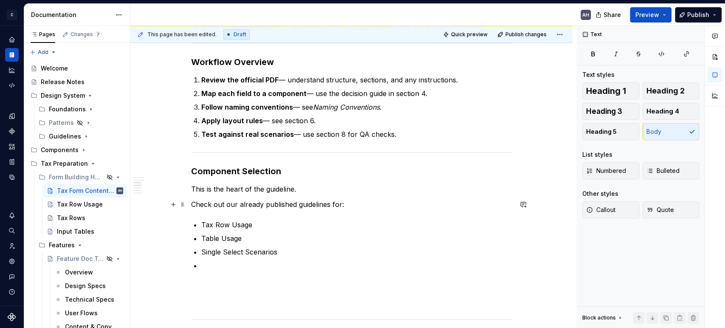
click at [249, 200] on p "Check out our already published guidelines for:" at bounding box center [351, 204] width 321 height 10
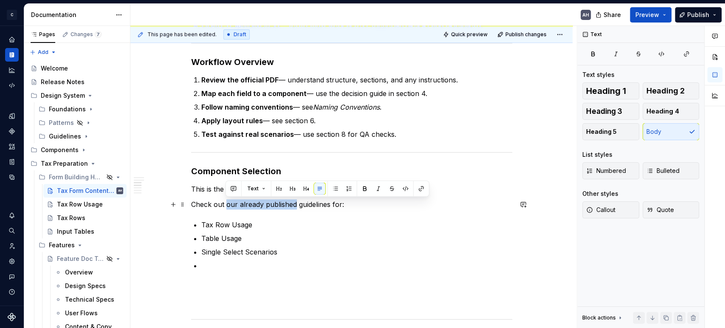
drag, startPoint x: 227, startPoint y: 204, endPoint x: 295, endPoint y: 205, distance: 67.9
click at [295, 205] on p "Check out our already published guidelines for:" at bounding box center [351, 204] width 321 height 10
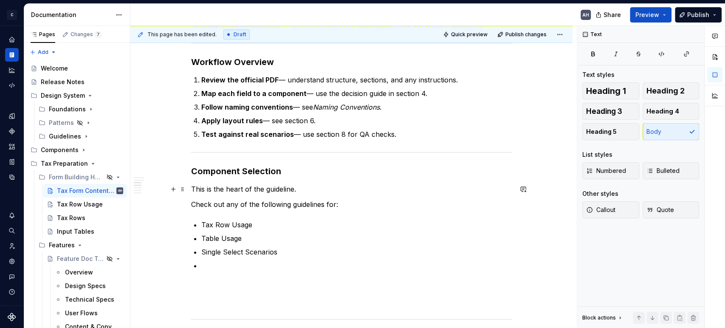
click at [309, 188] on p "This is the heart of the guideline." at bounding box center [351, 189] width 321 height 10
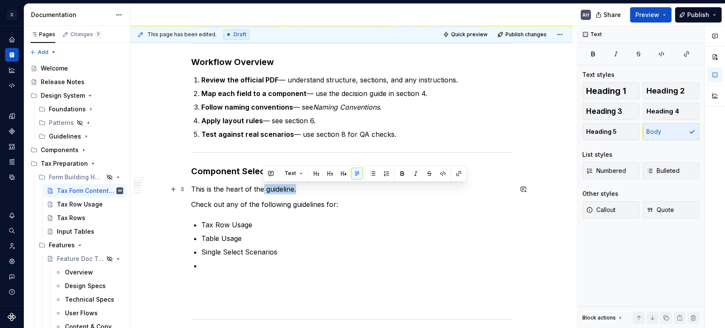
drag, startPoint x: 308, startPoint y: 190, endPoint x: 261, endPoint y: 191, distance: 47.1
click at [261, 191] on p "This is the heart of the guideline." at bounding box center [351, 189] width 321 height 10
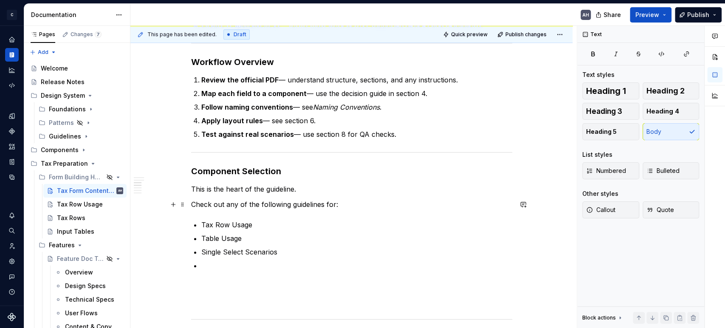
click at [295, 202] on p "Check out any of the following guidelines for:" at bounding box center [351, 204] width 321 height 10
click at [322, 205] on p "Check out any of the following pages for:" at bounding box center [351, 204] width 321 height 10
click at [318, 204] on p "Check out any of the following pages for:" at bounding box center [351, 204] width 321 height 10
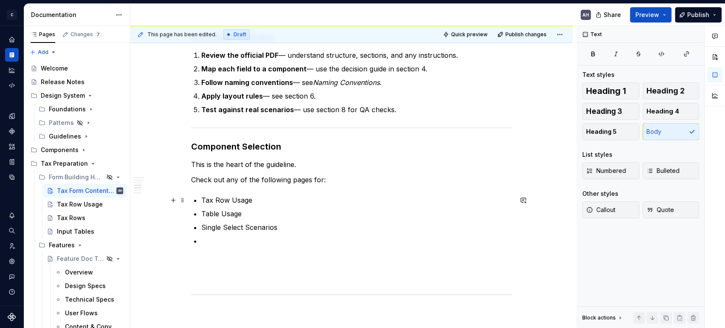
scroll to position [519, 0]
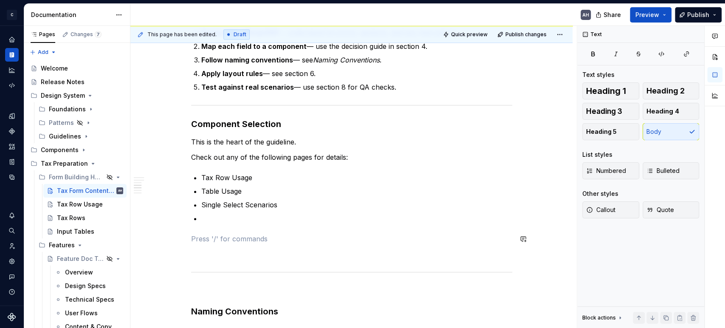
click at [259, 228] on div "**********" at bounding box center [351, 99] width 321 height 905
click at [255, 219] on p at bounding box center [356, 218] width 311 height 10
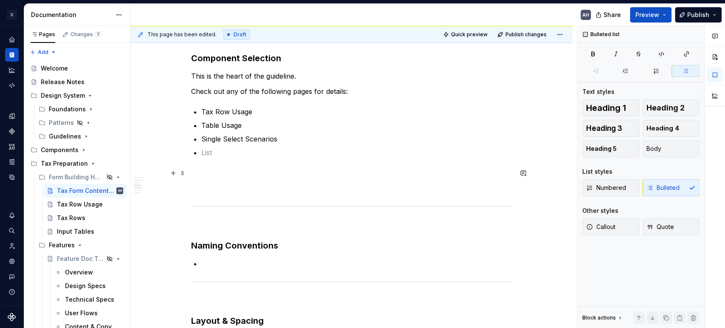
scroll to position [613, 0]
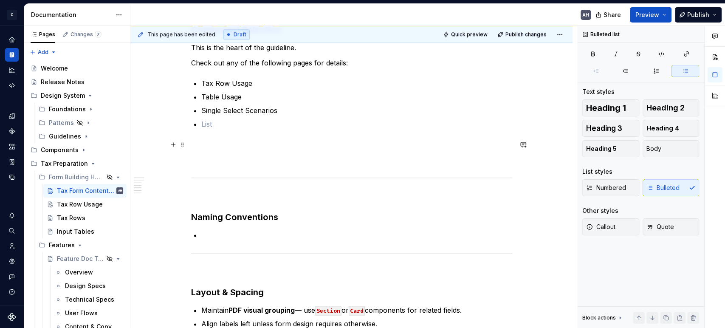
click at [204, 135] on div "**********" at bounding box center [351, 5] width 321 height 905
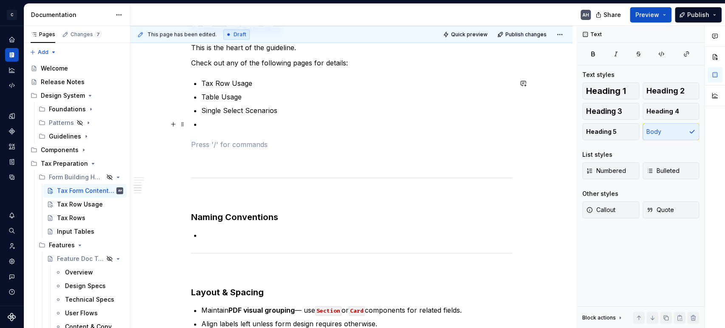
click at [212, 120] on p at bounding box center [356, 124] width 311 height 10
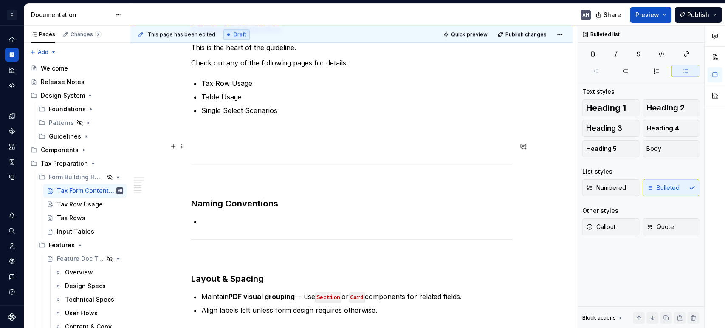
click at [203, 141] on p at bounding box center [351, 146] width 321 height 10
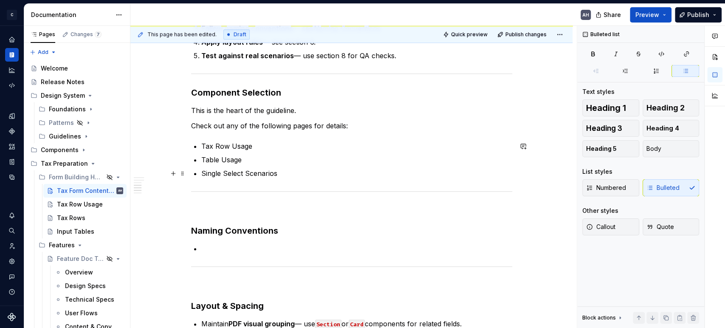
scroll to position [566, 0]
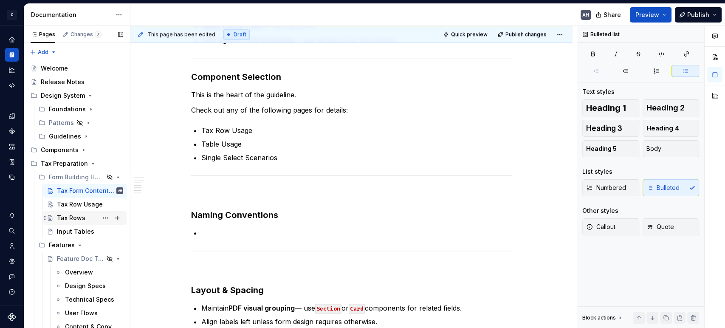
click at [74, 216] on div "Tax Rows" at bounding box center [71, 218] width 28 height 8
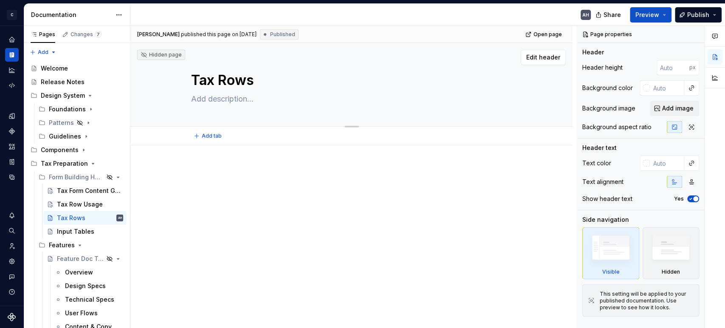
click at [229, 80] on textarea "Tax Rows" at bounding box center [349, 80] width 321 height 20
type textarea "*"
type textarea "S"
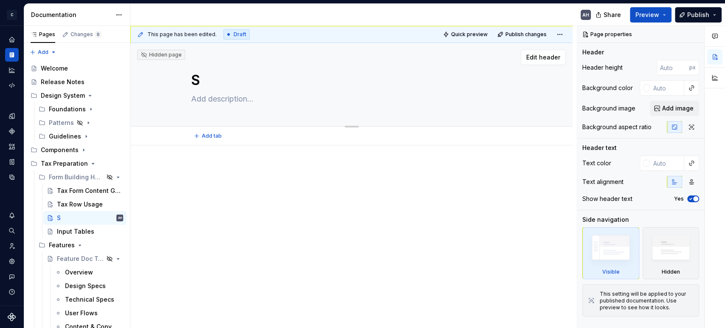
type textarea "*"
type textarea "Untitled page"
type textarea "*"
type textarea "Untitled pageF"
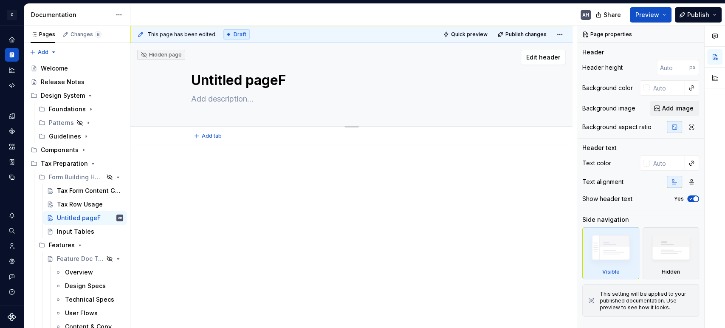
type textarea "*"
type textarea "Untitled pageFo"
type textarea "*"
type textarea "Untitled pageFor"
type textarea "*"
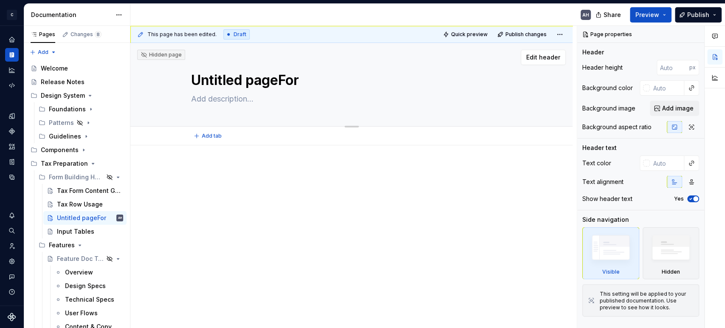
type textarea "Untitled pageFo"
type textarea "*"
type textarea "Untitled pageF"
type textarea "*"
type textarea "Untitled page"
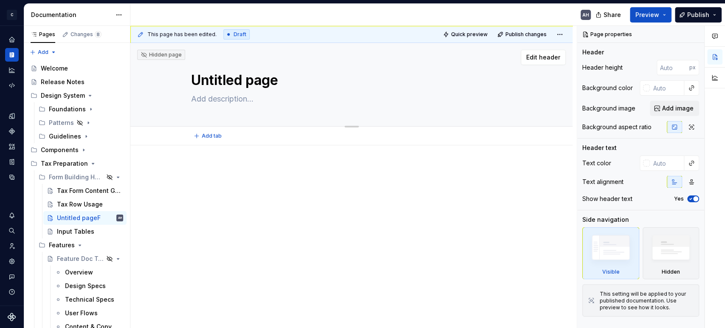
type textarea "*"
type textarea "Untitled pag"
type textarea "*"
type textarea "Untitled pa"
type textarea "*"
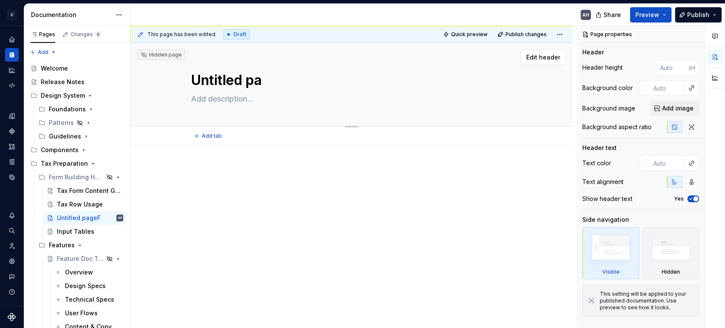
type textarea "Untitled p"
type textarea "*"
type textarea "Untitled"
type textarea "*"
type textarea "Untitle"
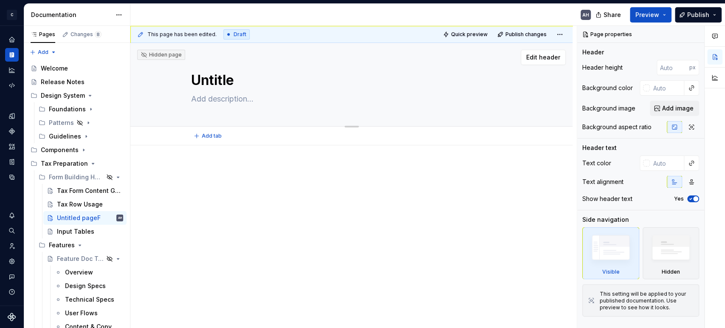
type textarea "*"
type textarea "Untitl"
type textarea "*"
type textarea "Untit"
type textarea "*"
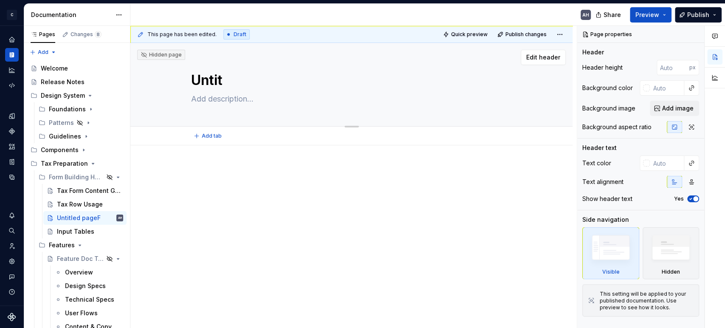
type textarea "Unti"
type textarea "*"
type textarea "Unt"
type textarea "*"
type textarea "Un"
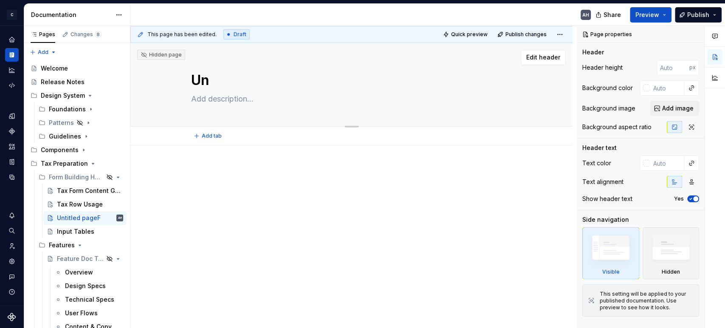
type textarea "*"
type textarea "UnS"
type textarea "*"
type textarea "Un"
type textarea "*"
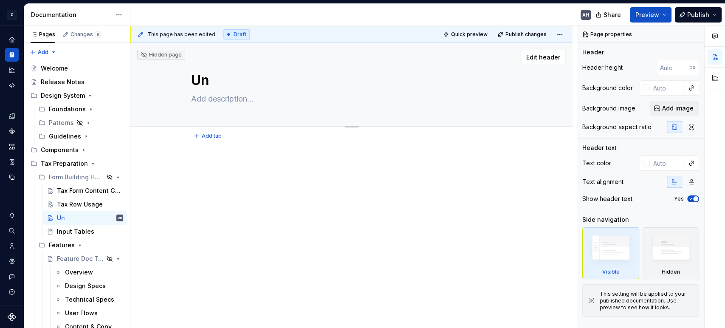
type textarea "U"
type textarea "*"
type textarea "Untitled page"
type textarea "*"
type textarea "Untitled pageS"
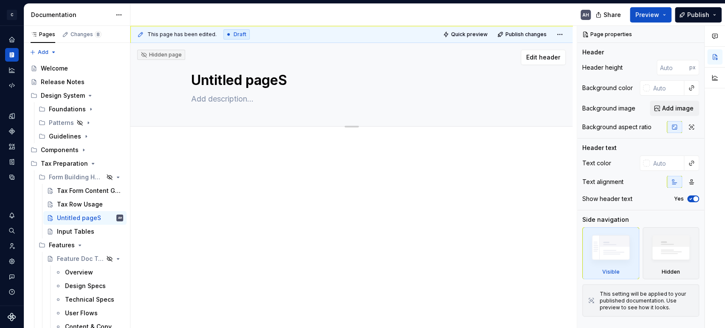
type textarea "*"
type textarea "Untitled pageS"
click at [204, 81] on textarea "Untitled pageS" at bounding box center [349, 80] width 321 height 20
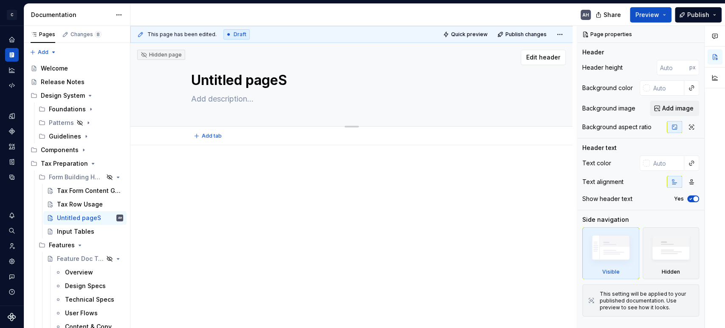
type textarea "*"
type textarea "S"
type textarea "*"
type textarea "Su"
type textarea "*"
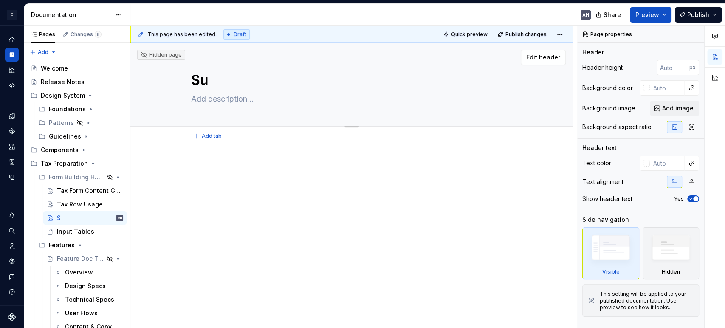
type textarea "Sum"
type textarea "*"
type textarea "Summ"
type textarea "*"
type textarea "Summa"
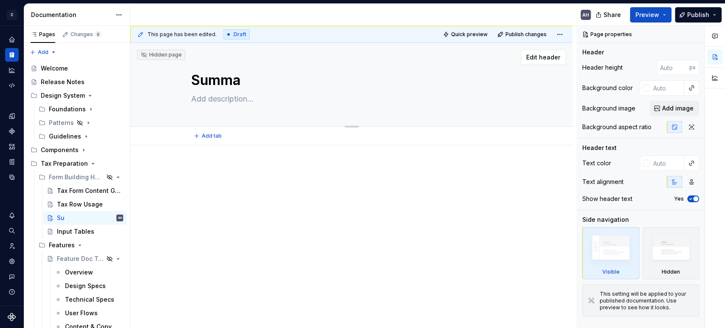
type textarea "*"
type textarea "Summary"
type textarea "*"
type textarea "Summary"
type textarea "*"
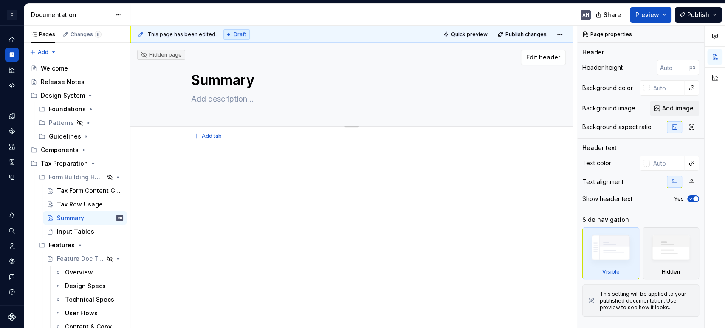
type textarea "Summary o"
type textarea "*"
type textarea "Summary or"
type textarea "*"
type textarea "Summary or"
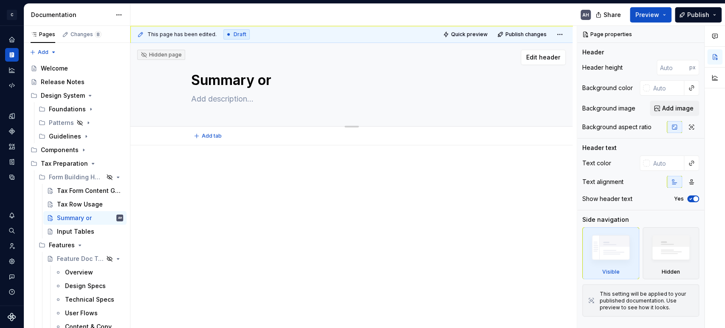
type textarea "*"
type textarea "Summary or S"
type textarea "*"
type textarea "Summary or St"
type textarea "*"
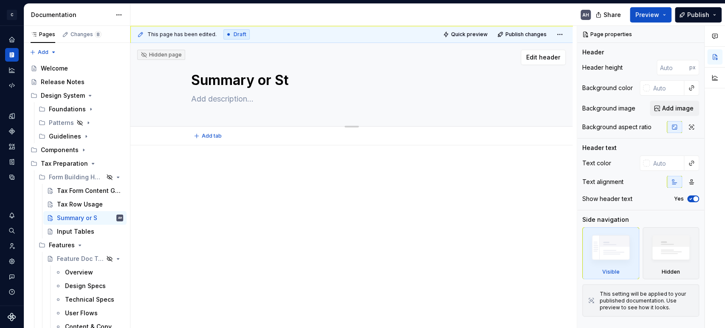
type textarea "Summary or Sta"
type textarea "*"
type textarea "Summary or Stat"
type textarea "*"
type textarea "Summary or State"
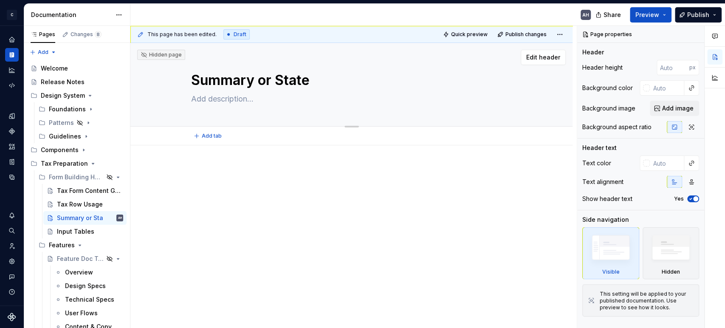
type textarea "*"
type textarea "Summary or Statem"
type textarea "*"
type textarea "Summary or Stateme"
type textarea "*"
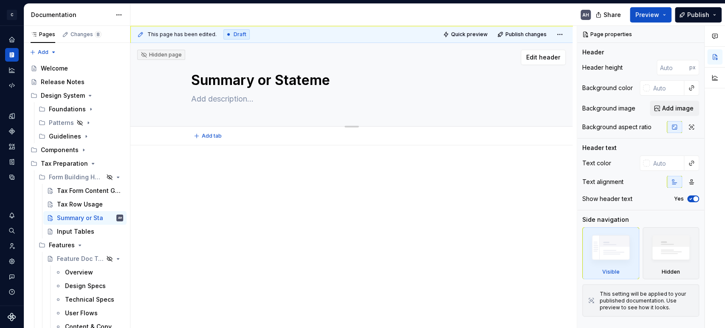
type textarea "Summary or Statemen"
type textarea "*"
type textarea "Summary or Statement"
type textarea "*"
type textarea "Summary or Statement"
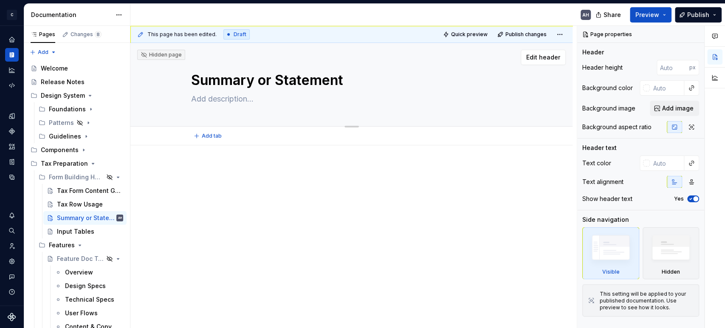
type textarea "*"
type textarea "Summary or Statement A"
type textarea "*"
type textarea "Summary or Statement At"
type textarea "*"
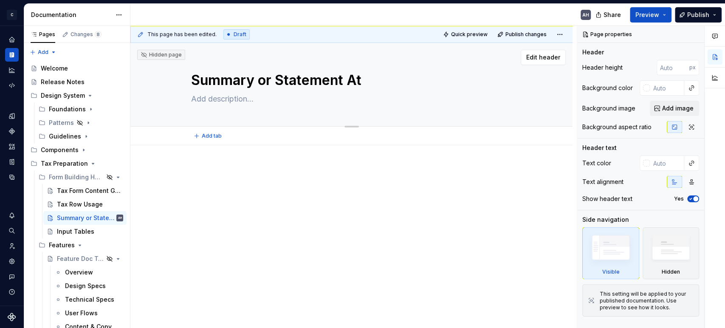
type textarea "Summary or Statement Att"
type textarea "*"
type textarea "Summary or Statement Atta"
type textarea "*"
type textarea "Summary or Statement Attac"
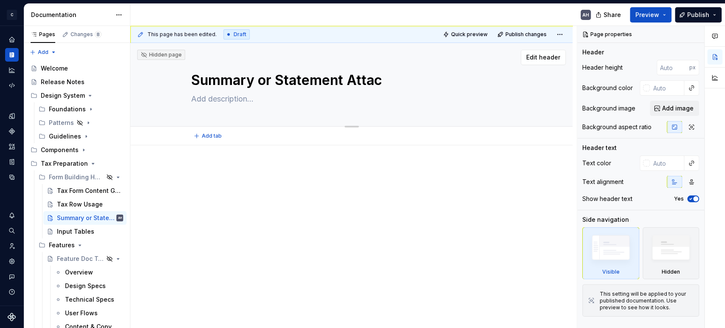
type textarea "*"
type textarea "Summary or Statement Attach"
type textarea "*"
type textarea "Summary or Statement Attache"
type textarea "*"
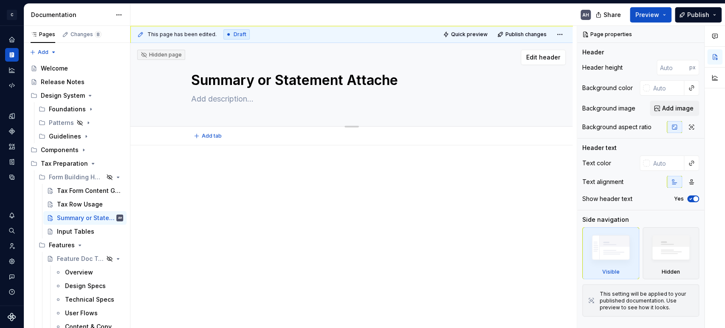
type textarea "Summary or Statement Attached"
click at [204, 81] on textarea "Summary or Statement Attached" at bounding box center [349, 80] width 321 height 20
click at [197, 81] on textarea "Summary or Statement Attached" at bounding box center [349, 80] width 321 height 20
click at [400, 74] on textarea "Summary or Statement Attached" at bounding box center [349, 80] width 321 height 20
type textarea "*"
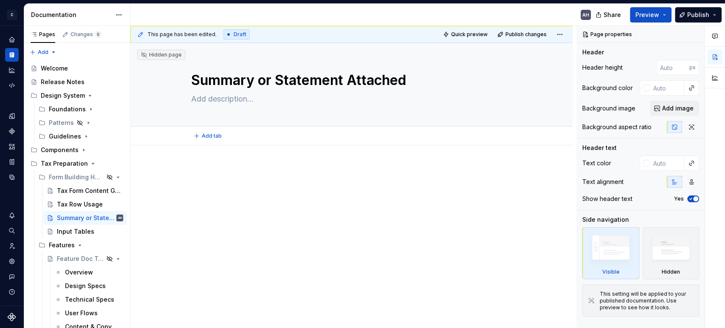
type textarea "Summary or Statement Attached"
click at [252, 206] on div at bounding box center [351, 187] width 321 height 42
click at [227, 160] on div at bounding box center [351, 225] width 442 height 161
click at [257, 183] on div at bounding box center [351, 182] width 321 height 32
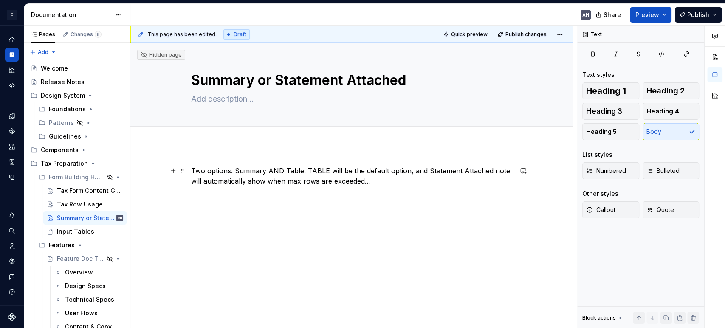
click at [193, 170] on p "Two options: Summary AND Table. TABLE will be the default option, and Statement…" at bounding box center [351, 176] width 321 height 20
click at [191, 169] on p "Two options: Summary AND Table. TABLE will be the default option, and Statement…" at bounding box center [351, 176] width 321 height 20
click at [235, 211] on div "Two options: Summary AND Table. TABLE will be the default option, and Statement…" at bounding box center [351, 225] width 442 height 161
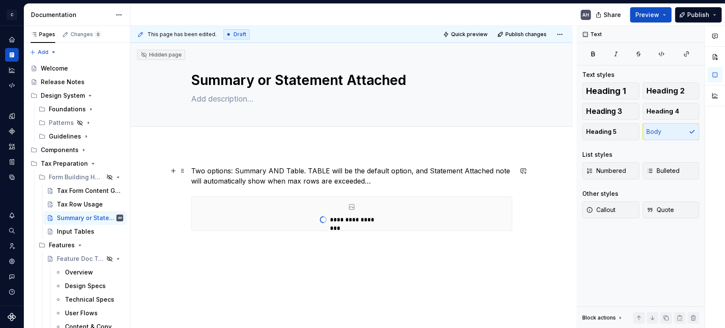
click at [231, 166] on p "Two options: Summary AND Table. TABLE will be the default option, and Statement…" at bounding box center [351, 176] width 321 height 20
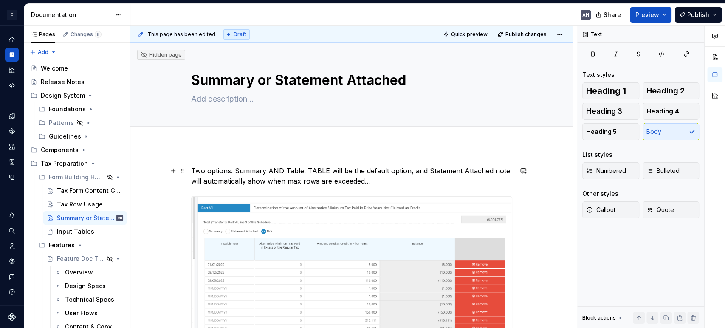
click at [382, 170] on p "Two options: Summary AND Table. TABLE will be the default option, and Statement…" at bounding box center [351, 176] width 321 height 20
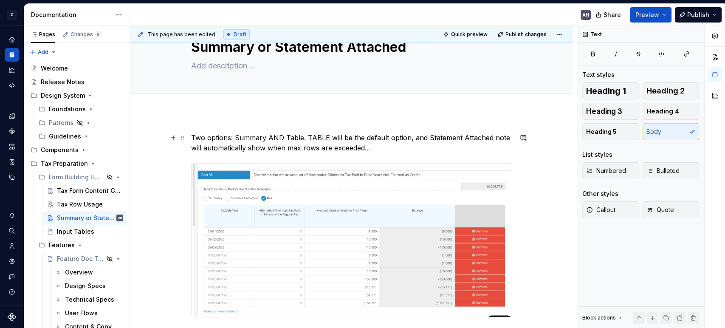
scroll to position [47, 0]
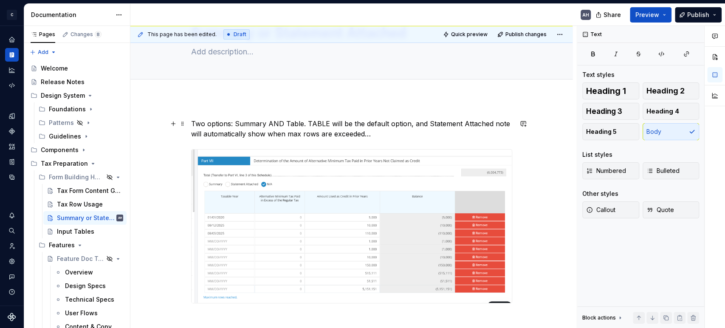
click at [304, 124] on p "Two options: Summary AND Table. TABLE will be the default option, and Statement…" at bounding box center [351, 128] width 321 height 20
type textarea "*"
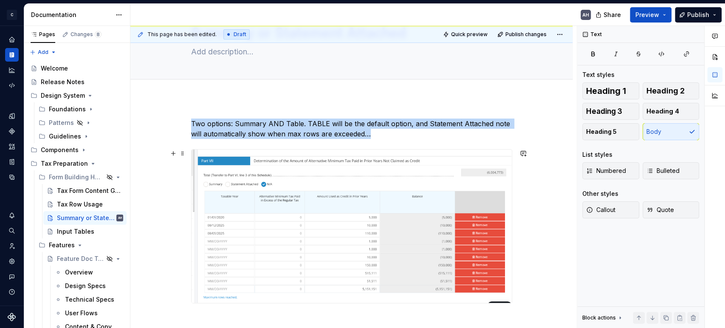
click at [306, 192] on img at bounding box center [351, 225] width 320 height 153
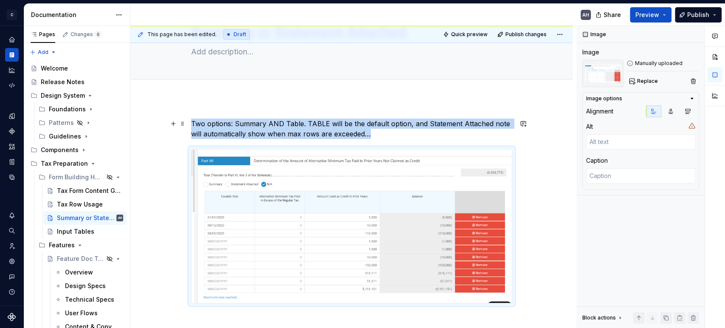
click at [390, 134] on p "Two options: Summary AND Table. TABLE will be the default option, and Statement…" at bounding box center [351, 128] width 321 height 20
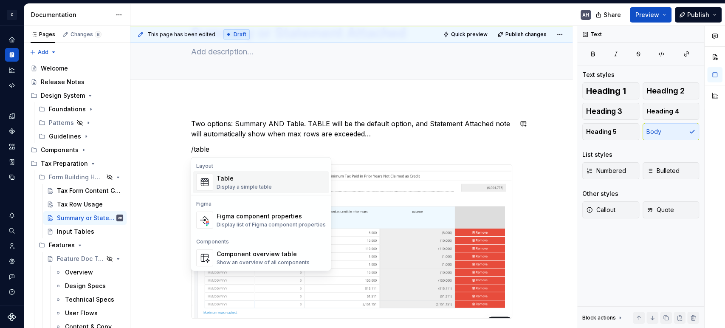
click at [272, 178] on div "Table Display a simple table" at bounding box center [270, 182] width 109 height 17
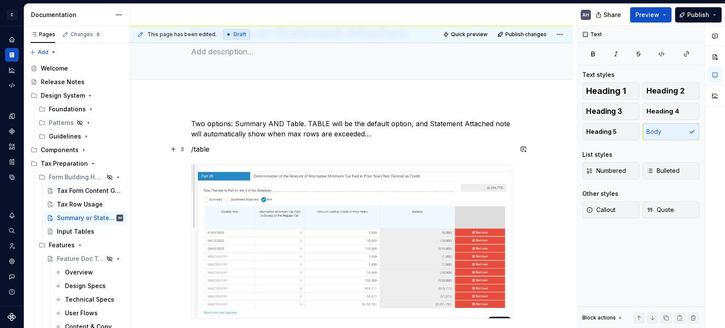
click at [240, 152] on p "/table" at bounding box center [351, 149] width 321 height 10
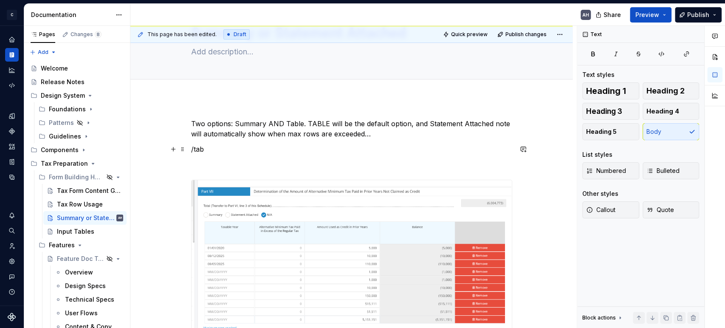
click at [240, 152] on p "/tab" at bounding box center [351, 149] width 321 height 10
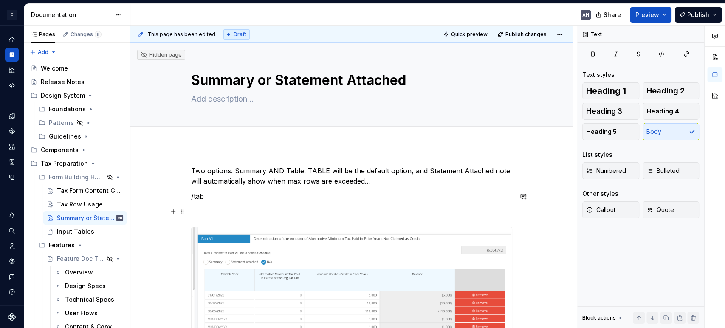
drag, startPoint x: 197, startPoint y: 211, endPoint x: 186, endPoint y: 205, distance: 13.1
click at [186, 206] on div "Two options: Summary AND Table. TABLE will be the default option, and Statement…" at bounding box center [351, 317] width 442 height 344
drag, startPoint x: 208, startPoint y: 191, endPoint x: 181, endPoint y: 194, distance: 26.9
click at [191, 194] on div "Two options: Summary AND Table. TABLE will be the default option, and Statement…" at bounding box center [351, 278] width 321 height 225
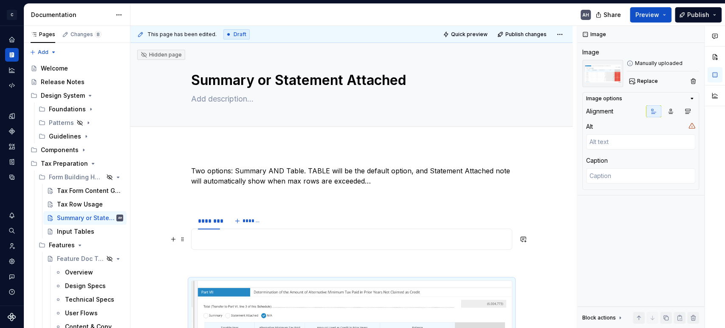
click at [242, 236] on p at bounding box center [352, 239] width 310 height 10
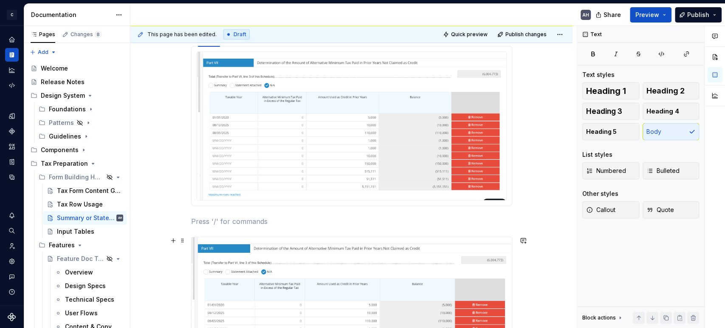
scroll to position [188, 0]
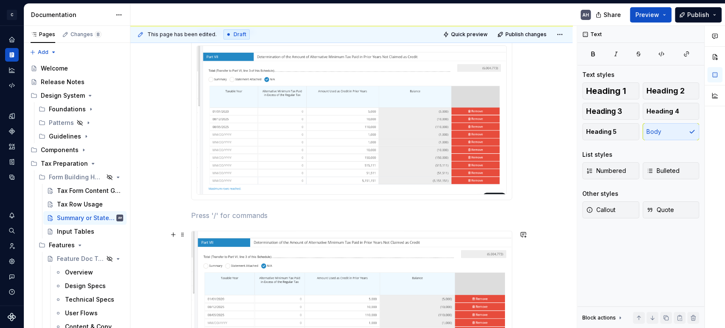
type textarea "*"
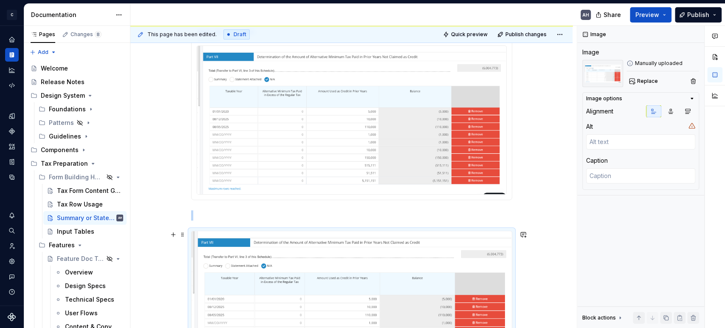
click at [246, 265] on img at bounding box center [351, 307] width 320 height 153
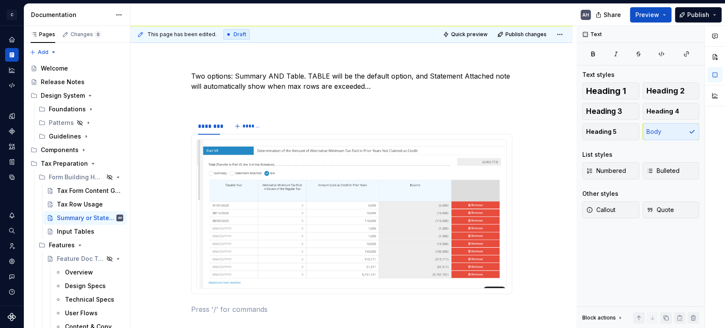
scroll to position [94, 0]
click at [210, 121] on html "C Andúril AH Dataset Expert Tax Documentation AH Share Preview Publish Pages Ch…" at bounding box center [362, 164] width 725 height 328
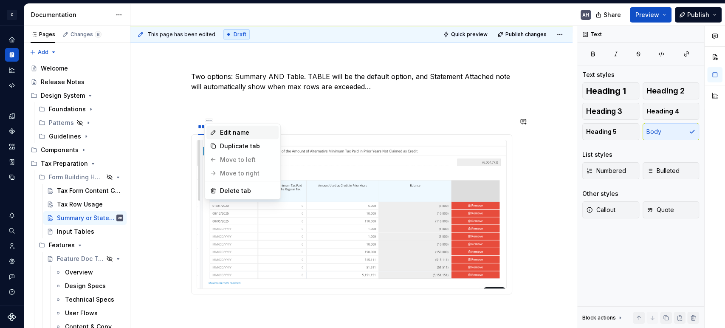
click at [227, 129] on div "Edit name" at bounding box center [247, 132] width 55 height 8
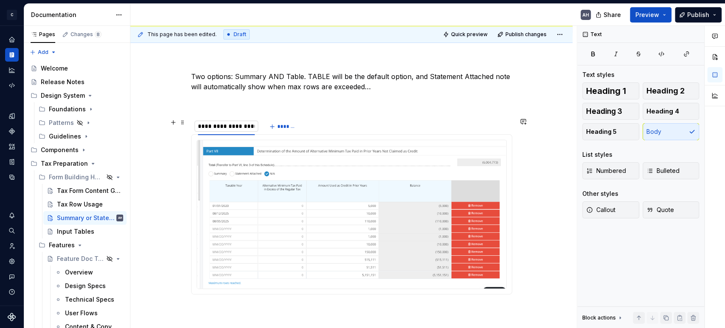
type input "**********"
click at [279, 126] on button "*******" at bounding box center [287, 127] width 34 height 12
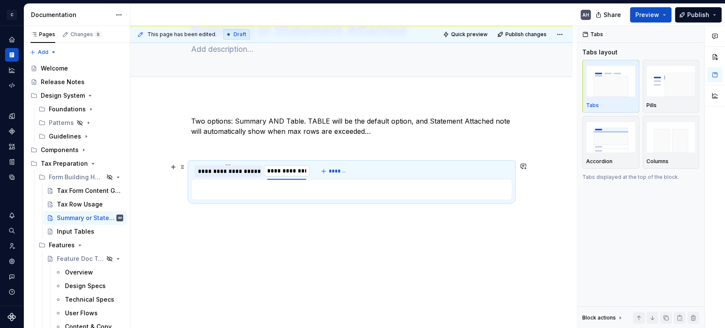
type input "**********"
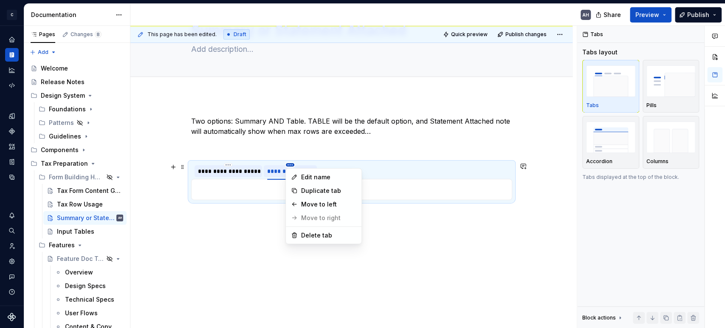
click at [289, 165] on html "C Andúril AH Dataset Expert Tax Documentation AH Share Preview Publish Pages Ch…" at bounding box center [362, 164] width 725 height 328
click at [306, 175] on div "Edit name" at bounding box center [328, 177] width 55 height 8
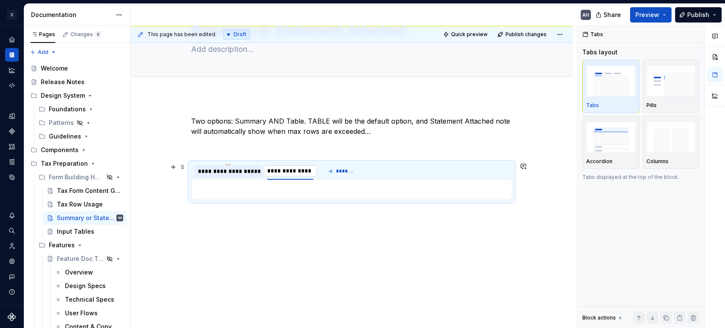
click at [300, 171] on input "**********" at bounding box center [290, 170] width 53 height 15
type input "**********"
click at [353, 173] on span "*******" at bounding box center [353, 171] width 19 height 7
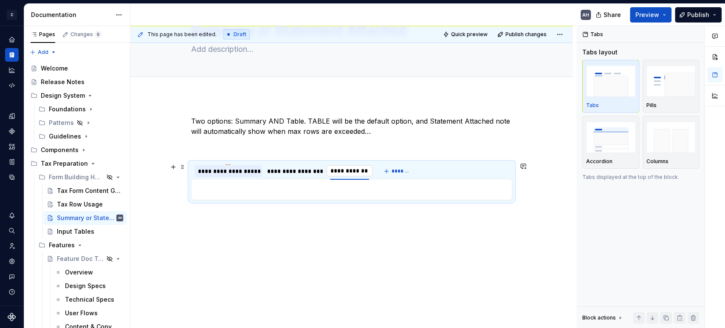
type input "**********"
click at [304, 170] on div "**********" at bounding box center [294, 171] width 55 height 8
click at [322, 184] on p at bounding box center [352, 189] width 310 height 10
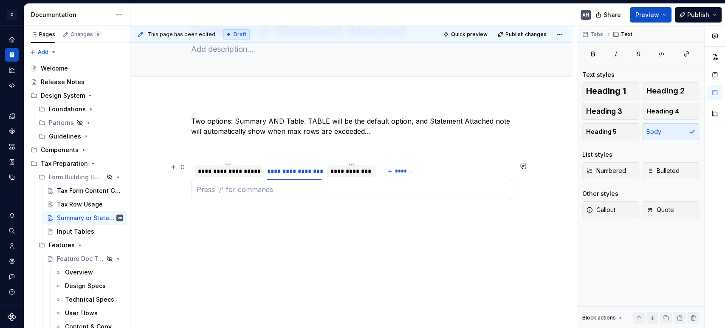
click at [224, 171] on div "**********" at bounding box center [228, 171] width 61 height 8
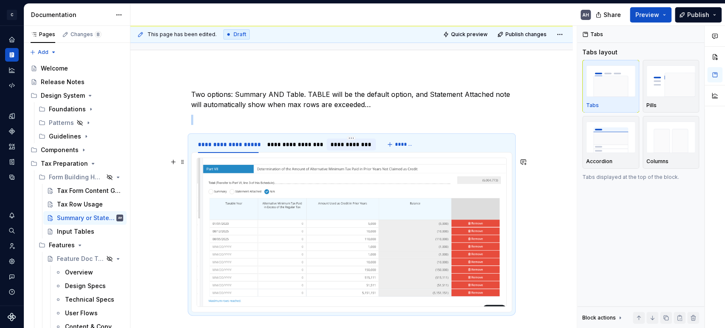
scroll to position [97, 0]
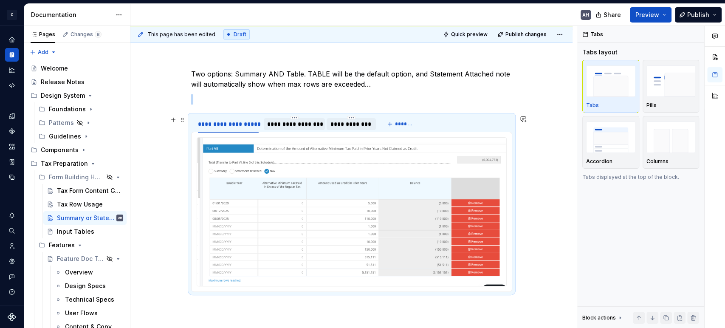
click at [300, 121] on div "**********" at bounding box center [294, 124] width 55 height 8
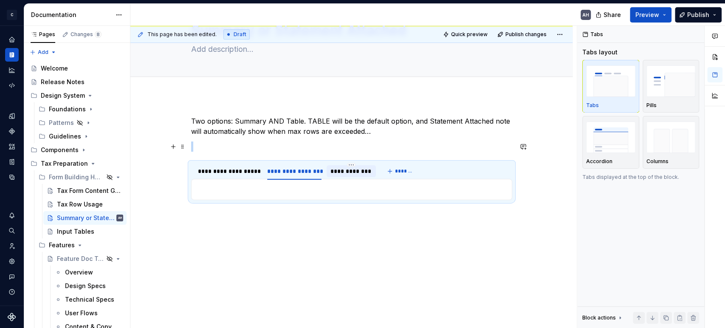
click at [300, 146] on p at bounding box center [351, 146] width 321 height 10
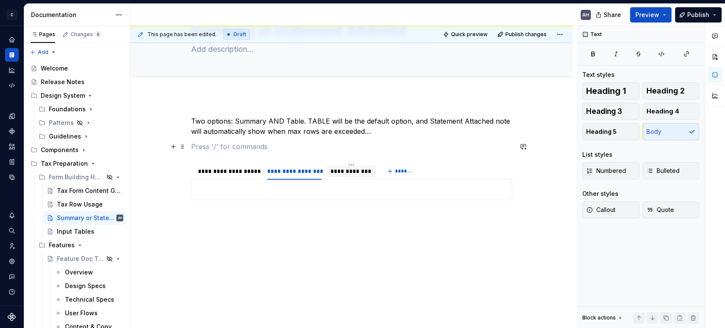
click at [314, 144] on p at bounding box center [351, 146] width 321 height 10
click at [664, 15] on button "Preview" at bounding box center [651, 14] width 42 height 15
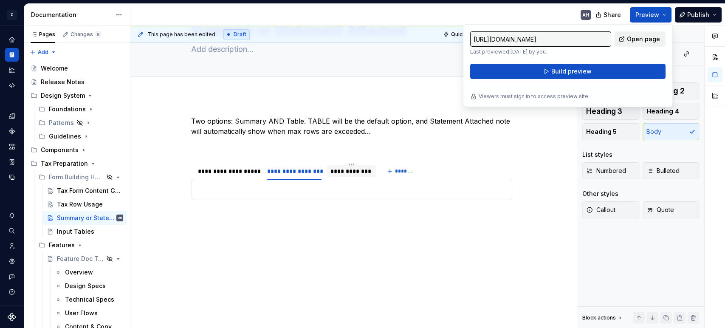
click at [630, 42] on span "Open page" at bounding box center [643, 39] width 33 height 8
type textarea "*"
